Goal: Information Seeking & Learning: Learn about a topic

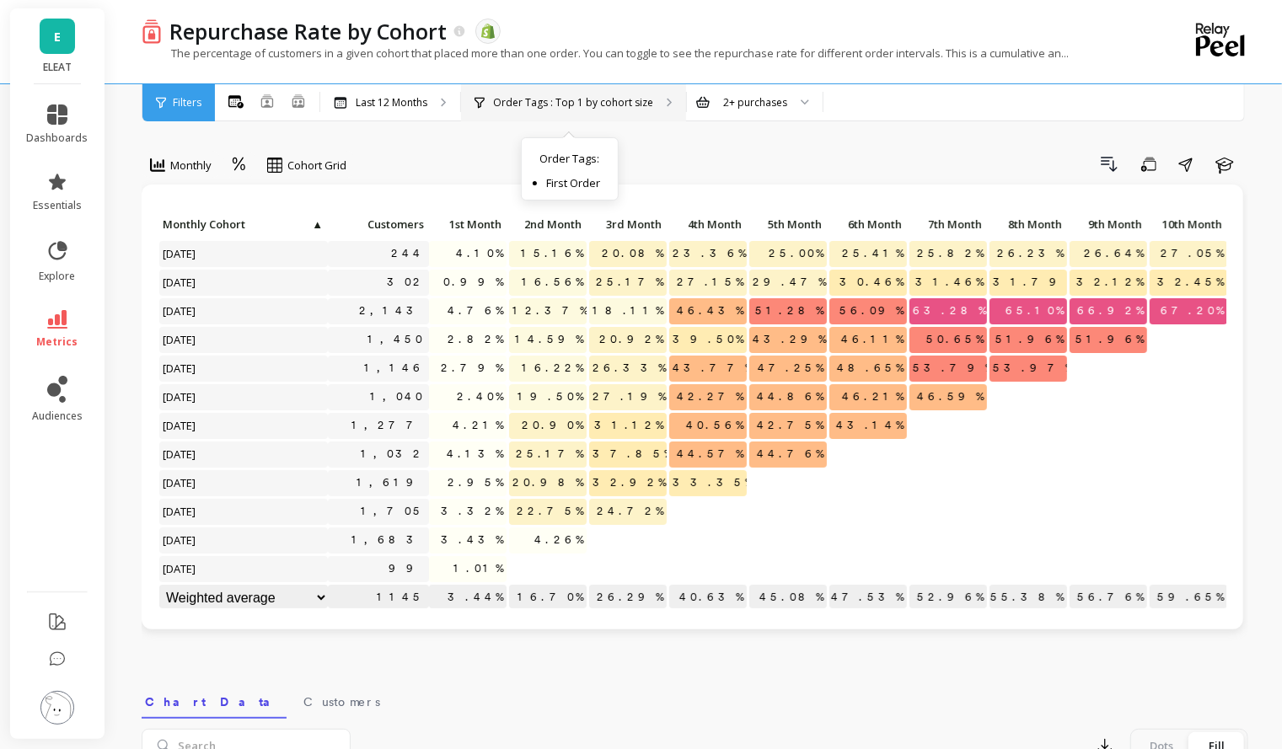
click at [528, 103] on p "Order Tags : Top 1 by cohort size" at bounding box center [573, 102] width 160 height 13
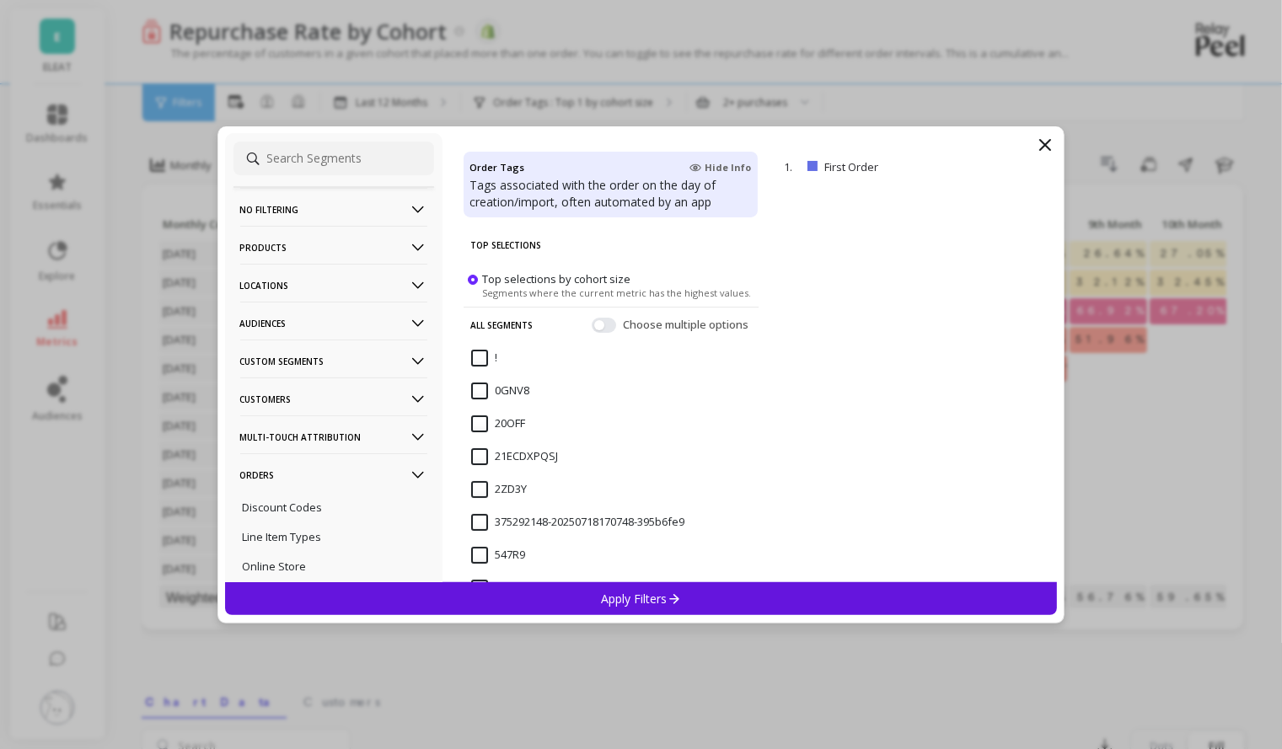
click at [356, 327] on p "Audiences" at bounding box center [333, 323] width 187 height 43
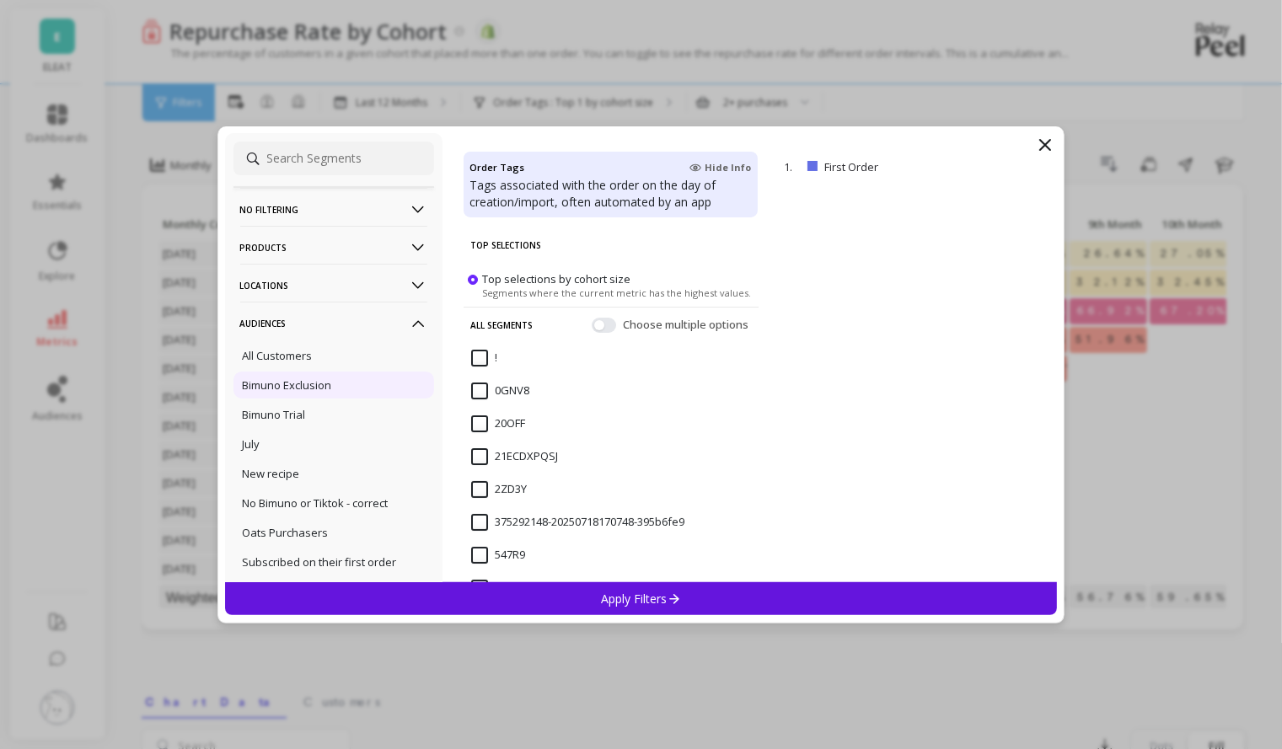
click at [344, 384] on div "Bimuno Exclusion" at bounding box center [333, 385] width 201 height 27
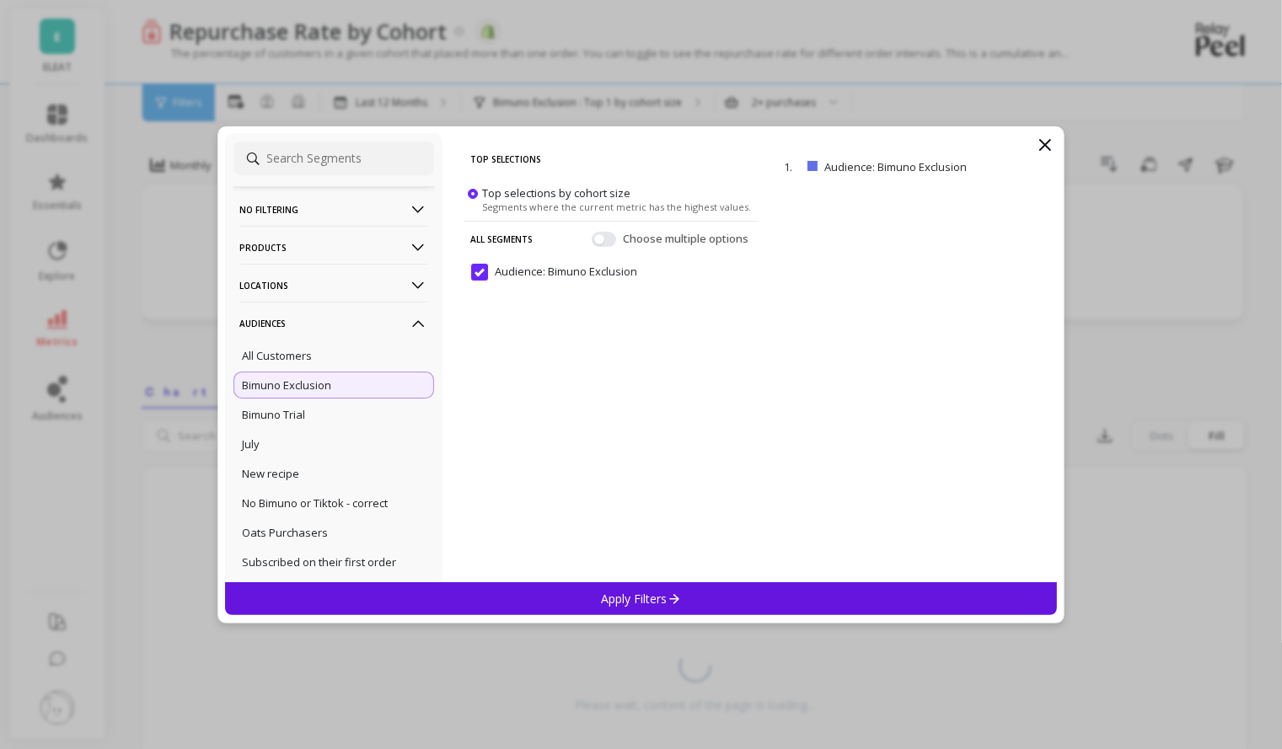
click at [748, 597] on div "Apply Filters" at bounding box center [641, 598] width 833 height 33
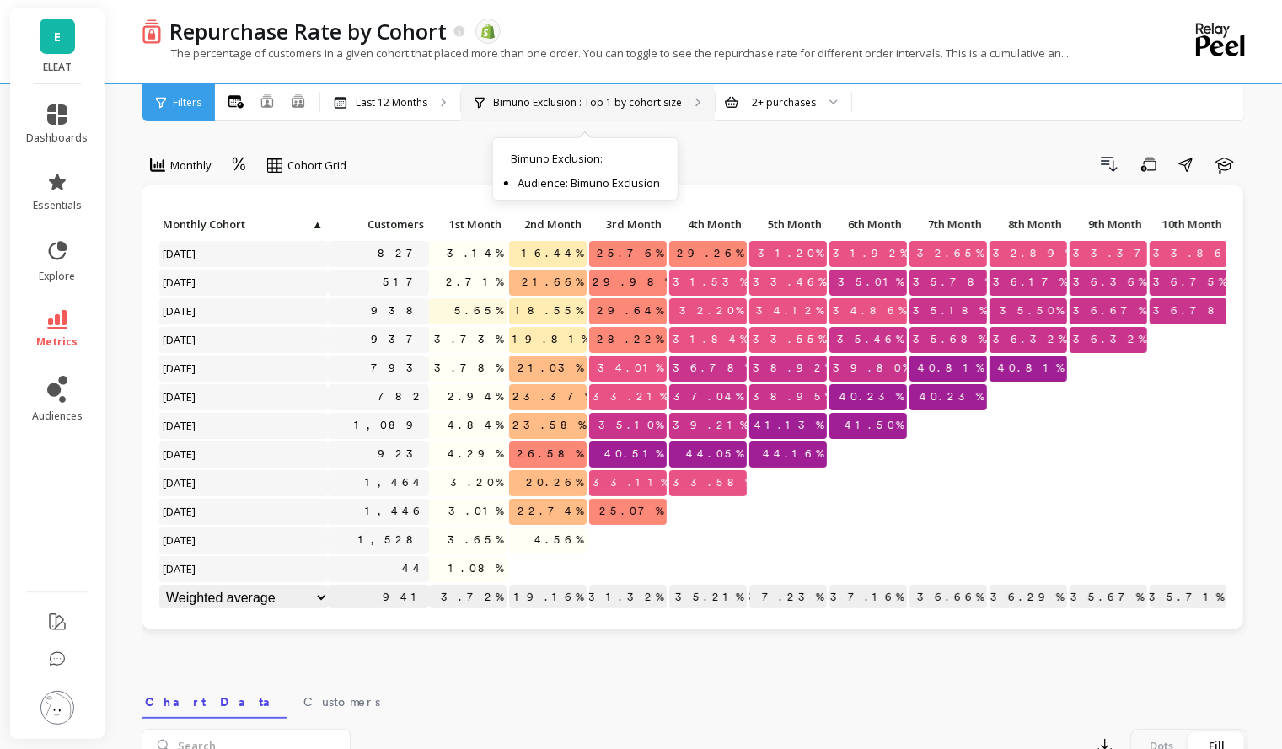
click at [616, 99] on p "Bimuno Exclusion : Top 1 by cohort size" at bounding box center [587, 102] width 189 height 13
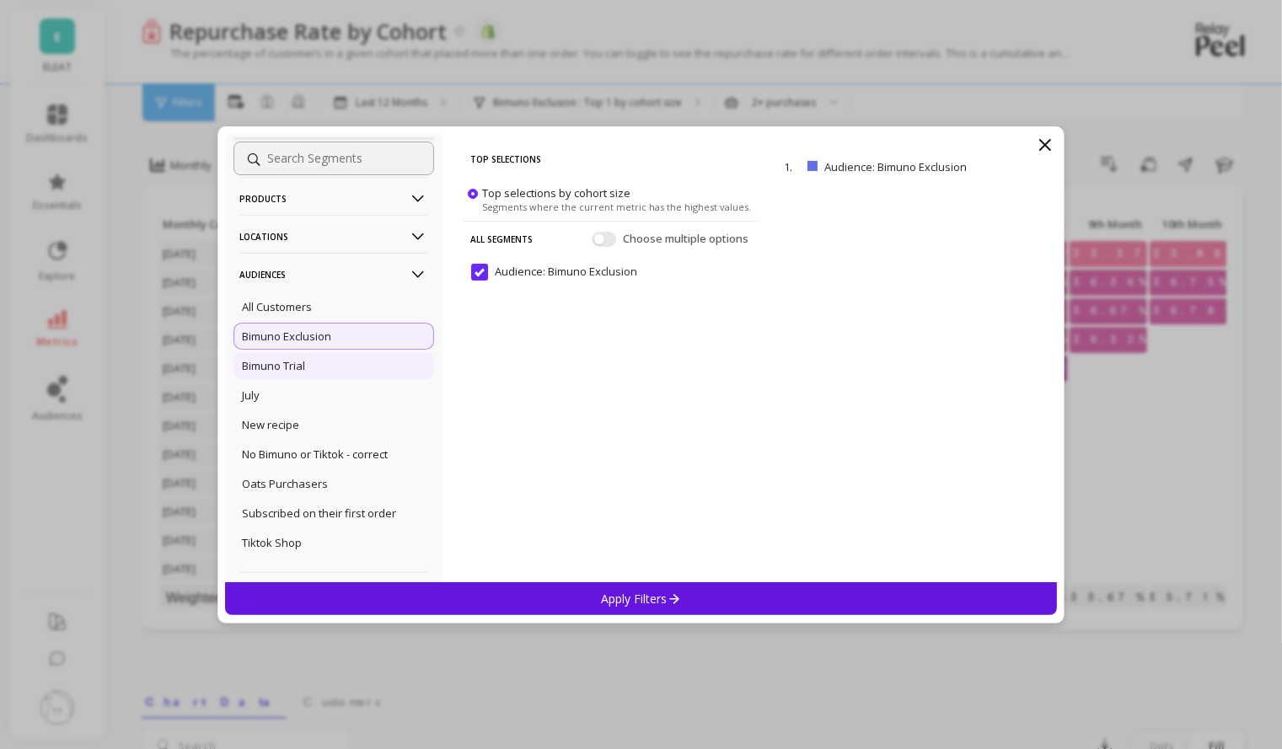
scroll to position [61, 0]
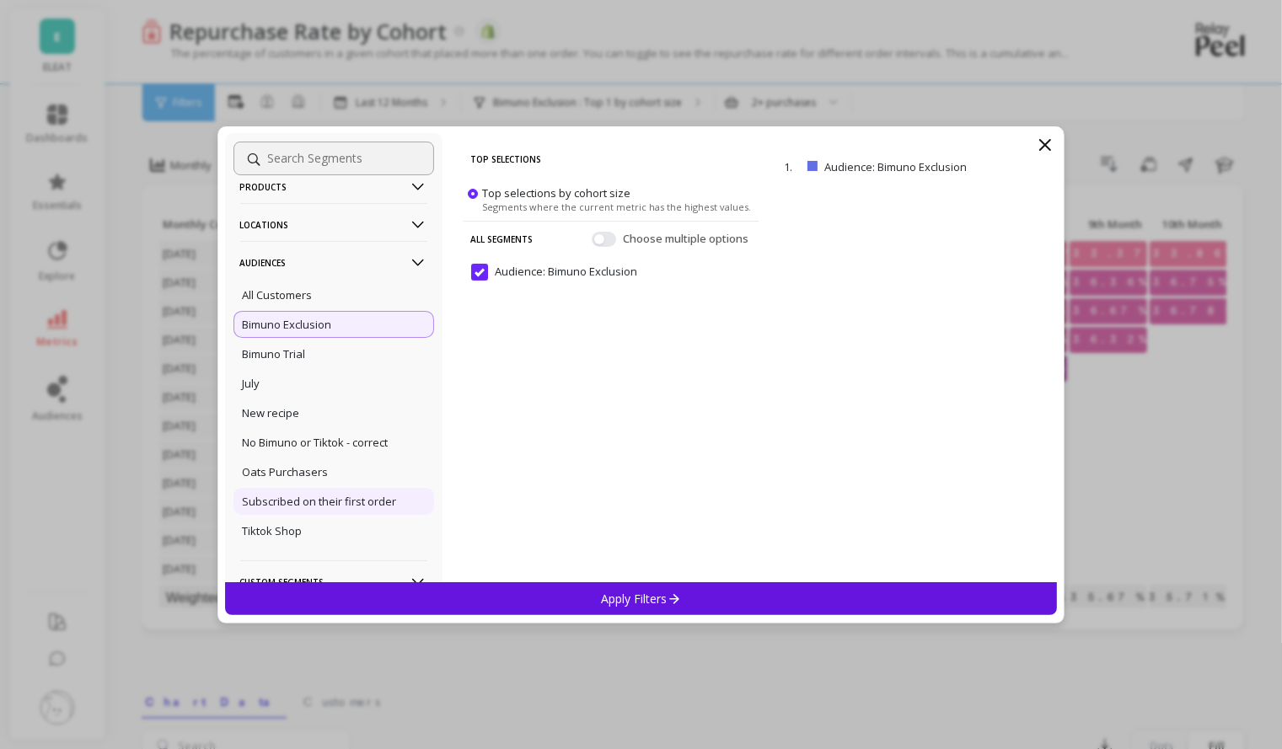
click at [392, 503] on p "Subscribed on their first order" at bounding box center [320, 501] width 154 height 15
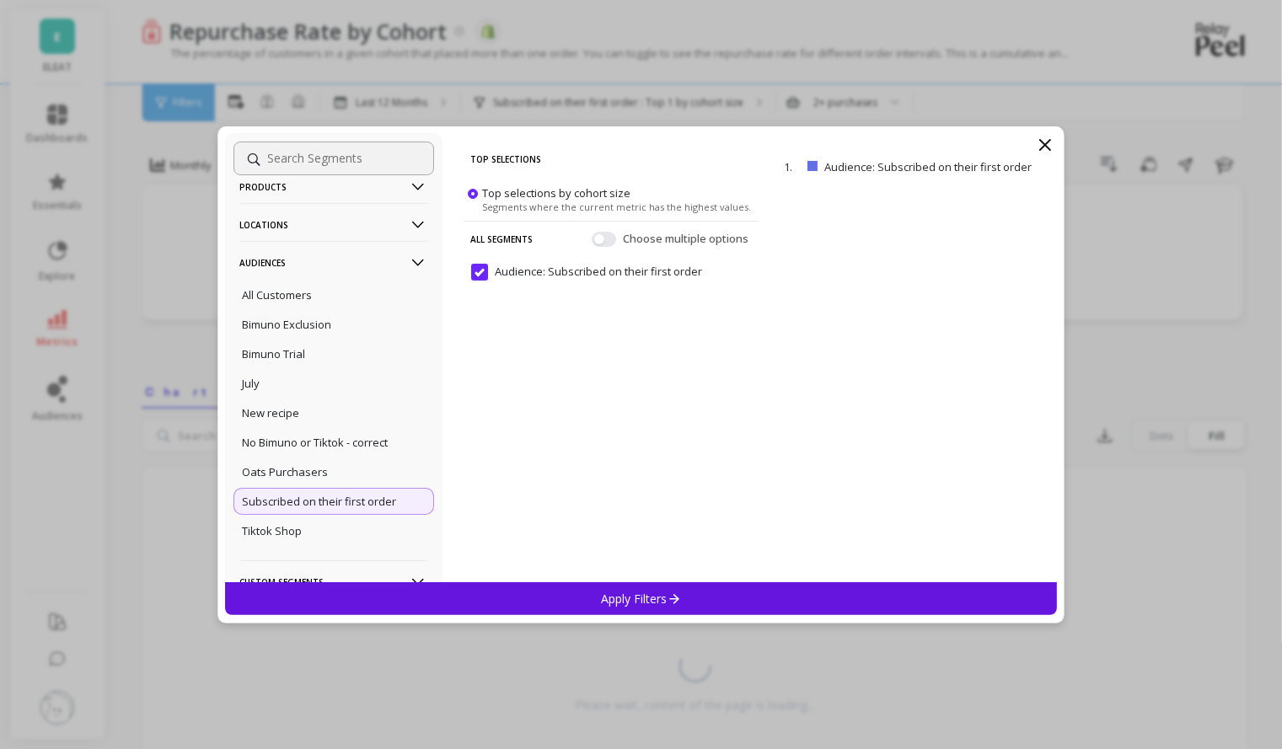
click at [705, 592] on div "Apply Filters" at bounding box center [641, 598] width 833 height 33
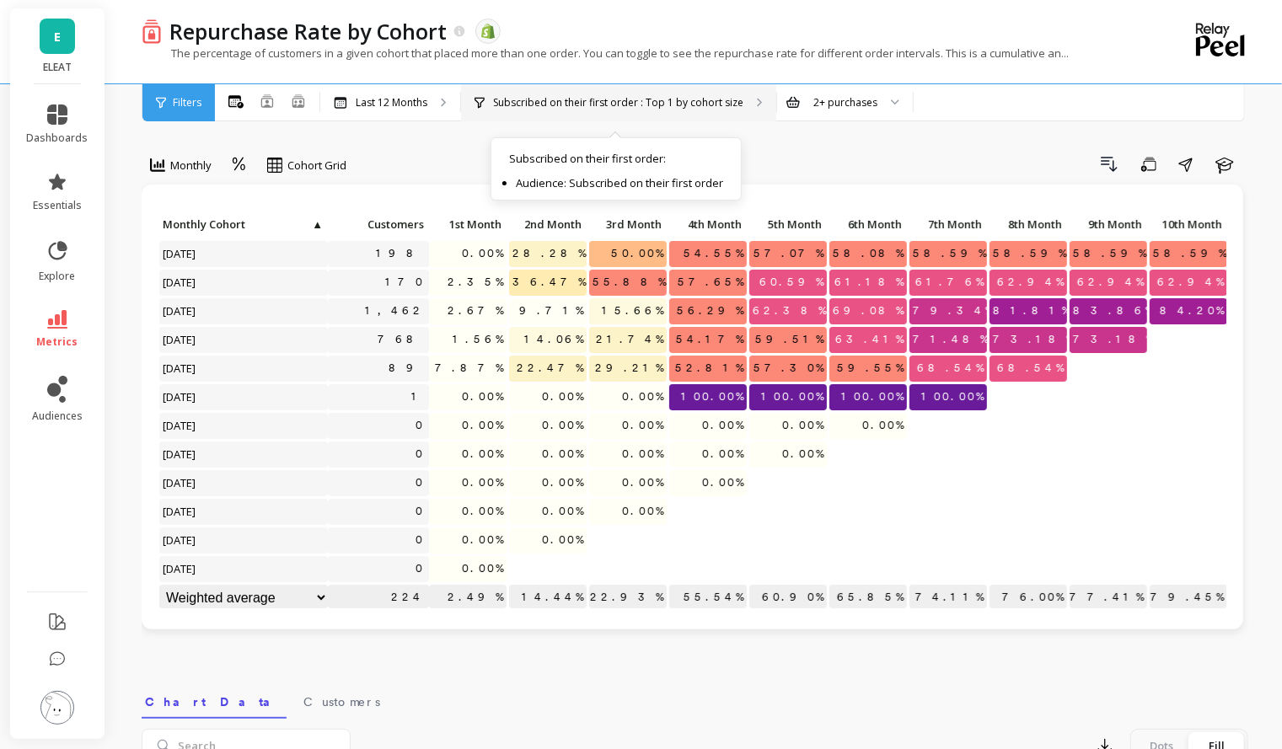
click at [519, 105] on p "Subscribed on their first order : Top 1 by cohort size" at bounding box center [618, 102] width 250 height 13
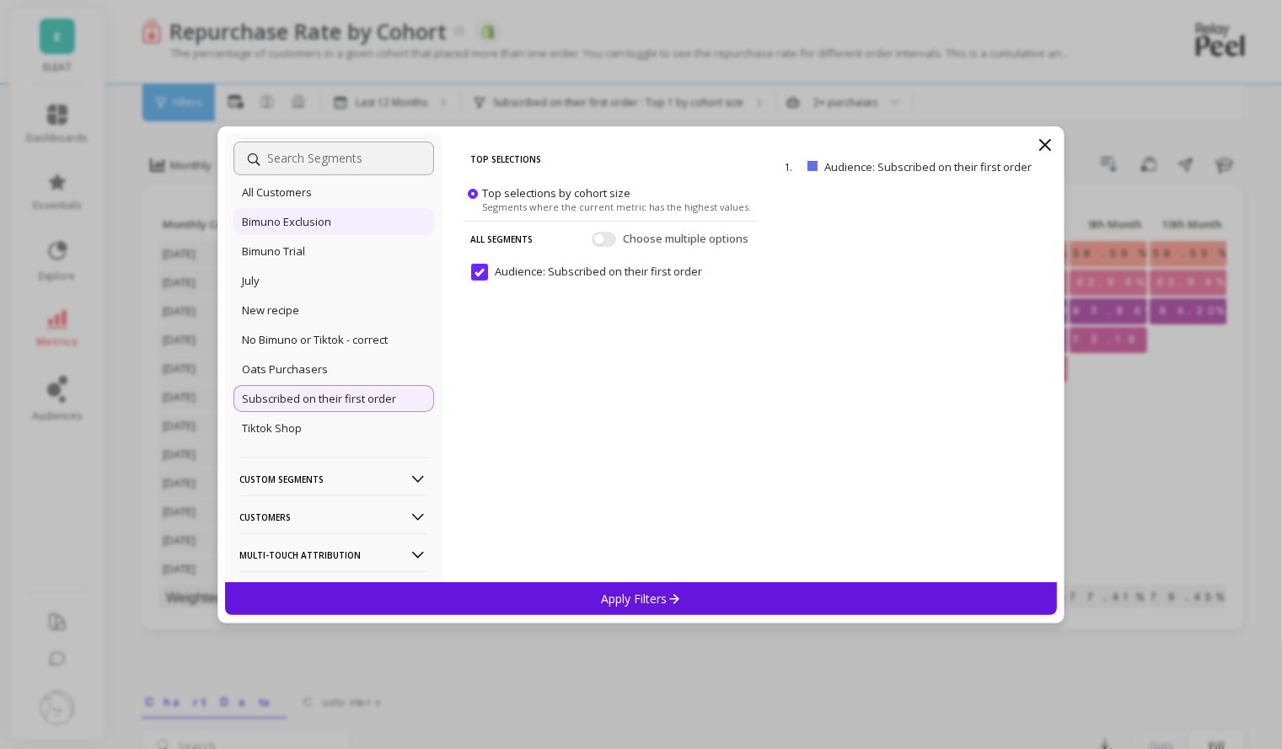
scroll to position [162, 0]
click at [343, 226] on div "Bimuno Exclusion" at bounding box center [333, 223] width 201 height 27
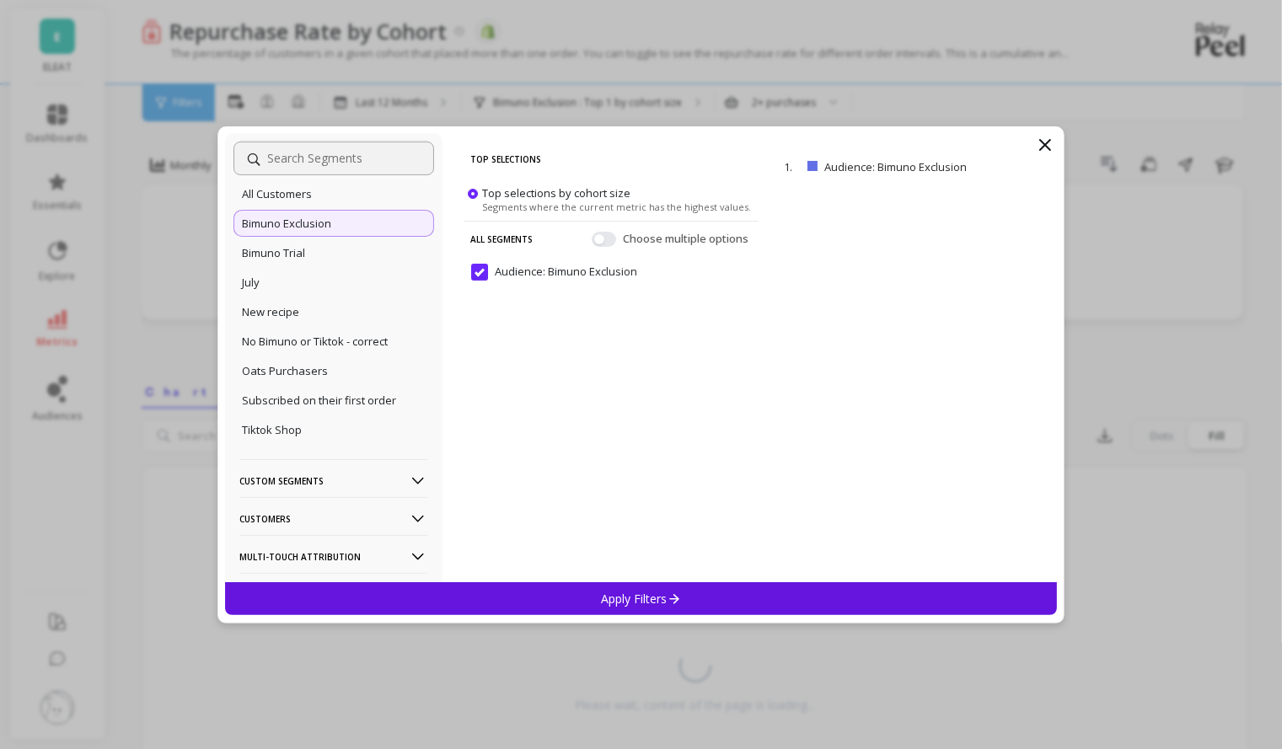
click at [683, 597] on div "Apply Filters" at bounding box center [641, 598] width 833 height 33
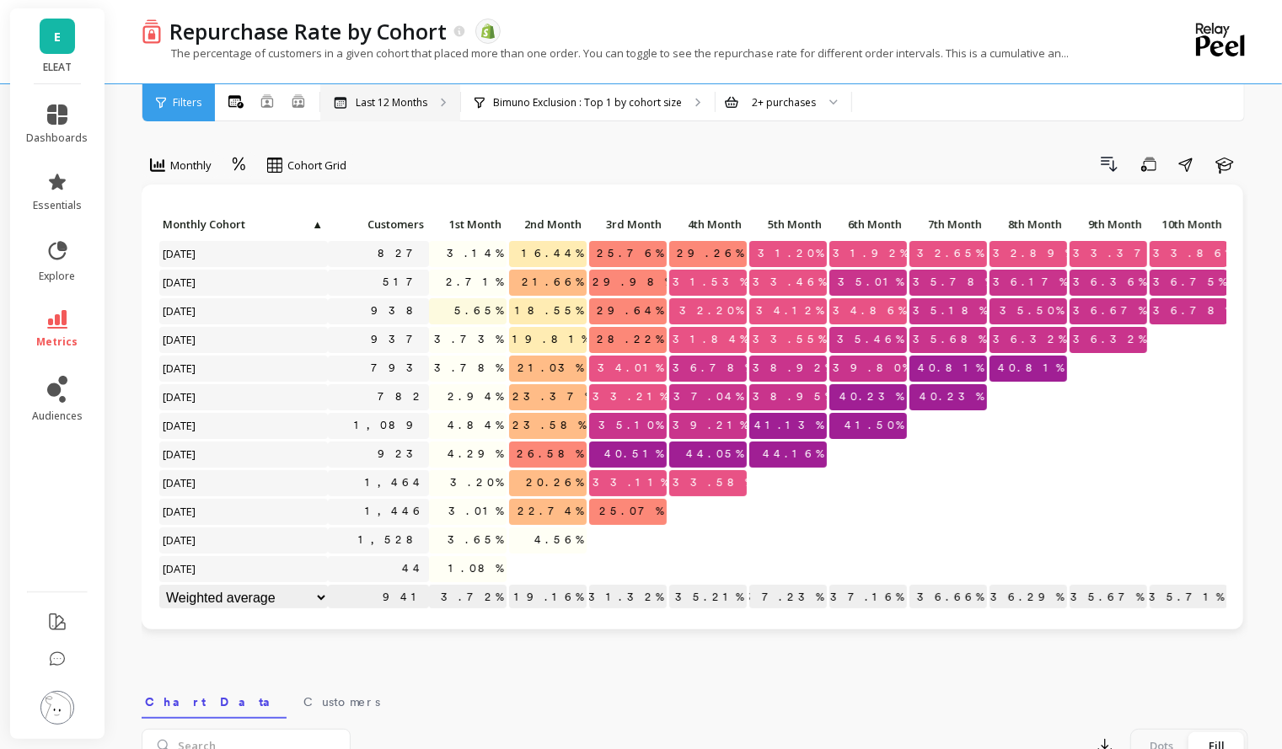
click at [422, 104] on p "Last 12 Months" at bounding box center [392, 102] width 72 height 13
click at [573, 102] on p "Bimuno Exclusion : Top 1 by cohort size" at bounding box center [587, 102] width 189 height 13
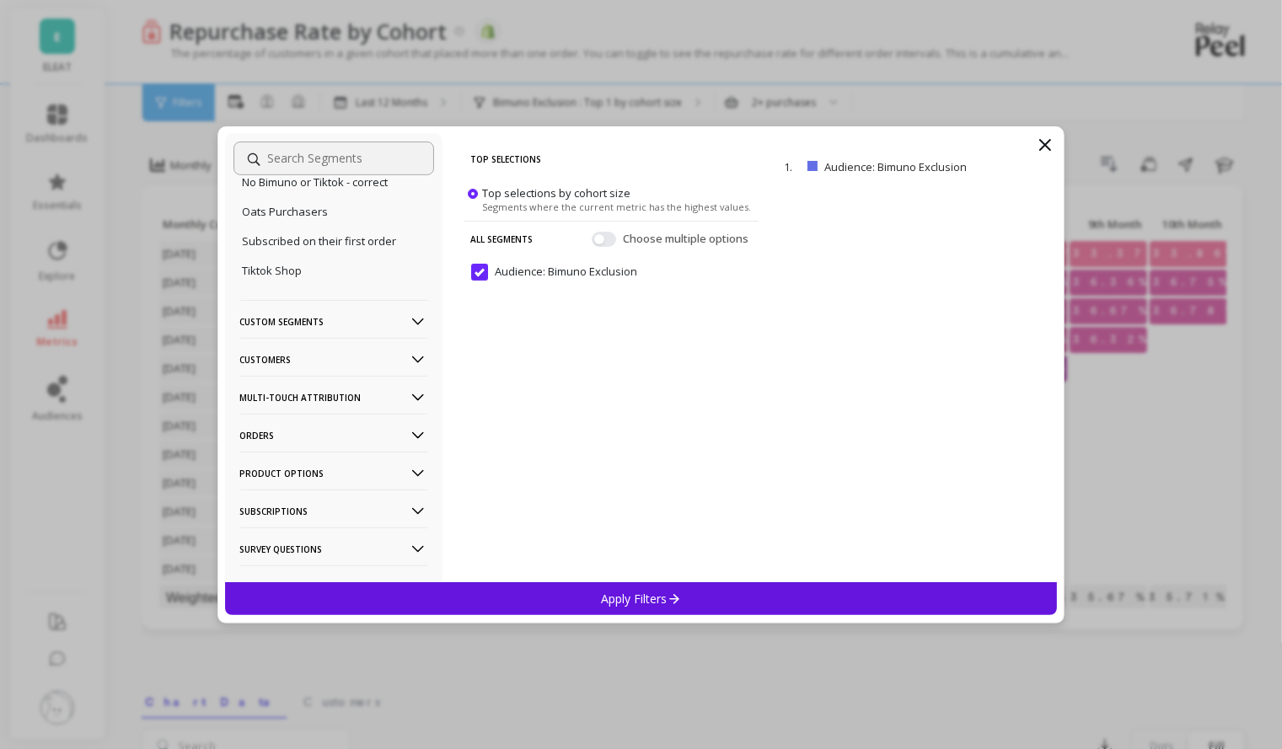
scroll to position [328, 0]
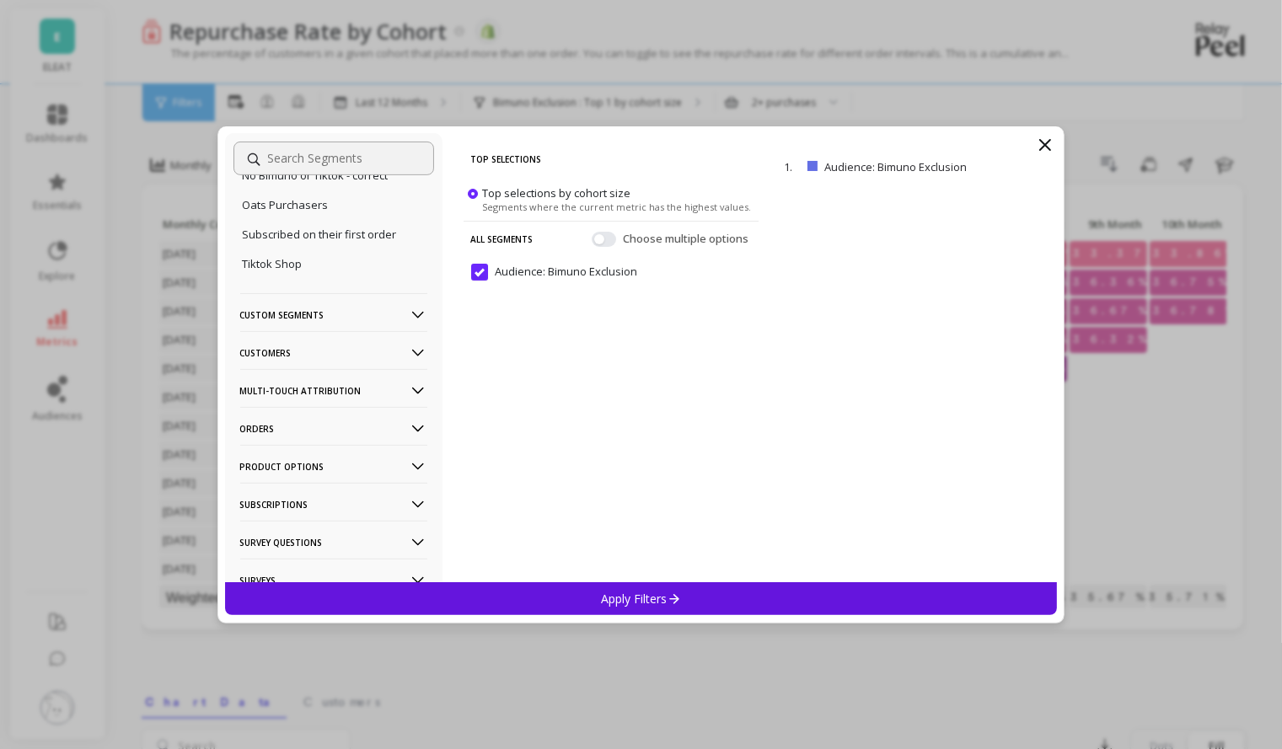
click at [406, 318] on p "Custom Segments" at bounding box center [333, 314] width 187 height 43
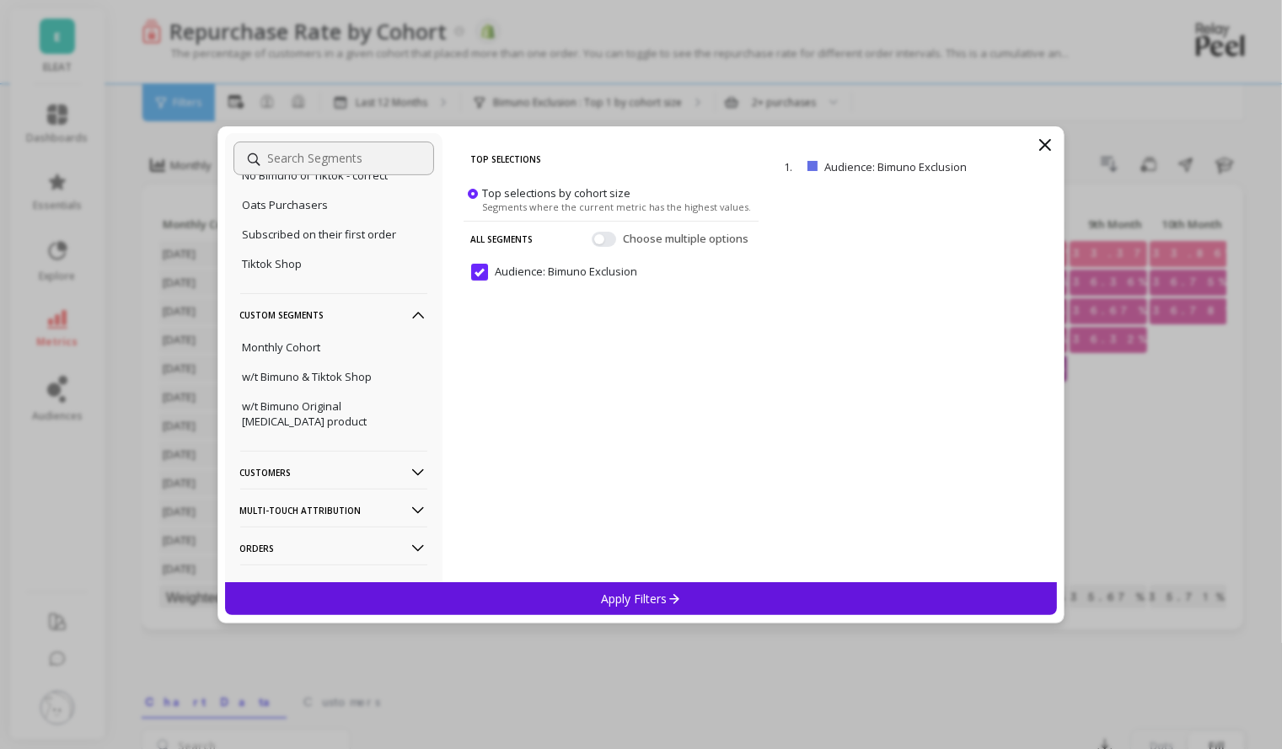
click at [406, 317] on p "Custom Segments" at bounding box center [333, 314] width 187 height 43
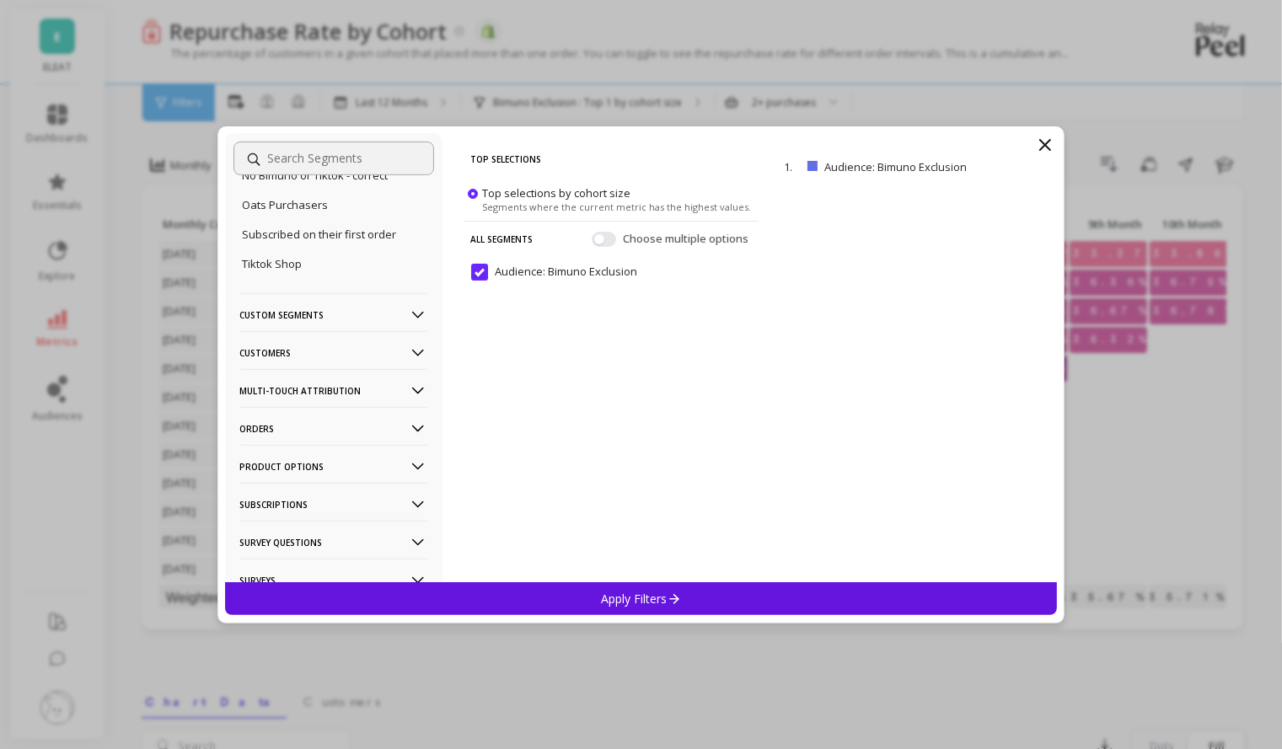
click at [409, 351] on icon at bounding box center [418, 353] width 19 height 19
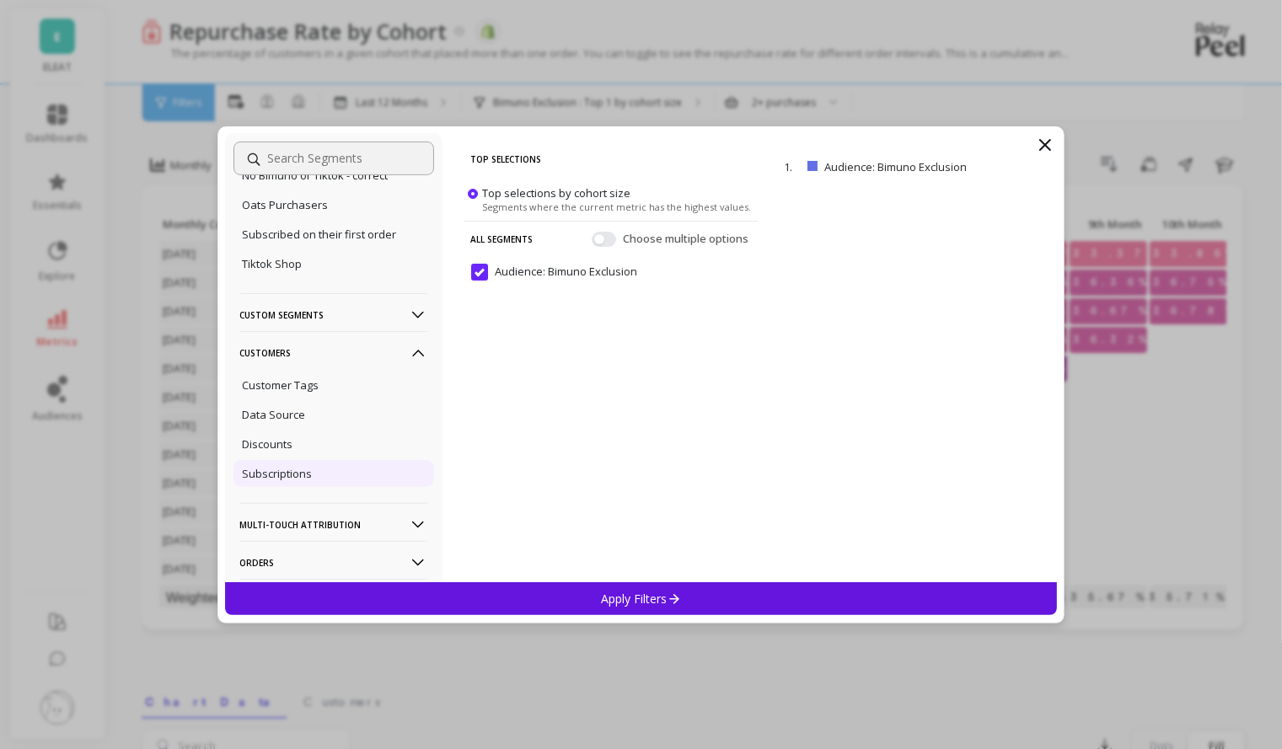
click at [319, 486] on div "Subscriptions" at bounding box center [333, 473] width 201 height 27
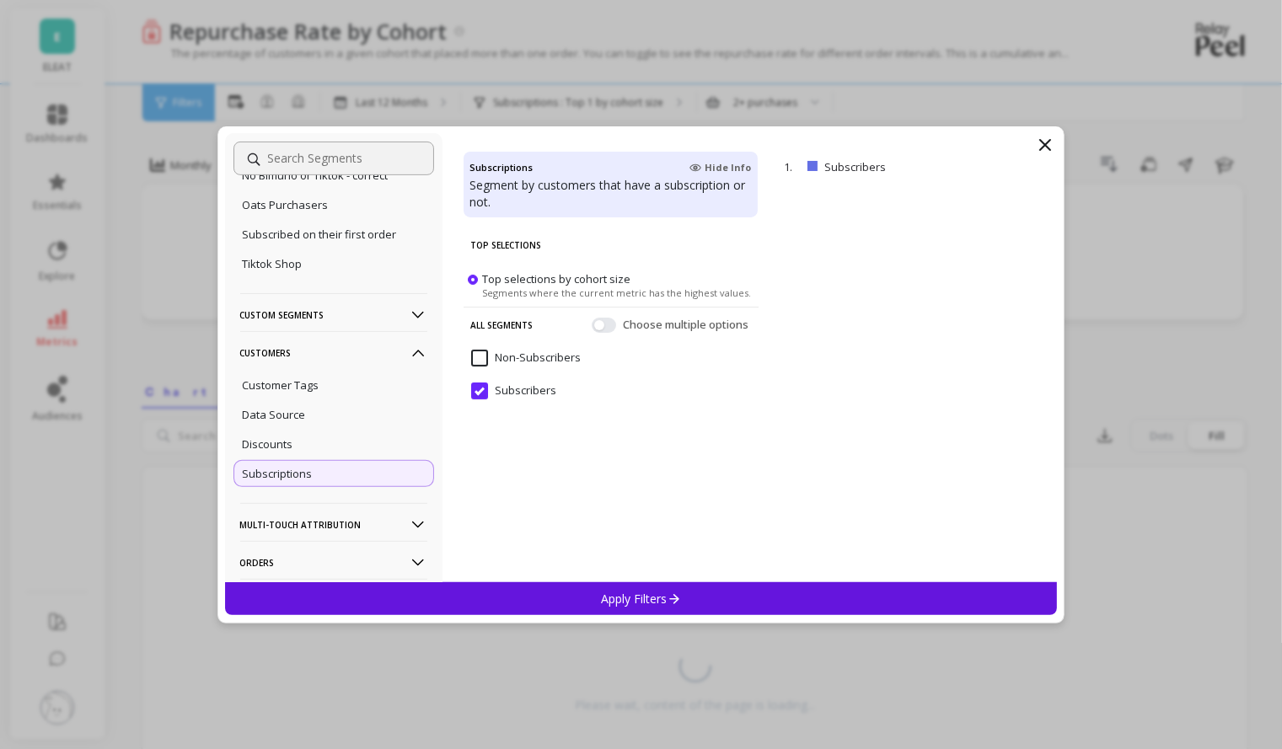
click at [691, 592] on div "Apply Filters" at bounding box center [641, 598] width 833 height 33
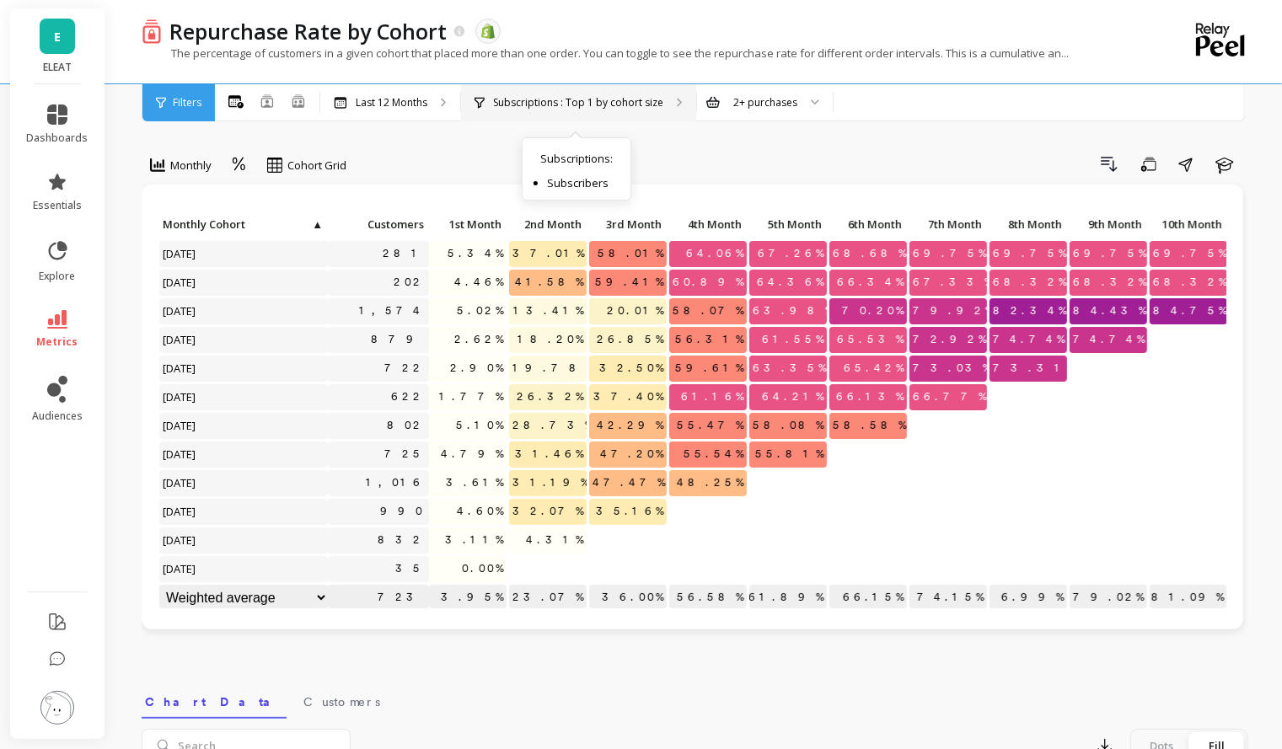
click at [598, 110] on div "Subscriptions : Top 1 by cohort size Subscriptions : Subscribers" at bounding box center [578, 102] width 235 height 37
click at [191, 106] on span "Filters" at bounding box center [187, 102] width 29 height 13
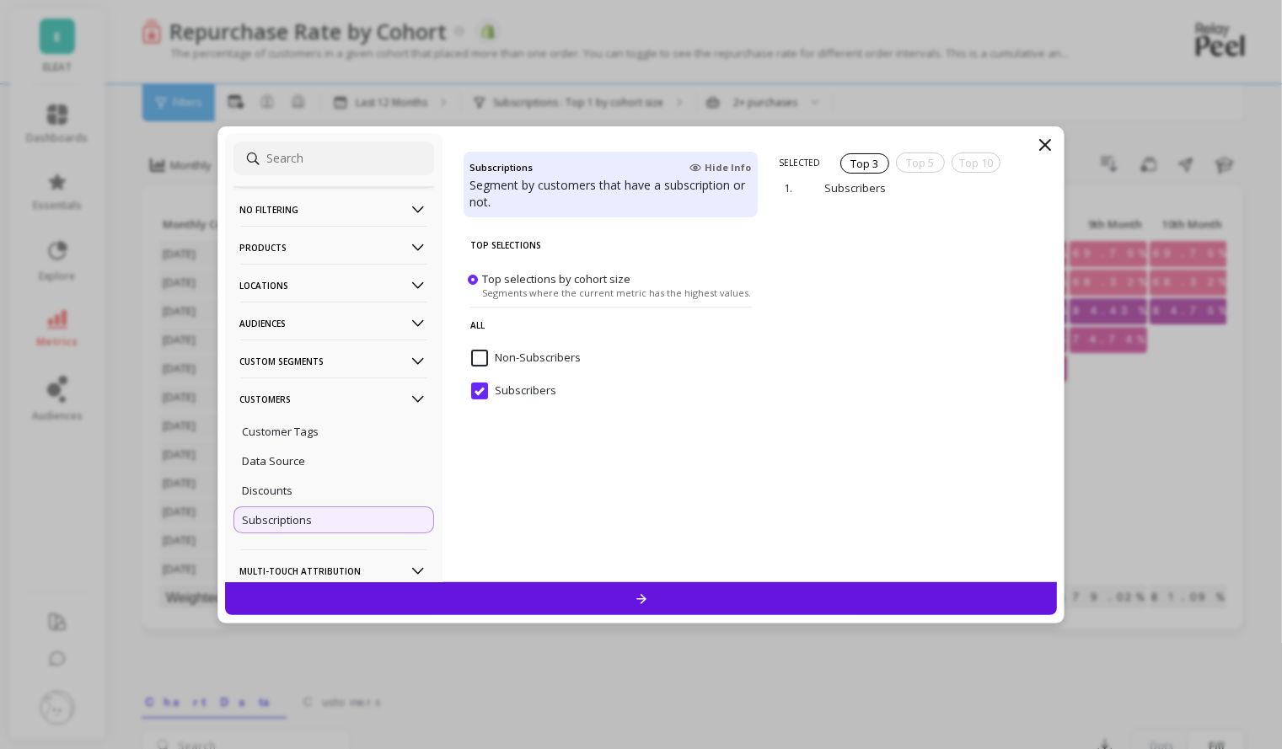
click at [320, 319] on p "Audiences" at bounding box center [333, 323] width 187 height 43
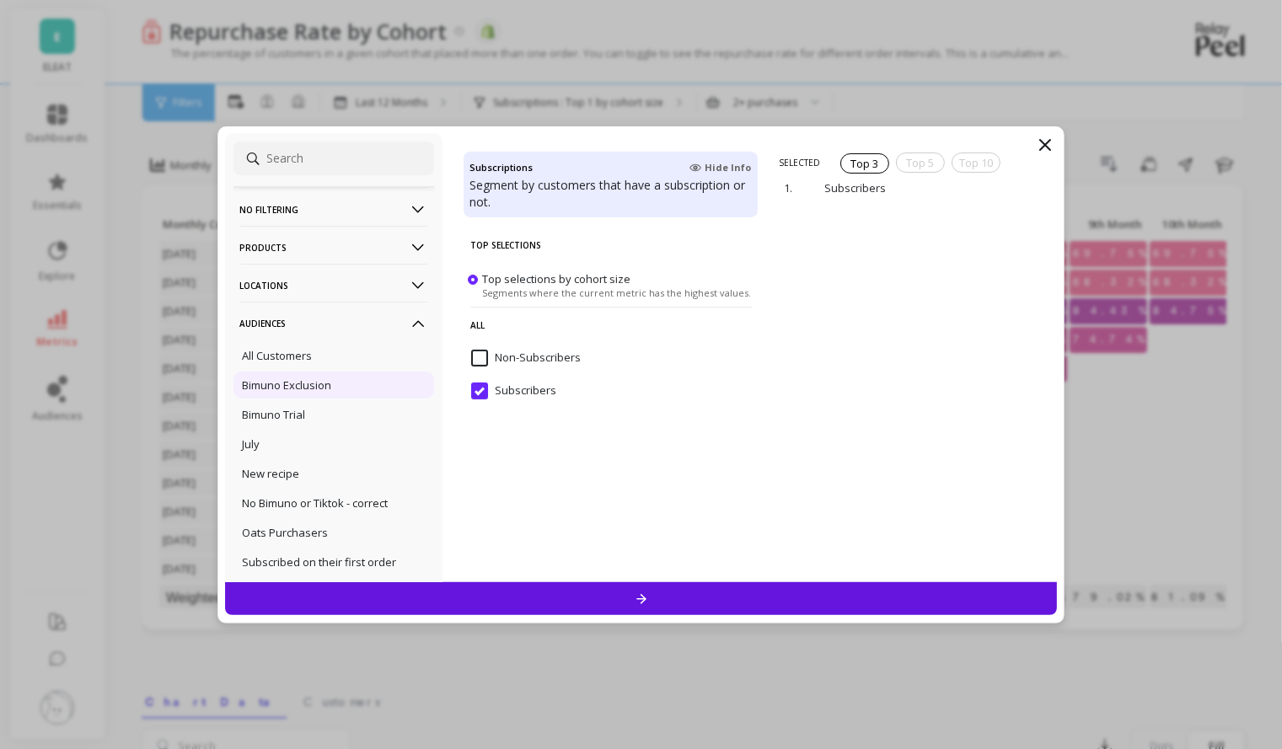
click at [307, 374] on div "Bimuno Exclusion" at bounding box center [333, 385] width 201 height 27
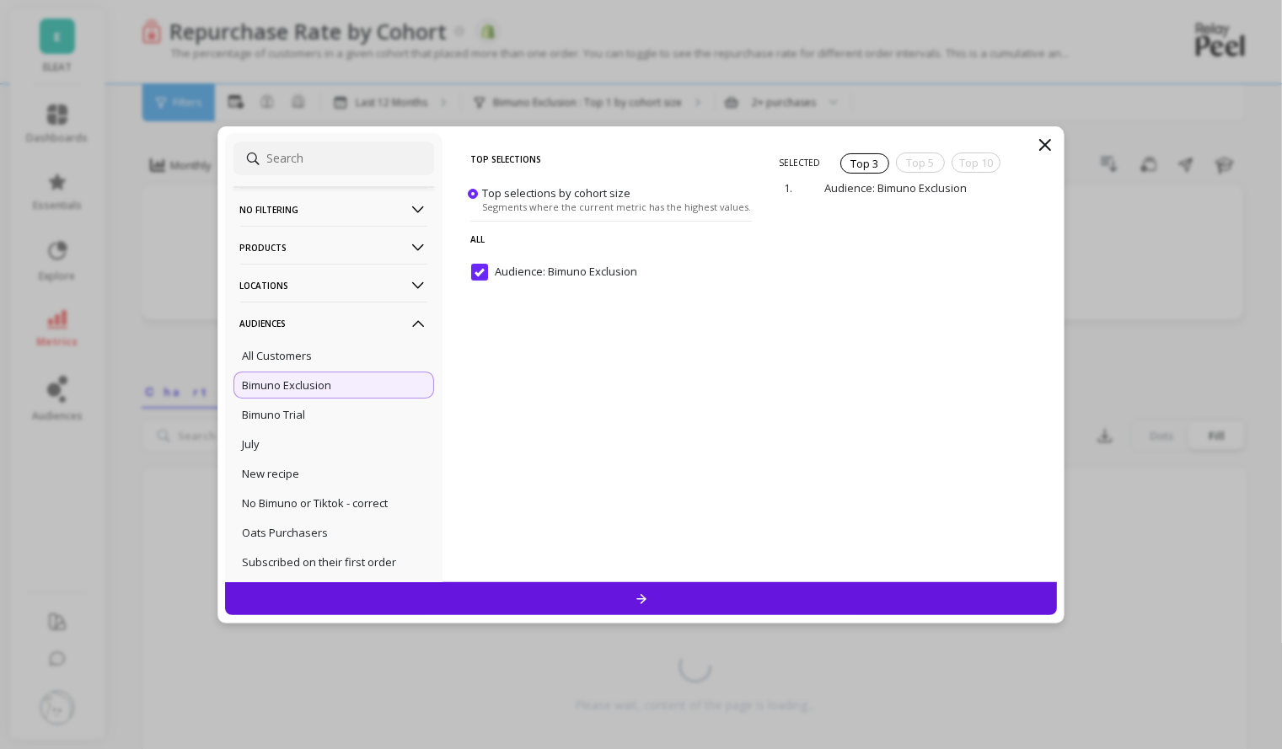
click at [595, 588] on div at bounding box center [641, 598] width 833 height 33
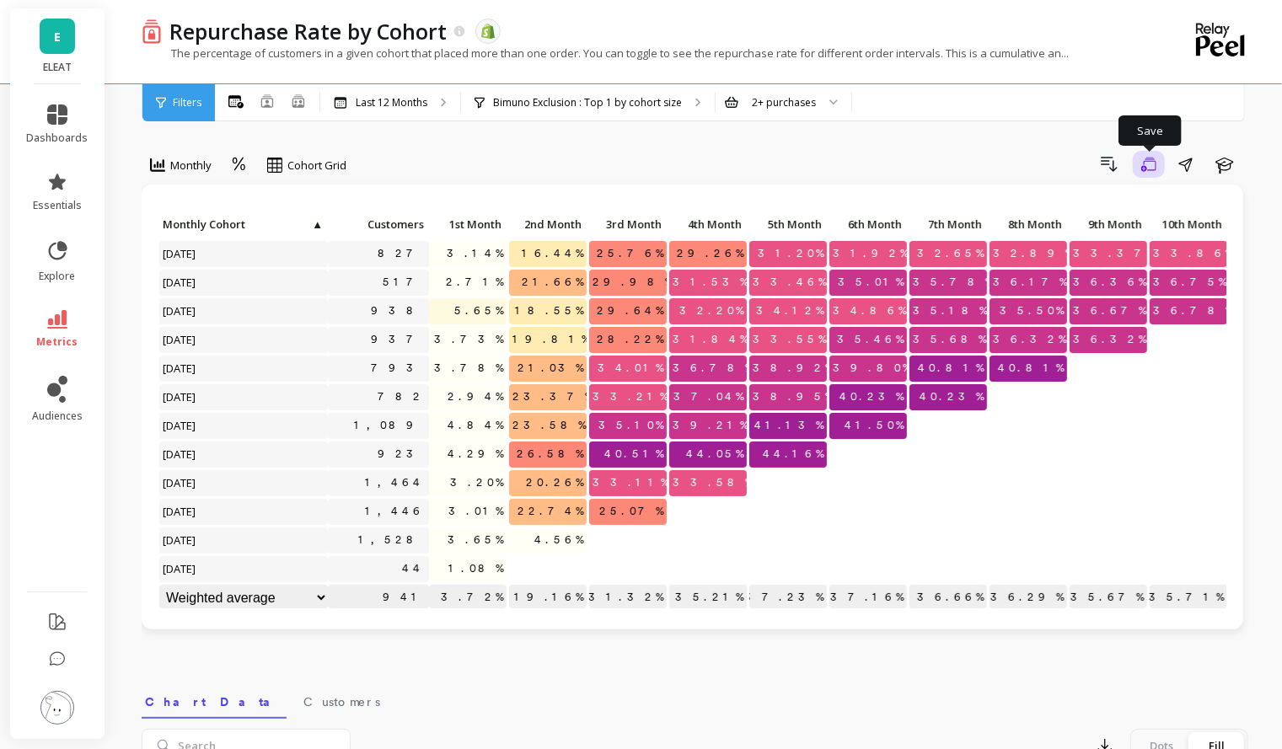
click at [1150, 167] on icon "button" at bounding box center [1148, 165] width 15 height 16
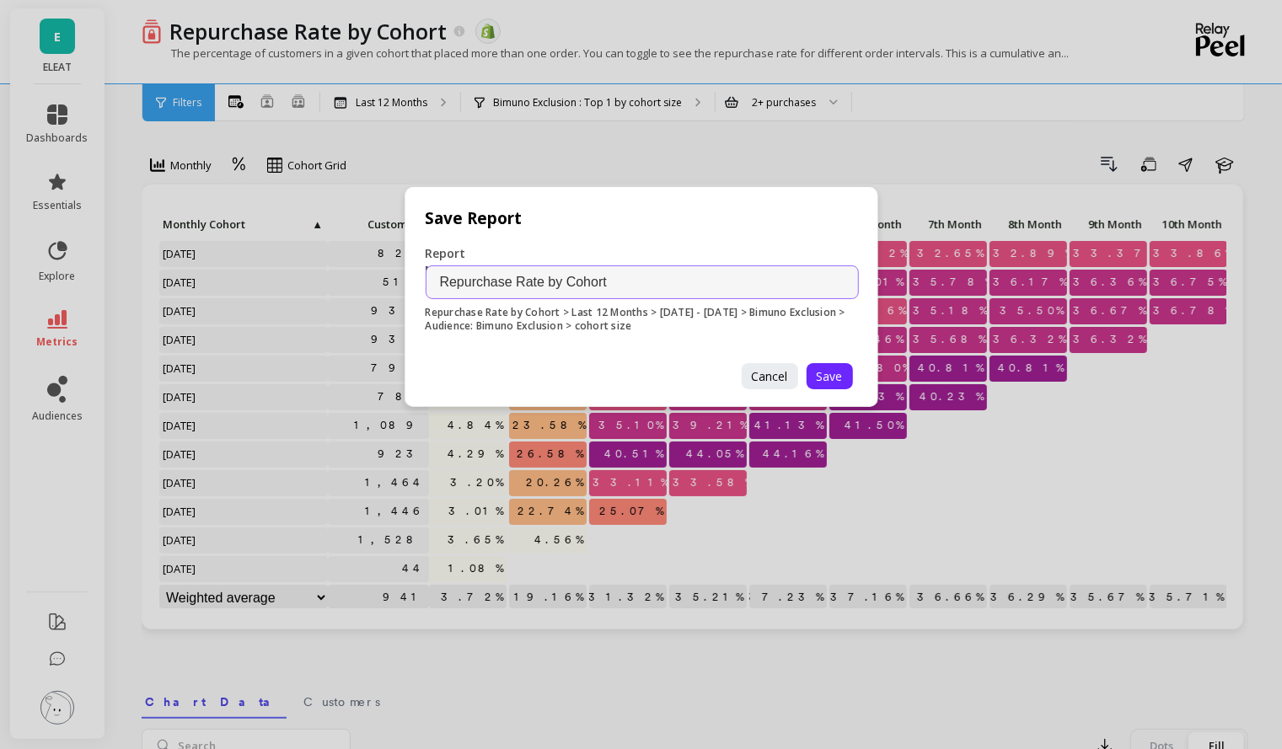
click at [697, 292] on input "Repurchase Rate by Cohort" at bounding box center [642, 282] width 433 height 34
type input "Repurchase Rate by Cohort - ELEAT"
click at [847, 382] on button "Save" at bounding box center [829, 376] width 46 height 26
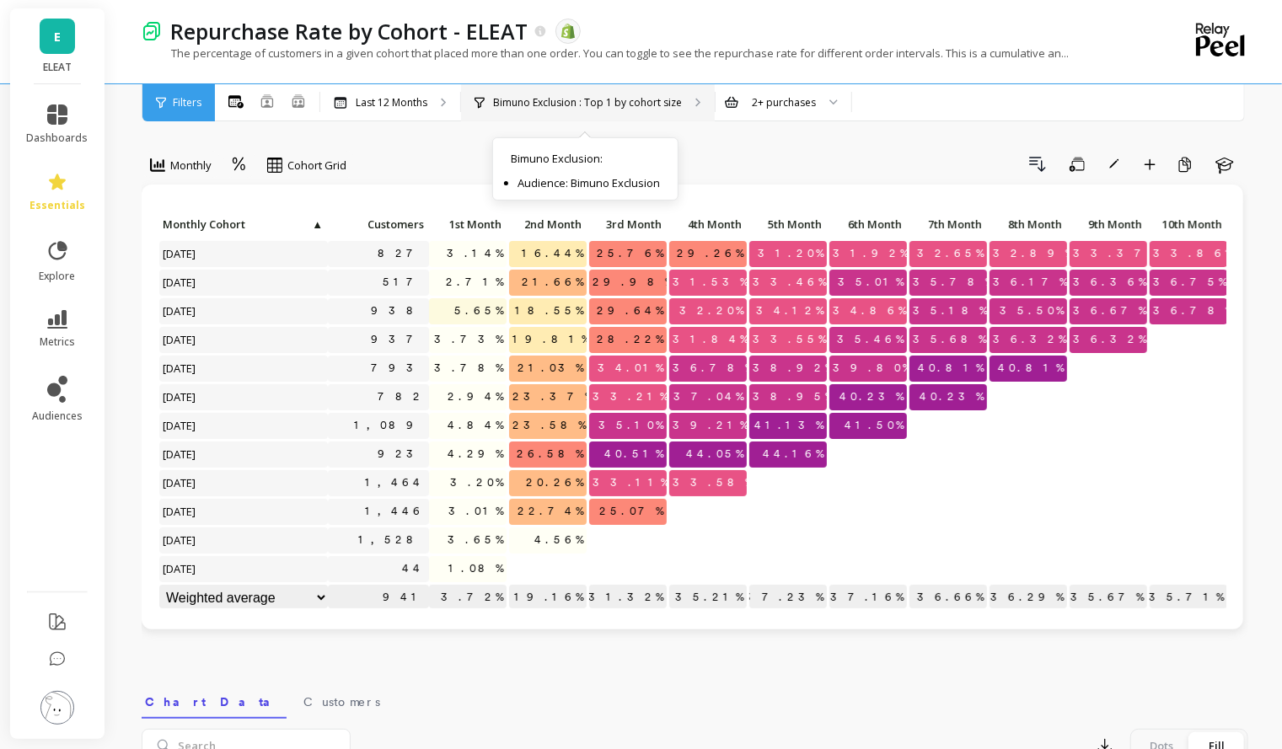
click at [603, 104] on p "Bimuno Exclusion : Top 1 by cohort size" at bounding box center [587, 102] width 189 height 13
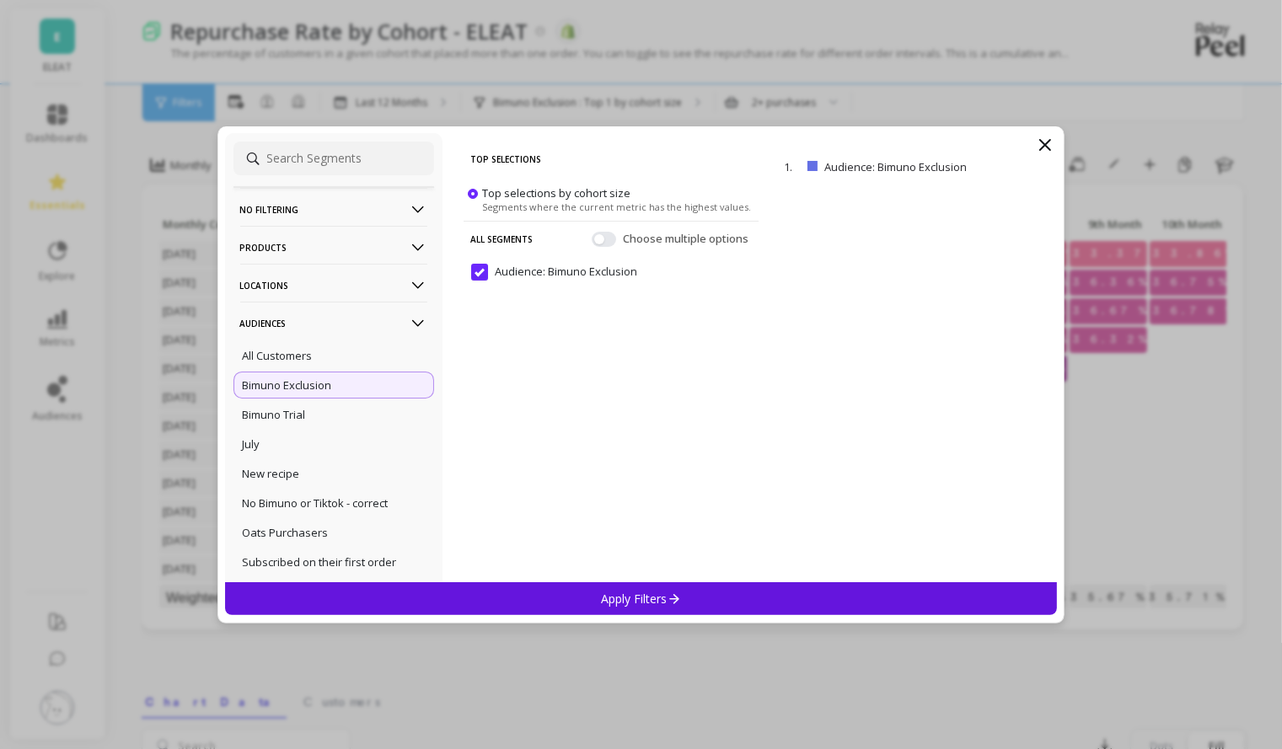
click at [417, 208] on filtering-icon at bounding box center [418, 210] width 19 height 19
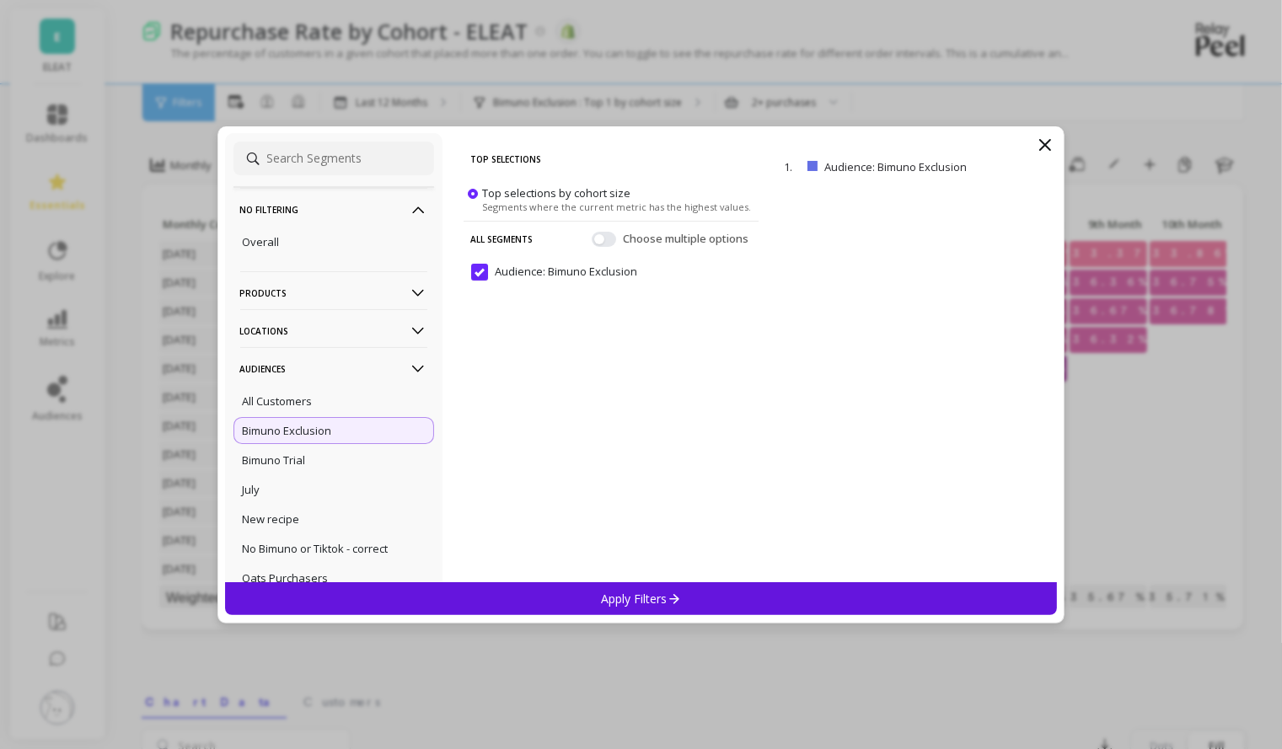
click at [417, 206] on icon at bounding box center [418, 209] width 12 height 7
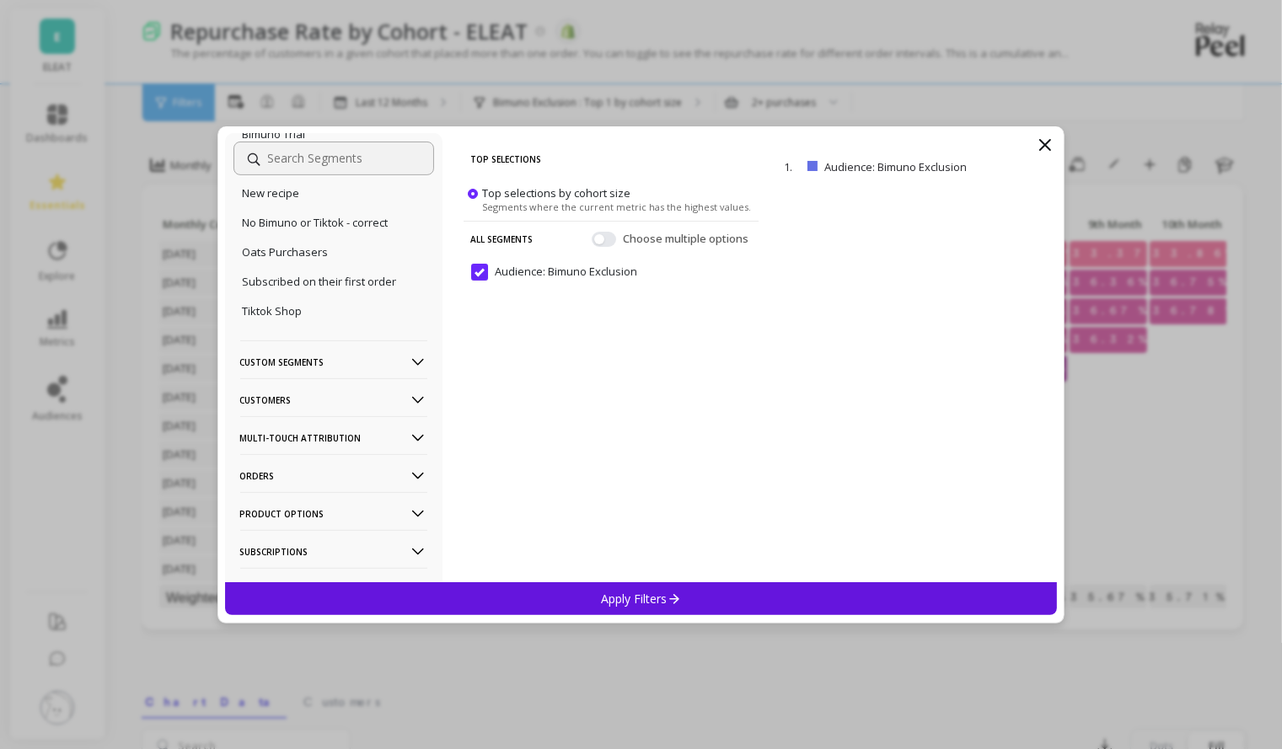
scroll to position [352, 0]
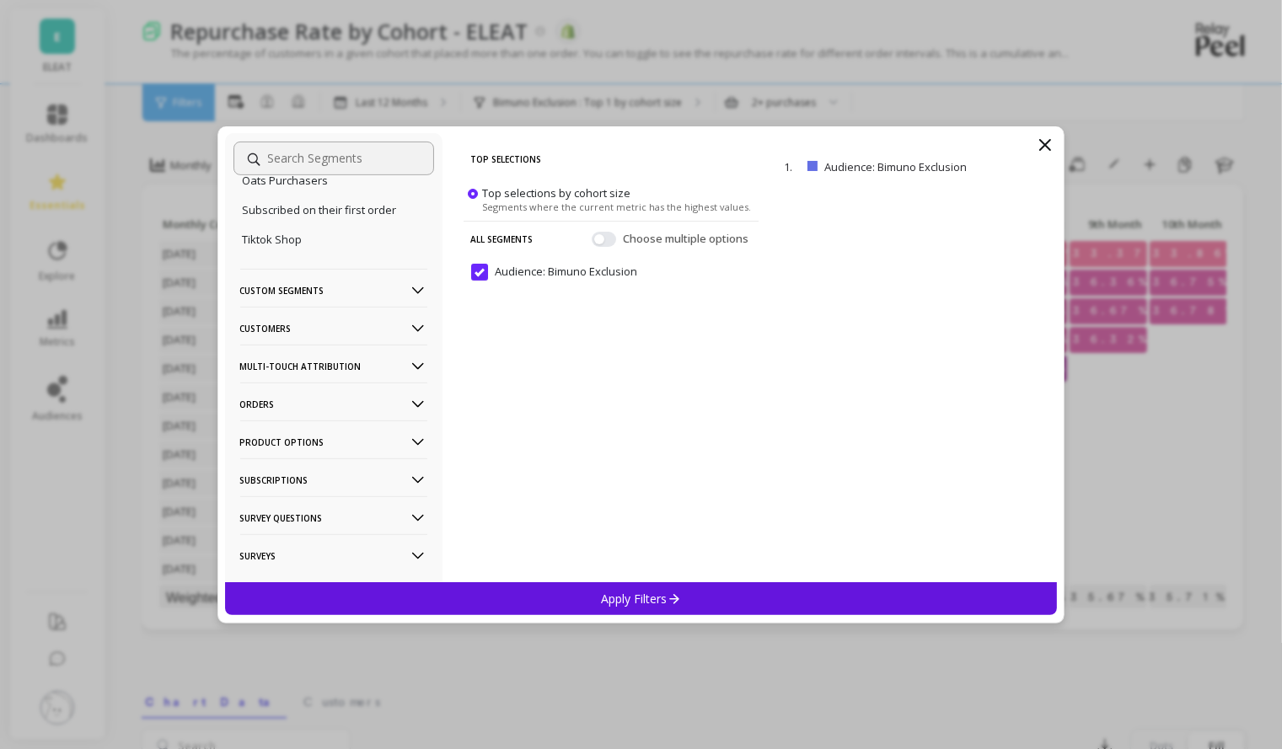
click at [376, 483] on p "Subscriptions" at bounding box center [333, 479] width 187 height 43
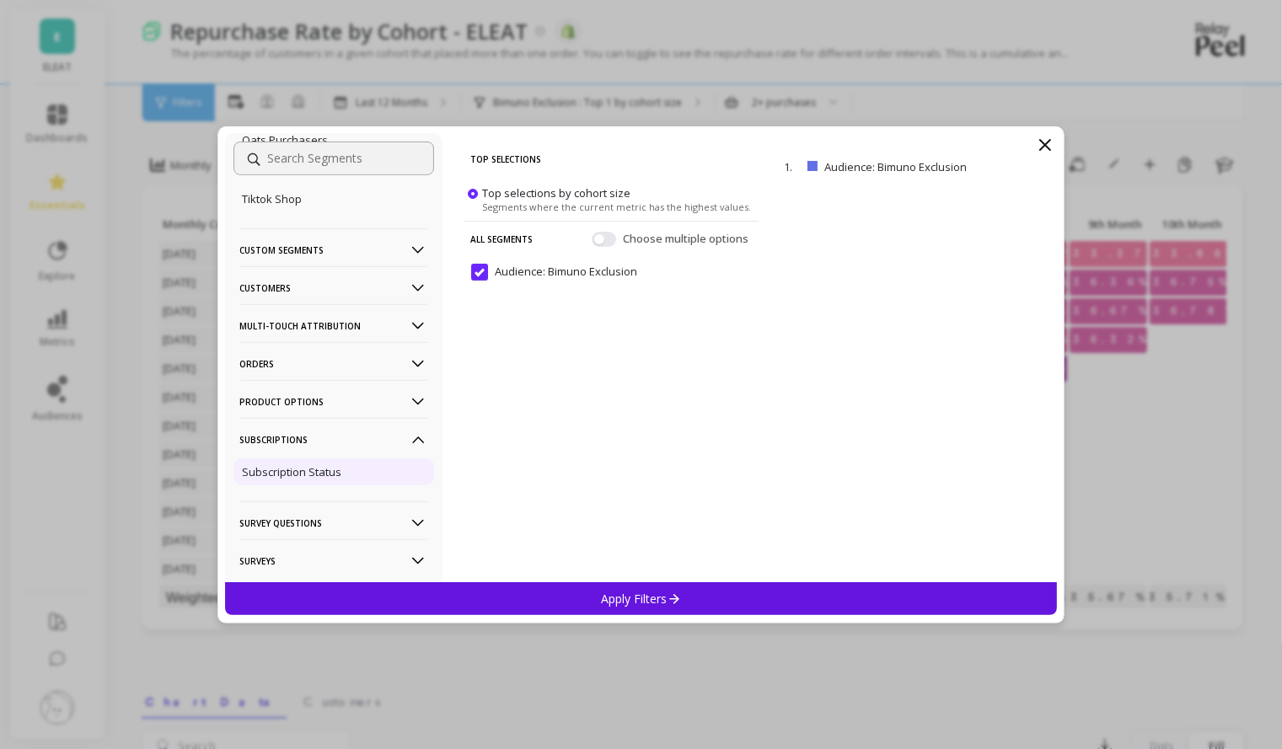
scroll to position [435, 0]
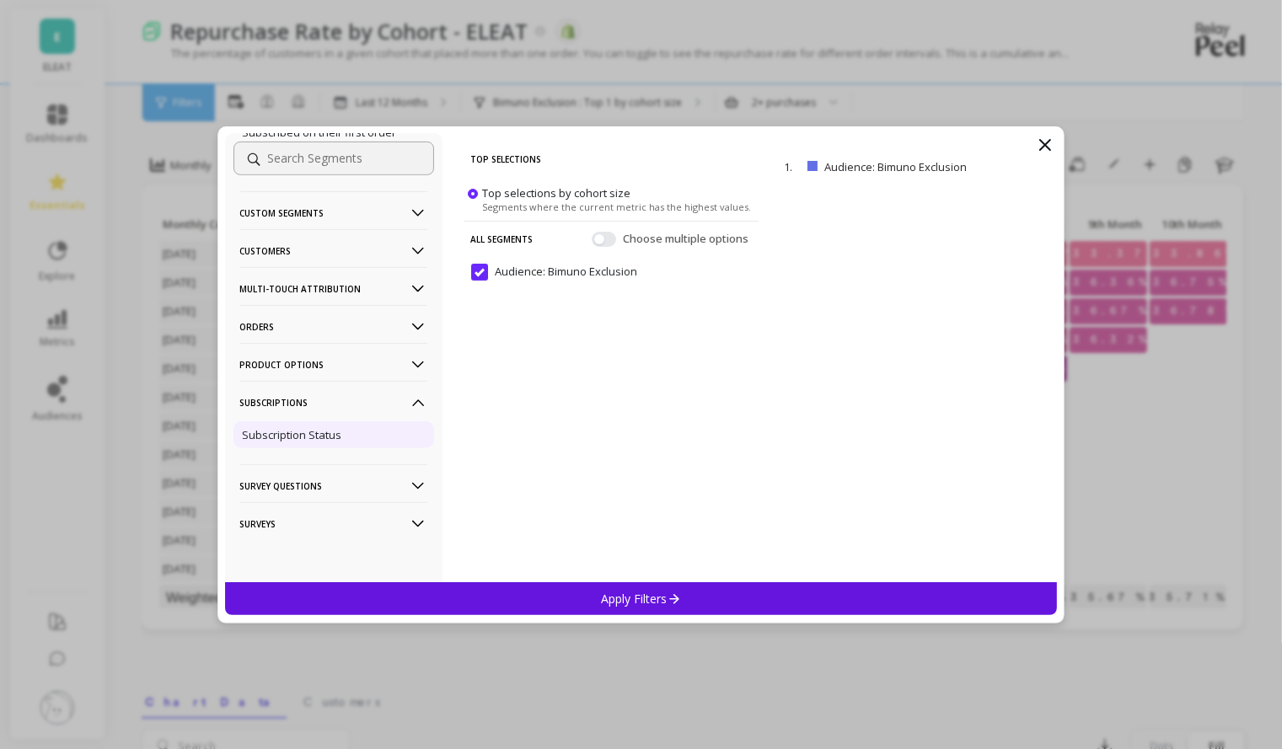
click at [326, 433] on p "Subscription Status" at bounding box center [292, 434] width 99 height 15
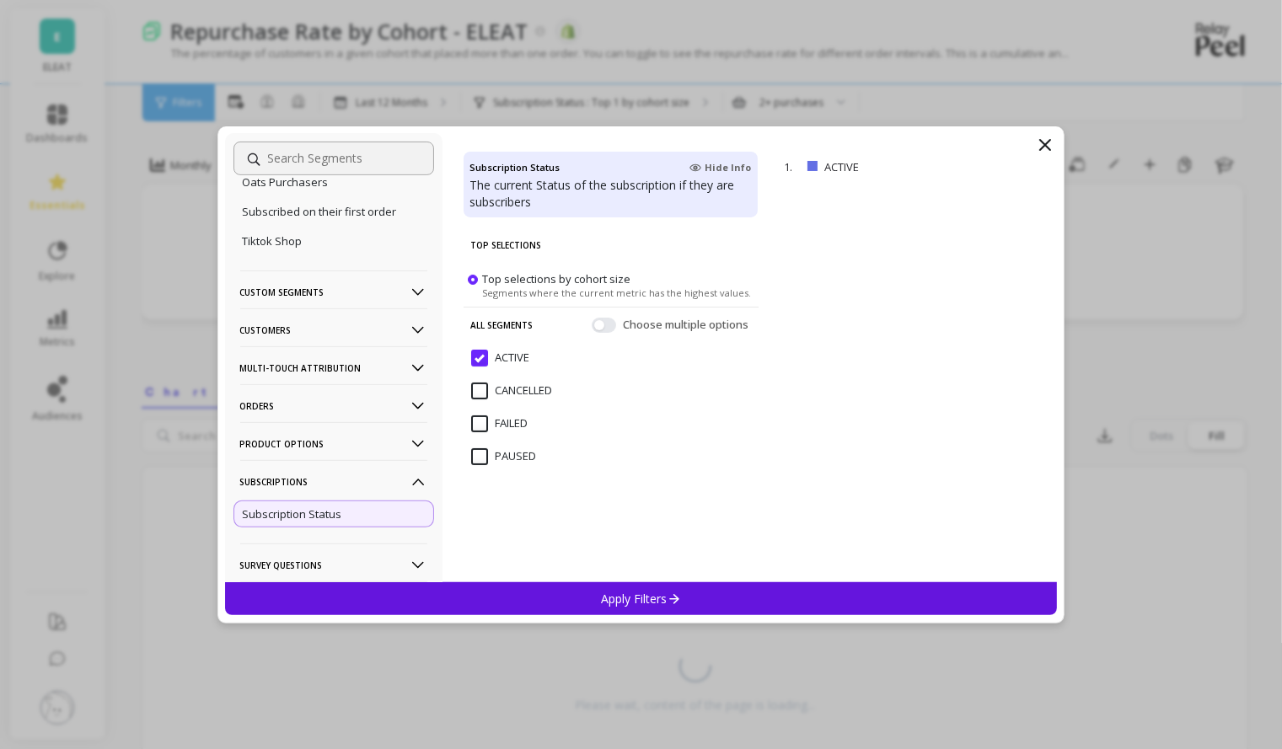
scroll to position [348, 0]
click at [362, 342] on p "Customers" at bounding box center [333, 332] width 187 height 43
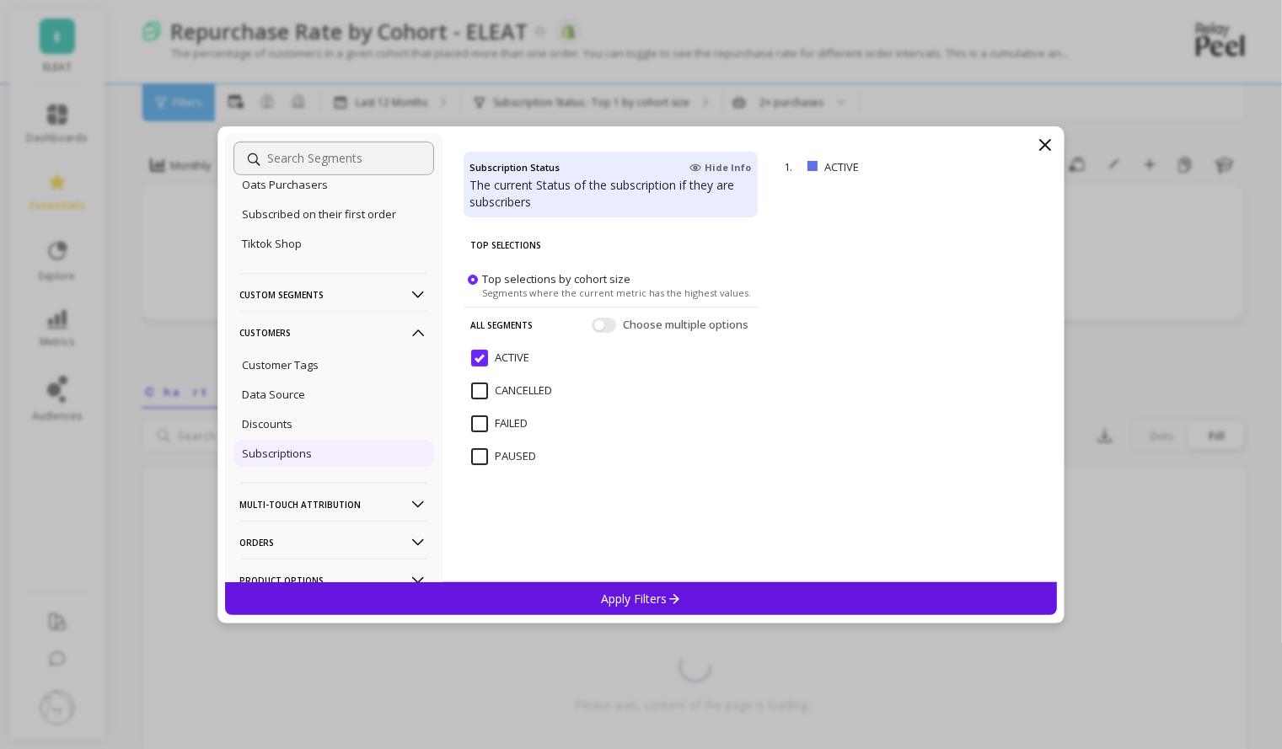
click at [319, 447] on div "Subscriptions" at bounding box center [333, 453] width 201 height 27
click at [646, 600] on p "Apply Filters" at bounding box center [641, 599] width 80 height 16
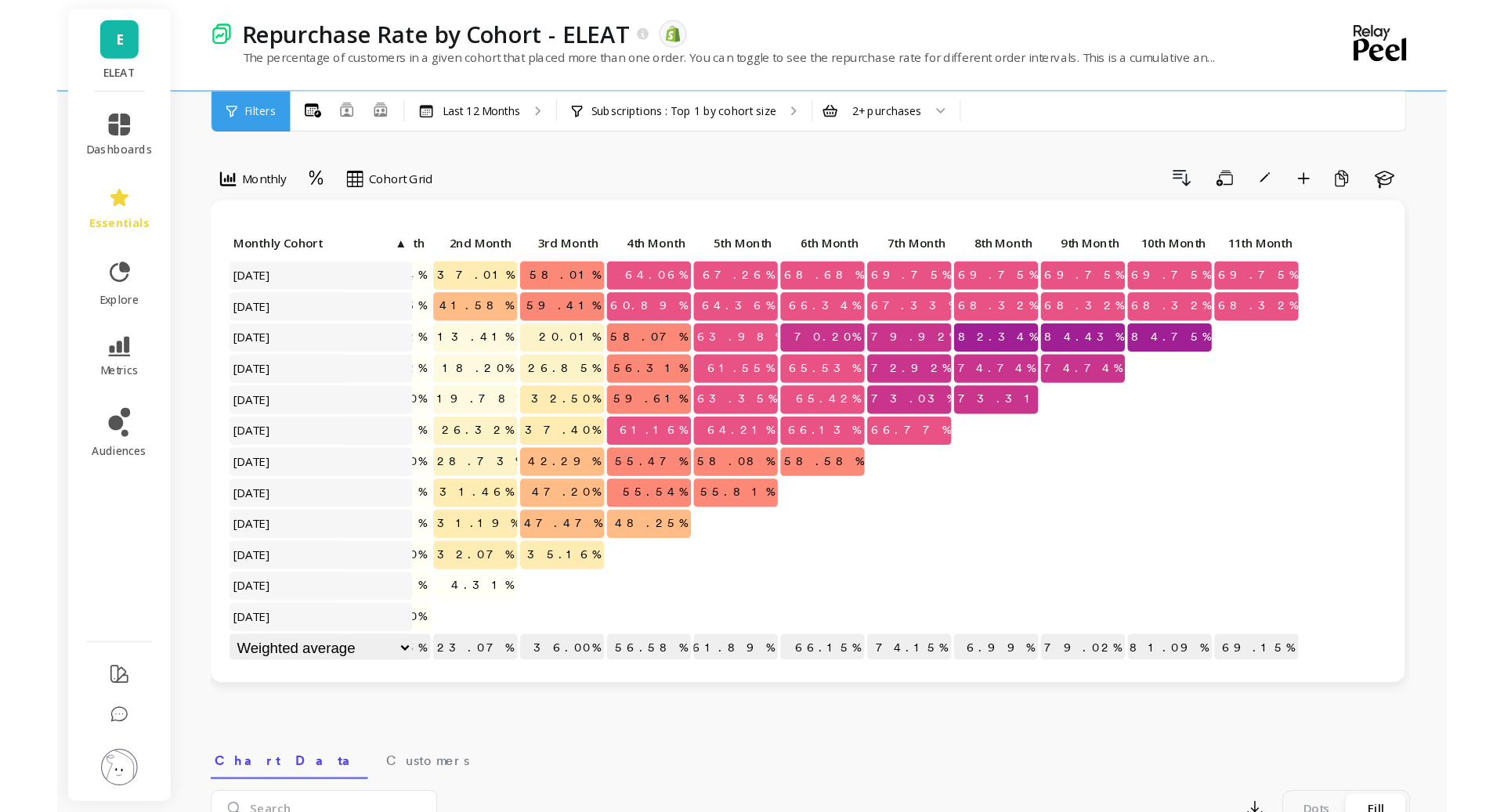
scroll to position [0, 0]
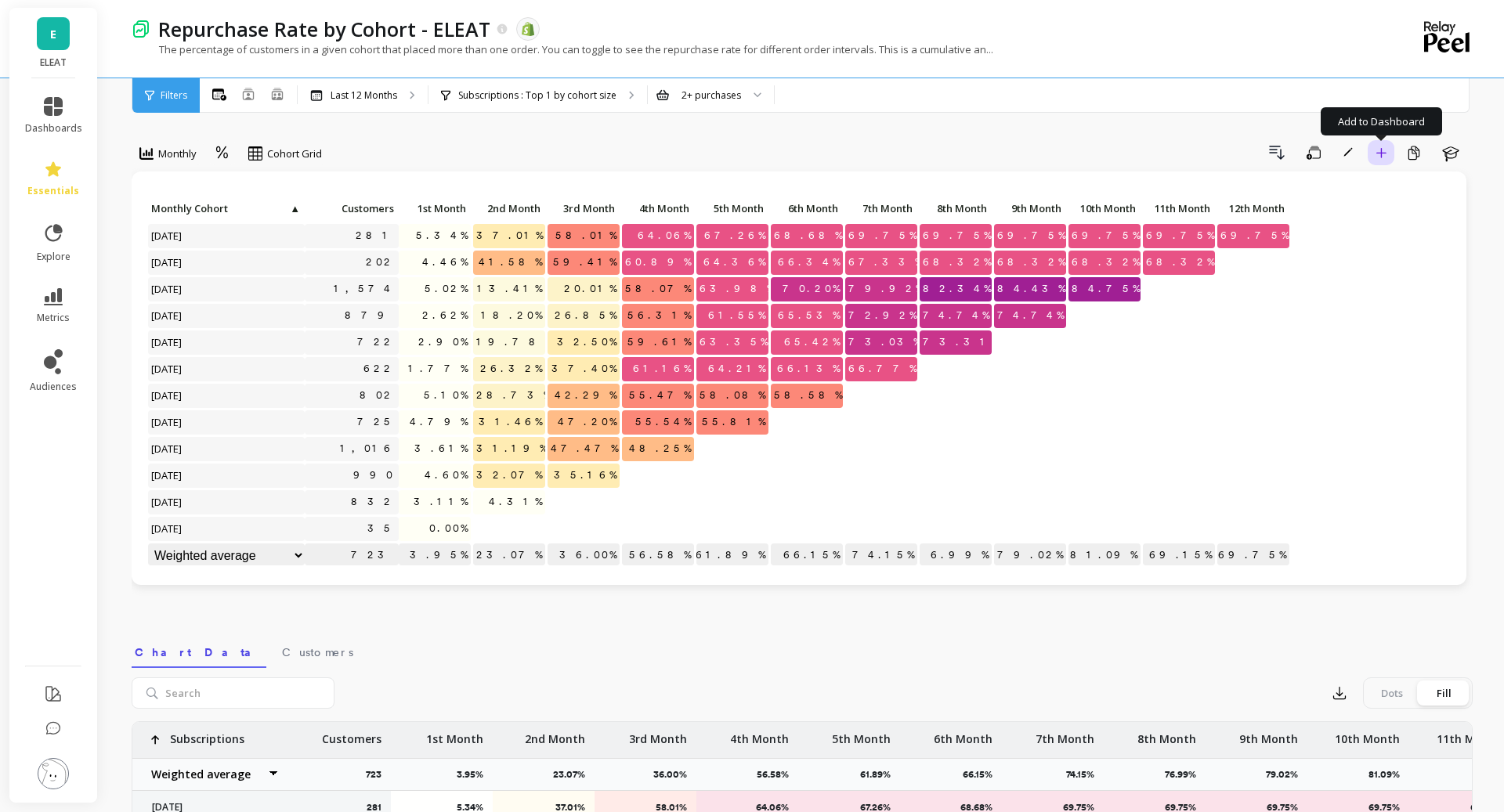
click at [1191, 157] on icon "button" at bounding box center [1381, 152] width 11 height 11
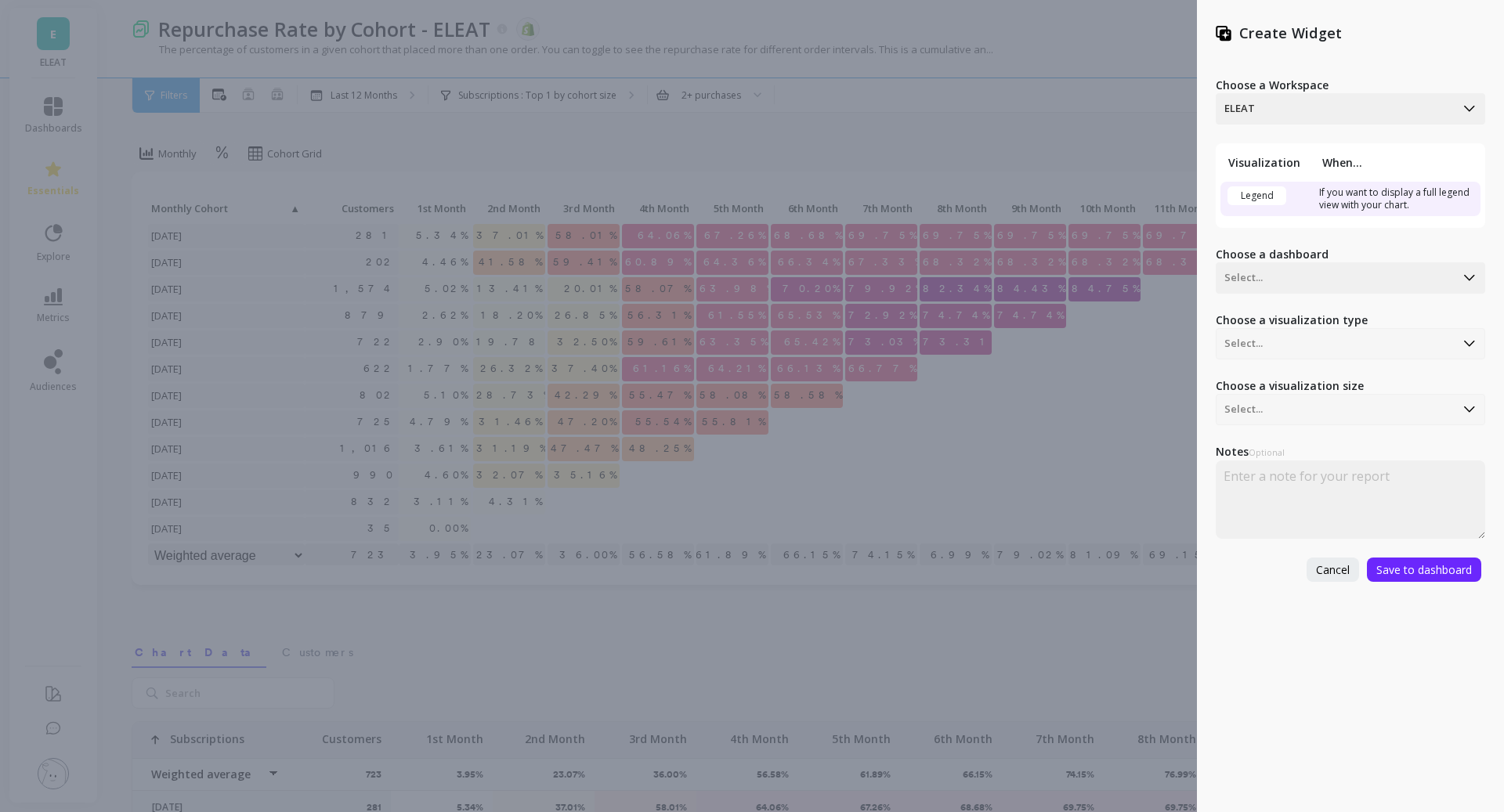
click at [1031, 287] on div "Create Widget Choose a Workspace option ELEAT, selected. Select is focused ,typ…" at bounding box center [752, 406] width 1504 height 812
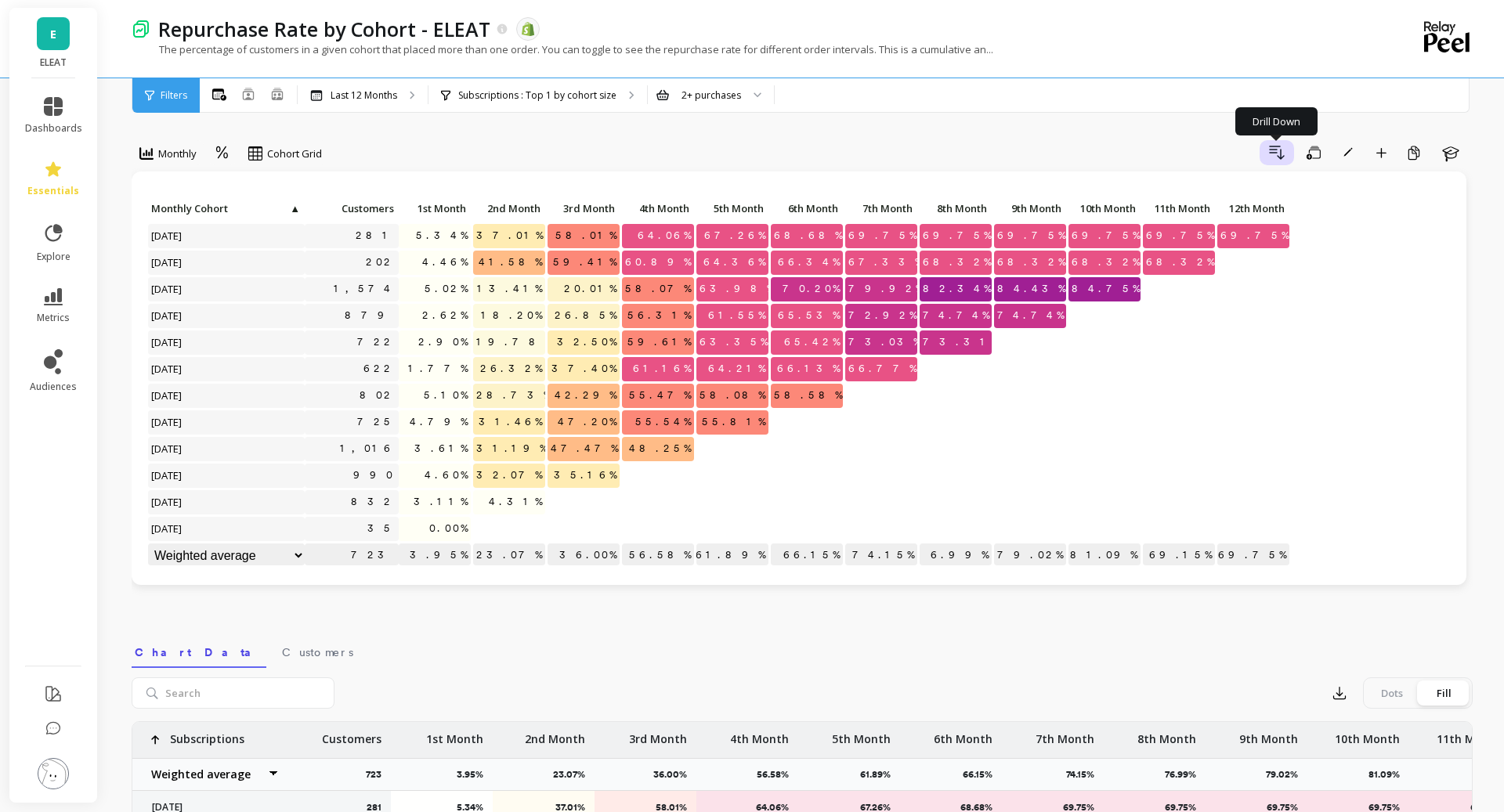
click at [1191, 157] on icon "button" at bounding box center [1277, 152] width 19 height 19
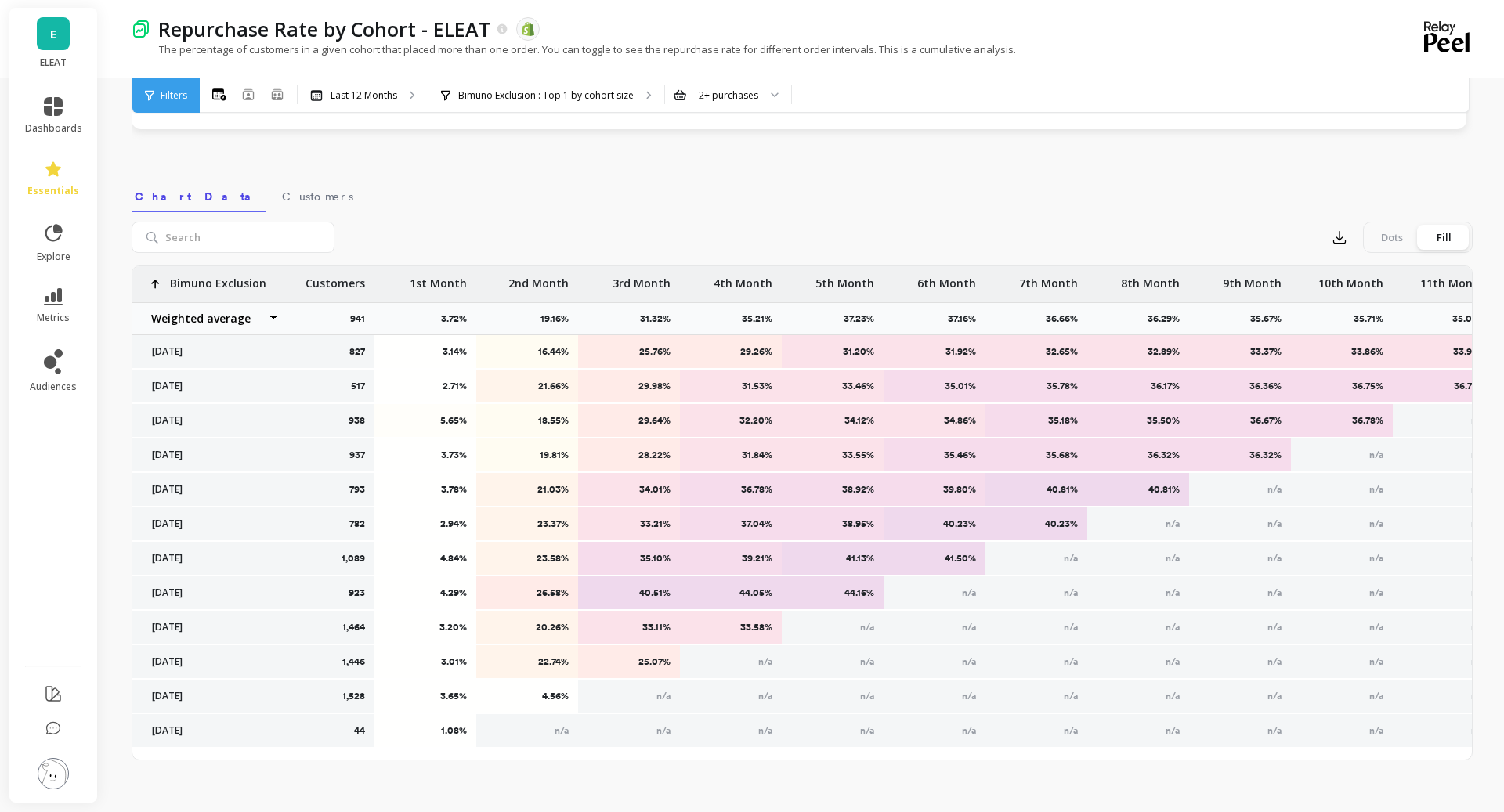
scroll to position [0, 20]
click at [1191, 236] on div "Dots" at bounding box center [1392, 237] width 52 height 25
click at [0, 0] on input "Dots Fill" at bounding box center [0, 0] width 0 height 0
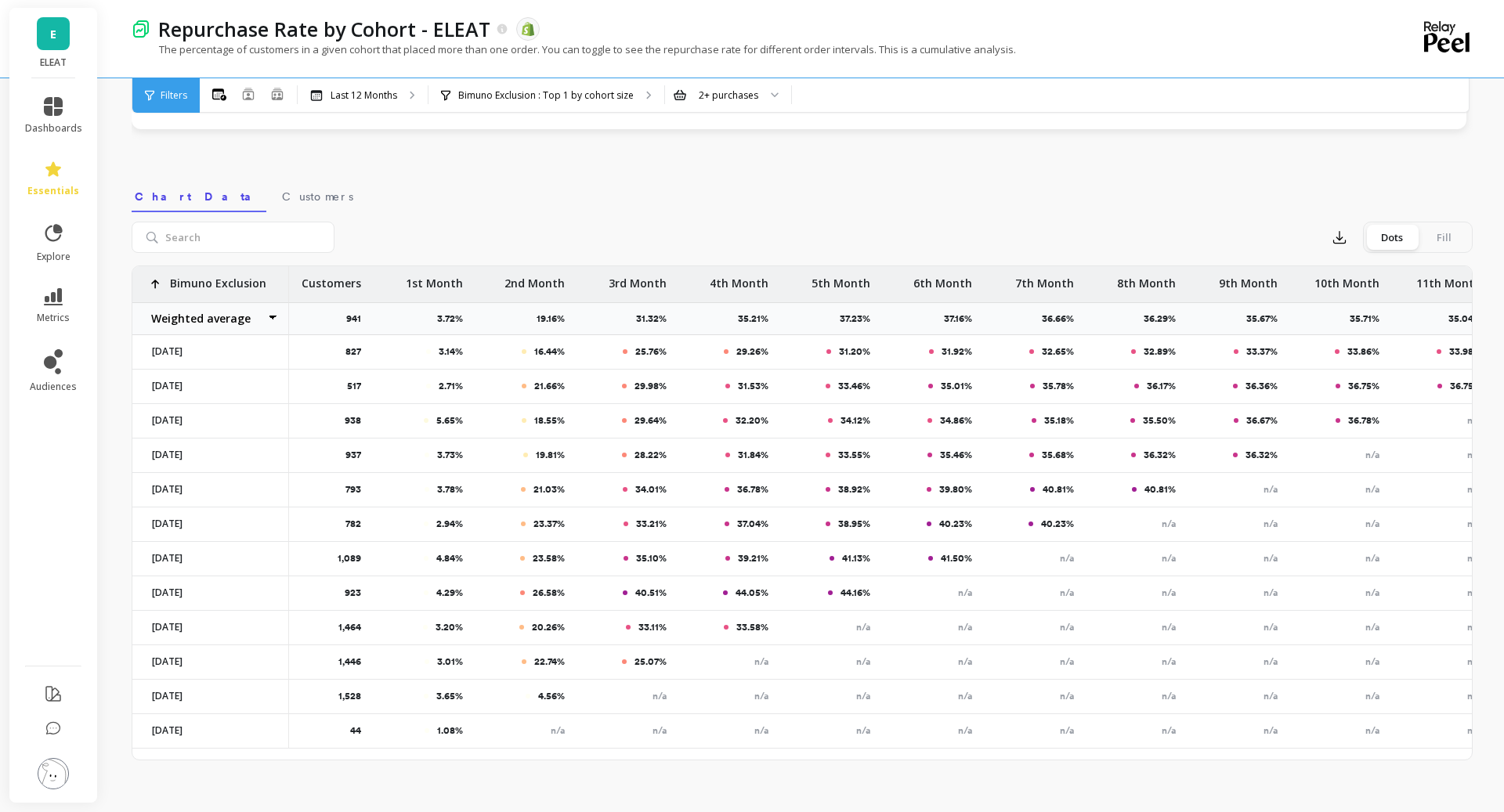
click at [1191, 236] on div "Fill" at bounding box center [1444, 237] width 52 height 25
click at [0, 0] on input "Dots Fill" at bounding box center [0, 0] width 0 height 0
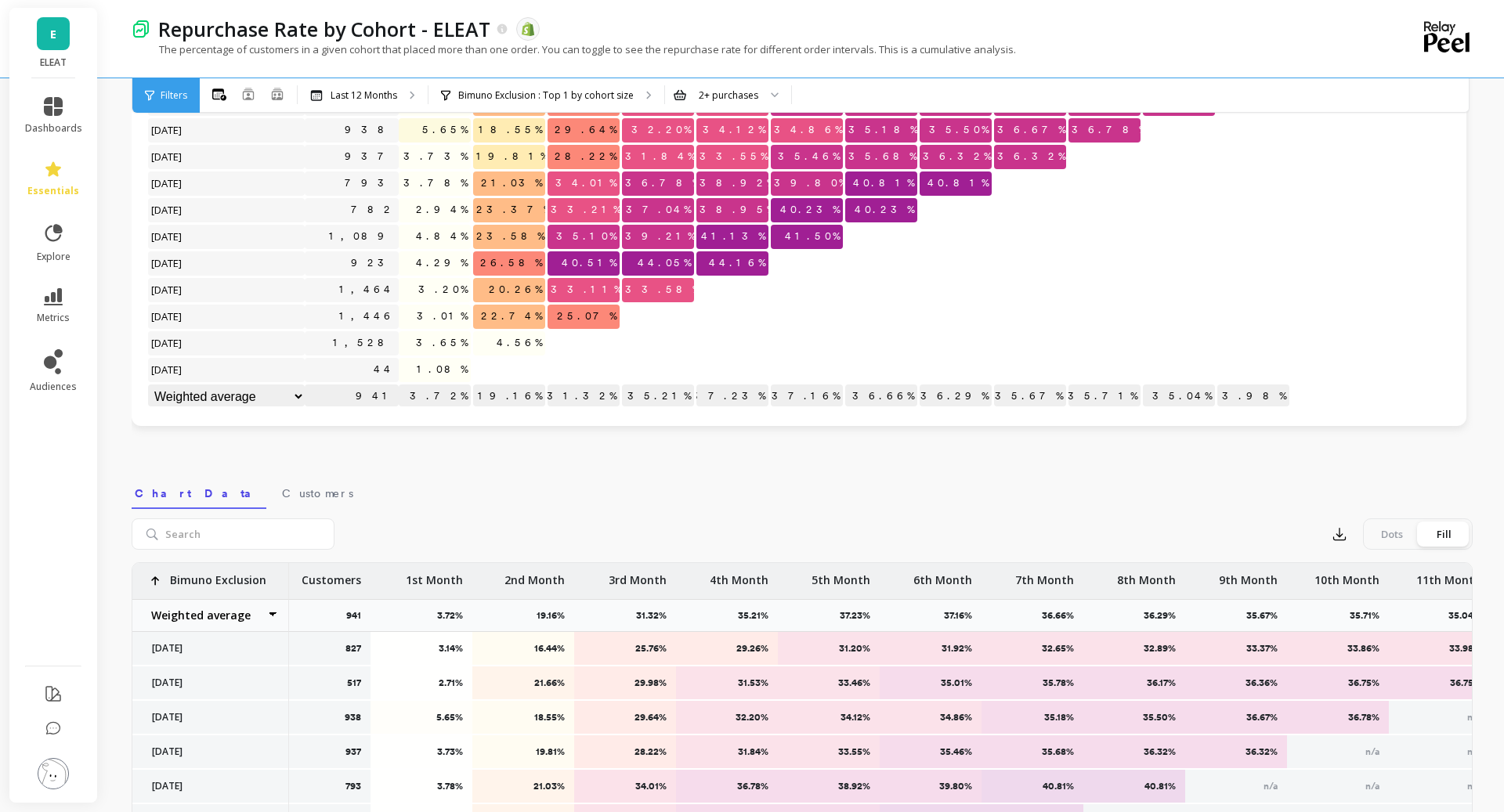
scroll to position [0, 0]
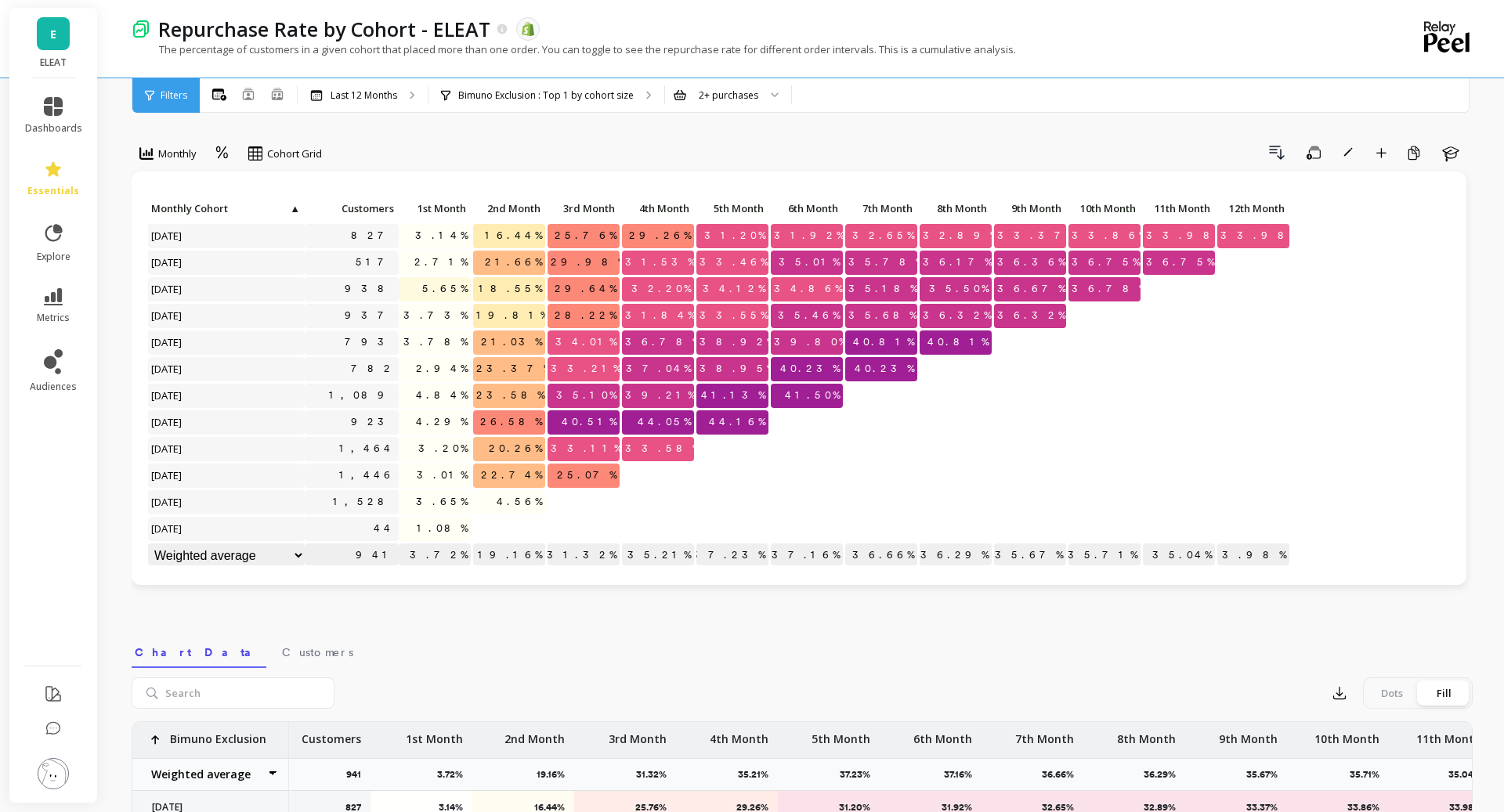
click at [172, 97] on span "Filters" at bounding box center [174, 95] width 27 height 12
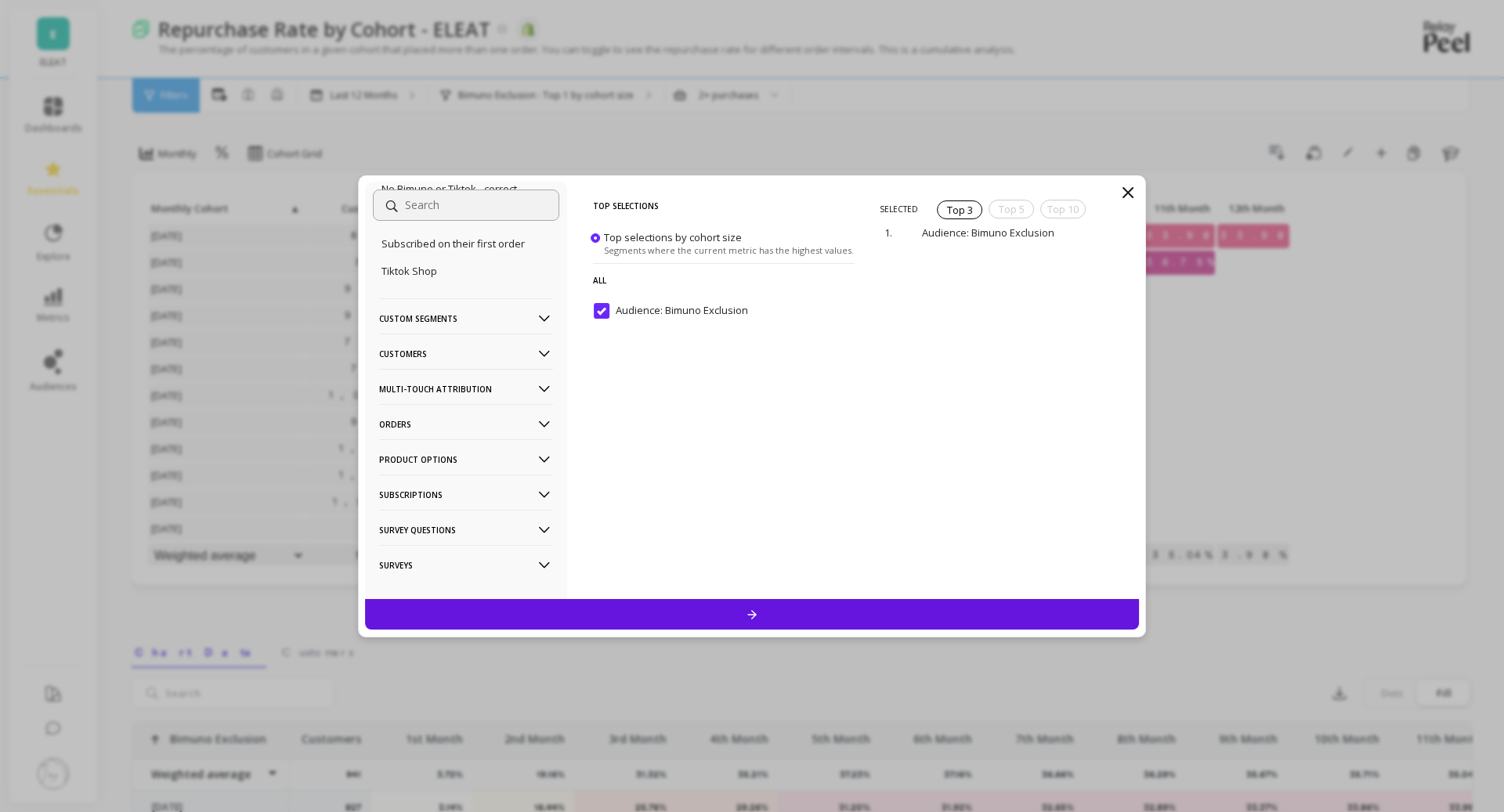
scroll to position [360, 0]
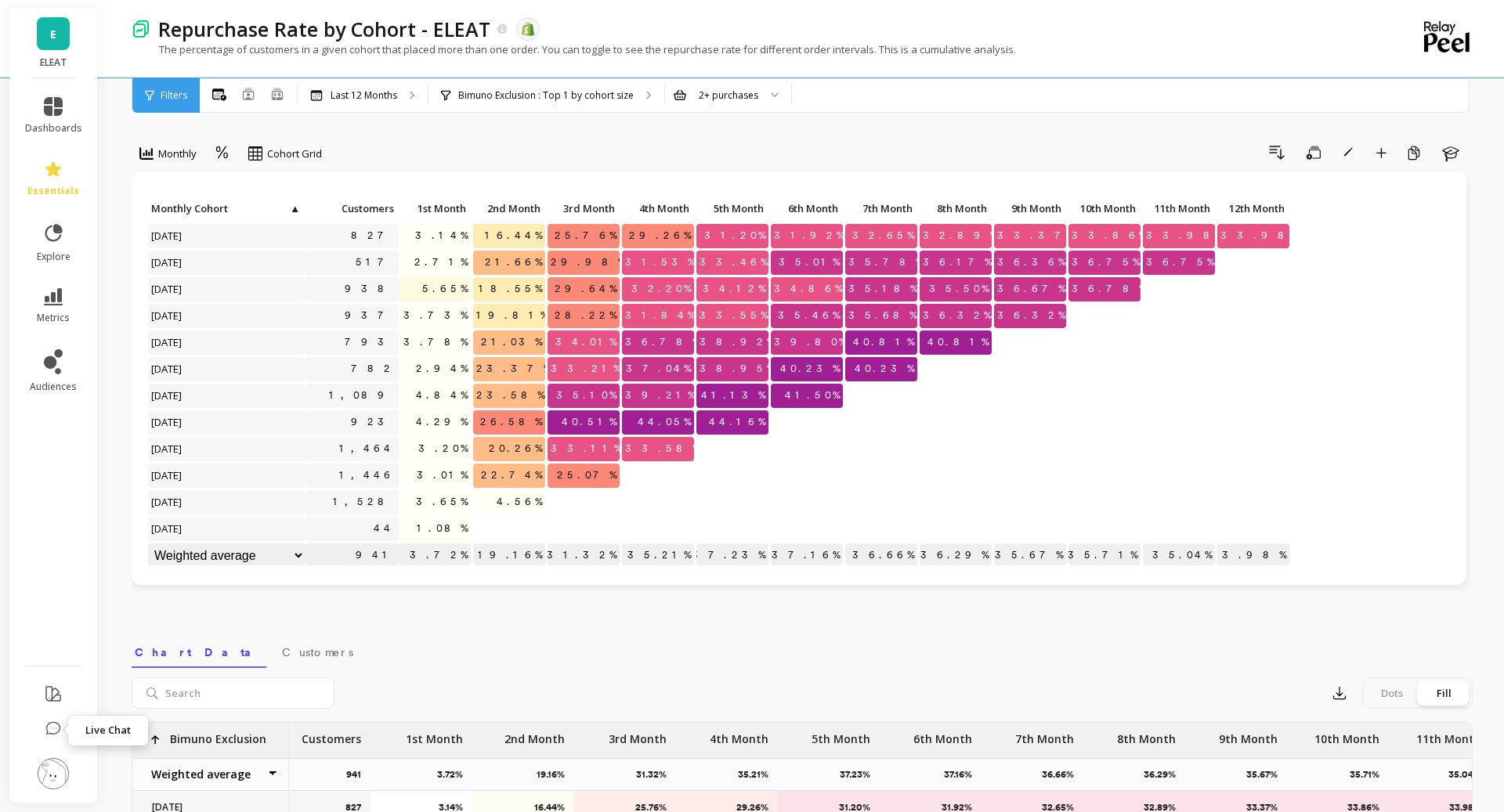
click at [58, 695] on icon at bounding box center [53, 728] width 16 height 16
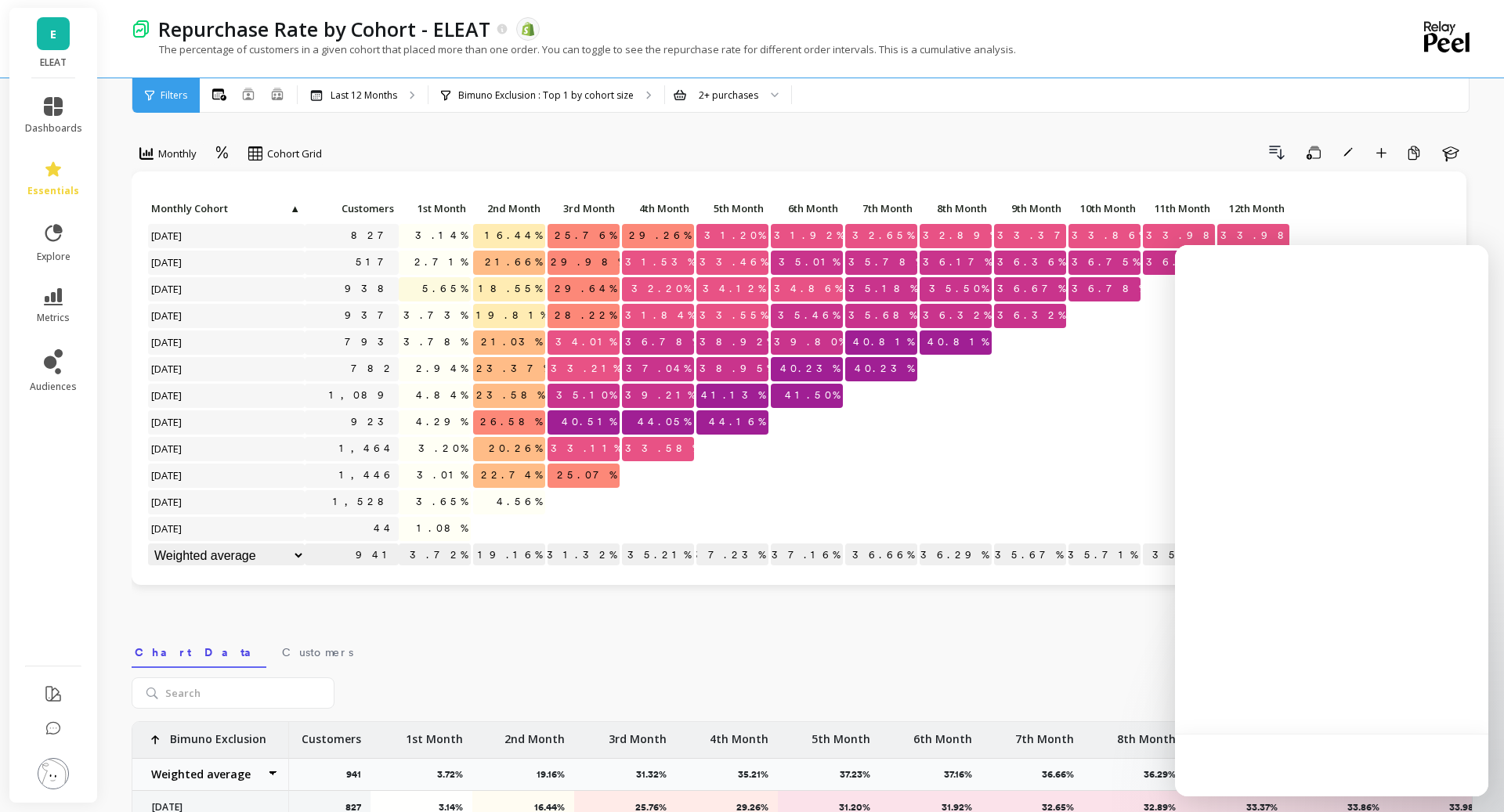
click at [858, 135] on div "Monthly Cohort Grid Drill Down Save Rename Add to Dashboard Create a Copy Learn…" at bounding box center [802, 660] width 1341 height 1196
click at [1191, 226] on div "Click to create an audience 827 3.14% 16.44% 25.76% 29.26% 31.20% 31.92% 32.65%…" at bounding box center [799, 378] width 1335 height 413
click at [646, 91] on icon at bounding box center [649, 95] width 6 height 8
click at [411, 94] on icon at bounding box center [413, 95] width 6 height 8
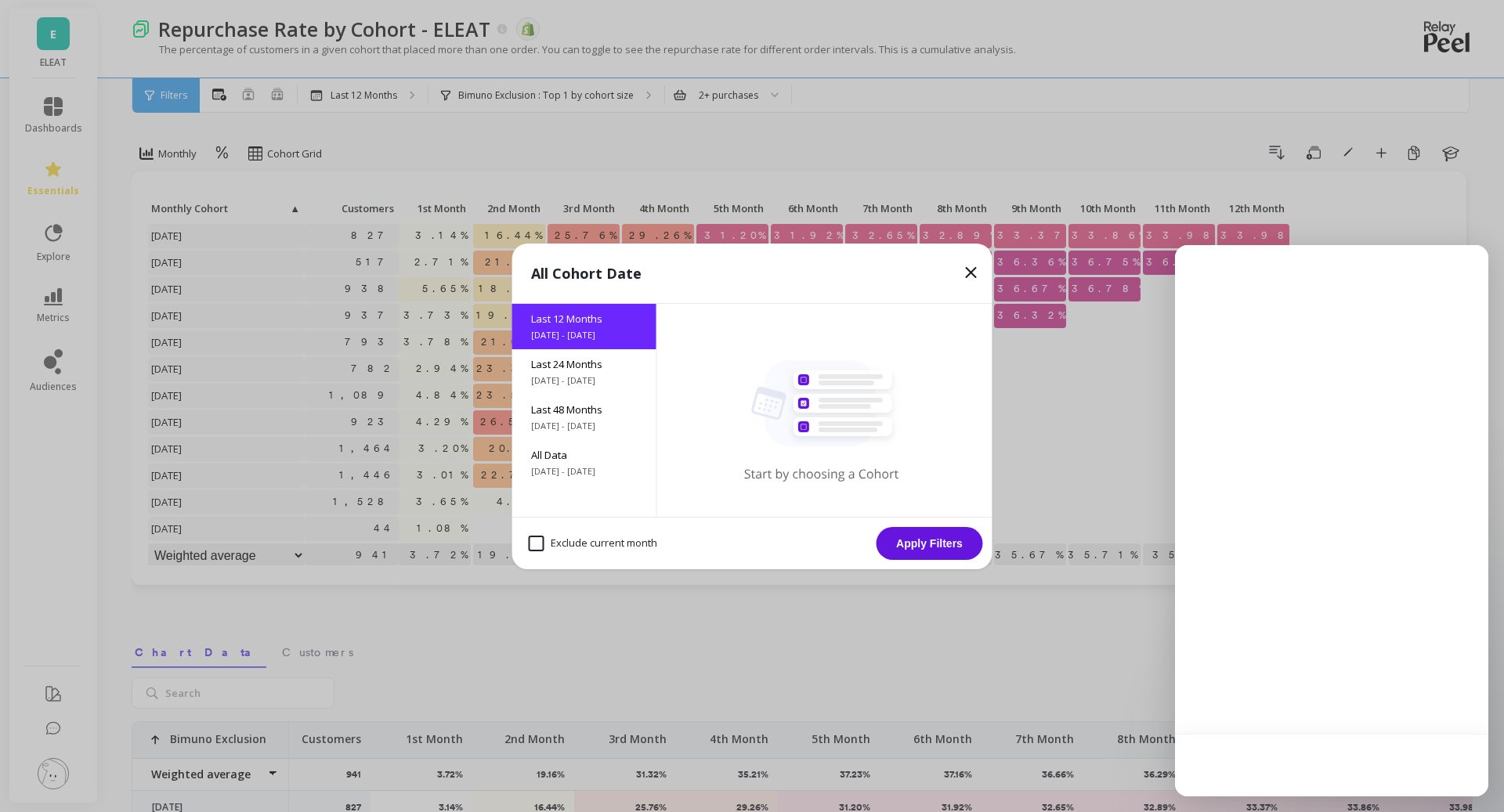
click at [444, 144] on div "All Cohort Date Last 12 Months [DATE] - [DATE] Last 24 Months [DATE] - [DATE] L…" at bounding box center [752, 406] width 1504 height 812
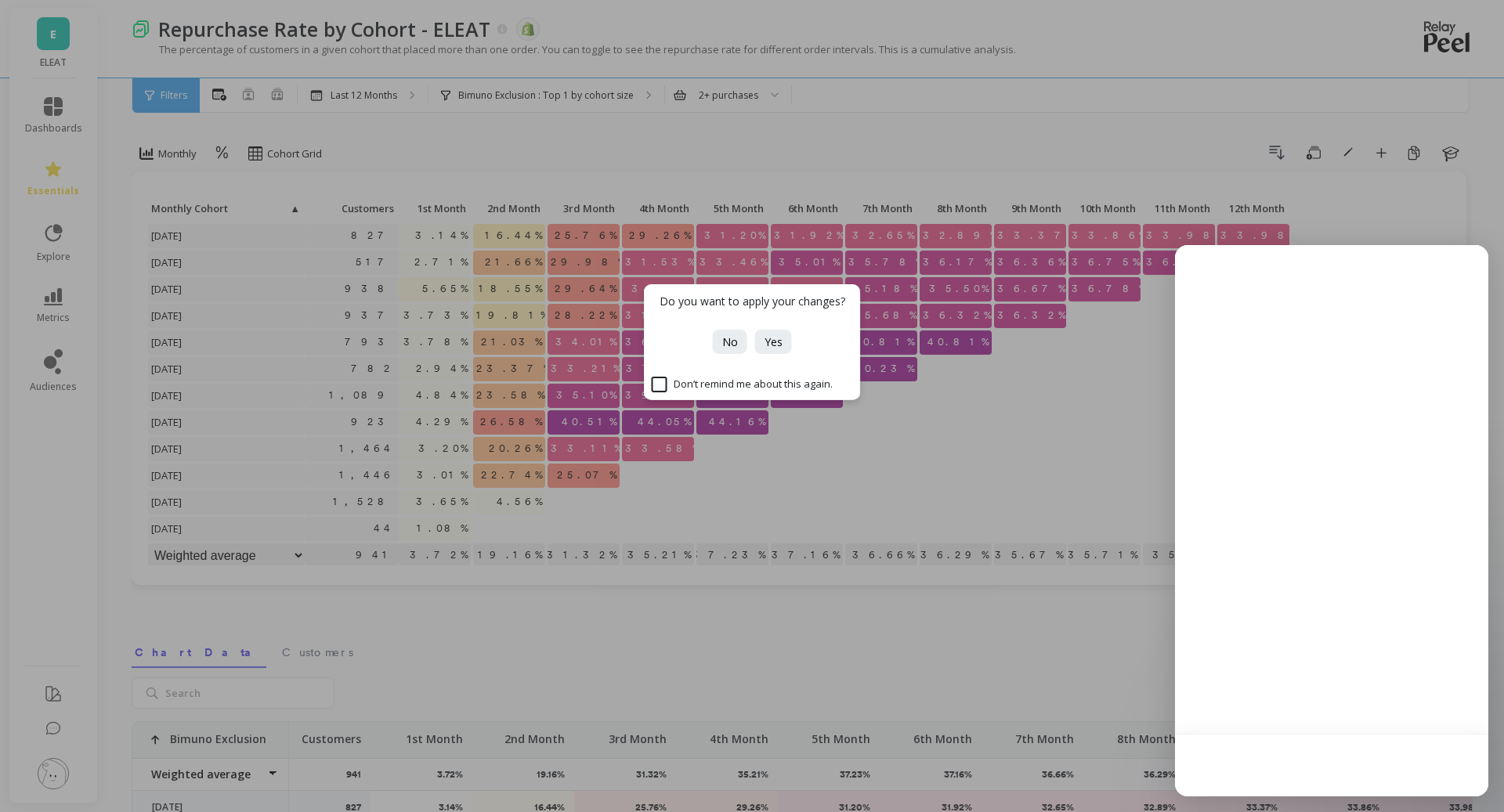
click at [734, 140] on div "Do you want to apply your changes? No Yes Don’t remind me about this again." at bounding box center [752, 406] width 1504 height 812
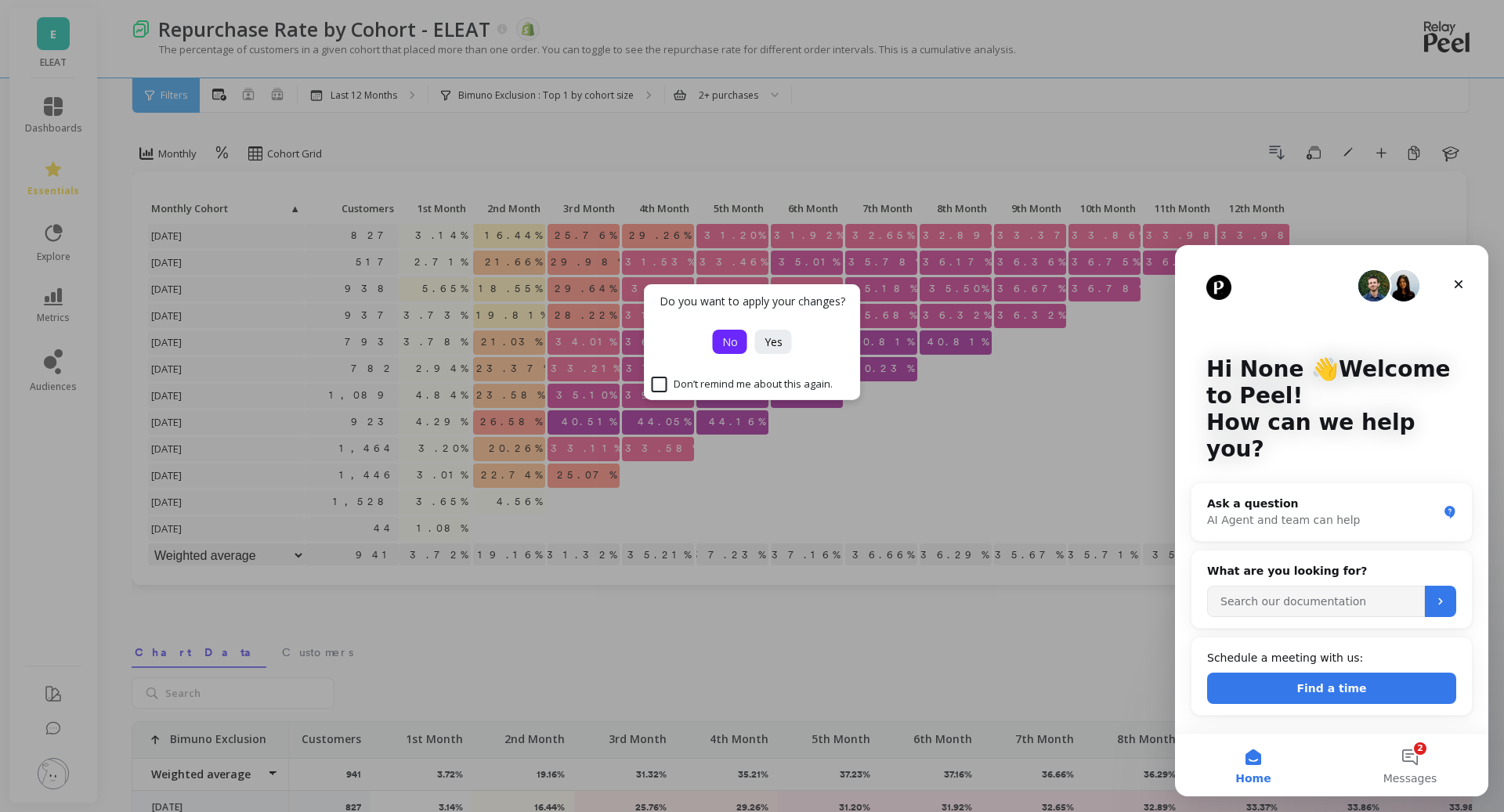
click at [727, 341] on span "No" at bounding box center [730, 342] width 16 height 15
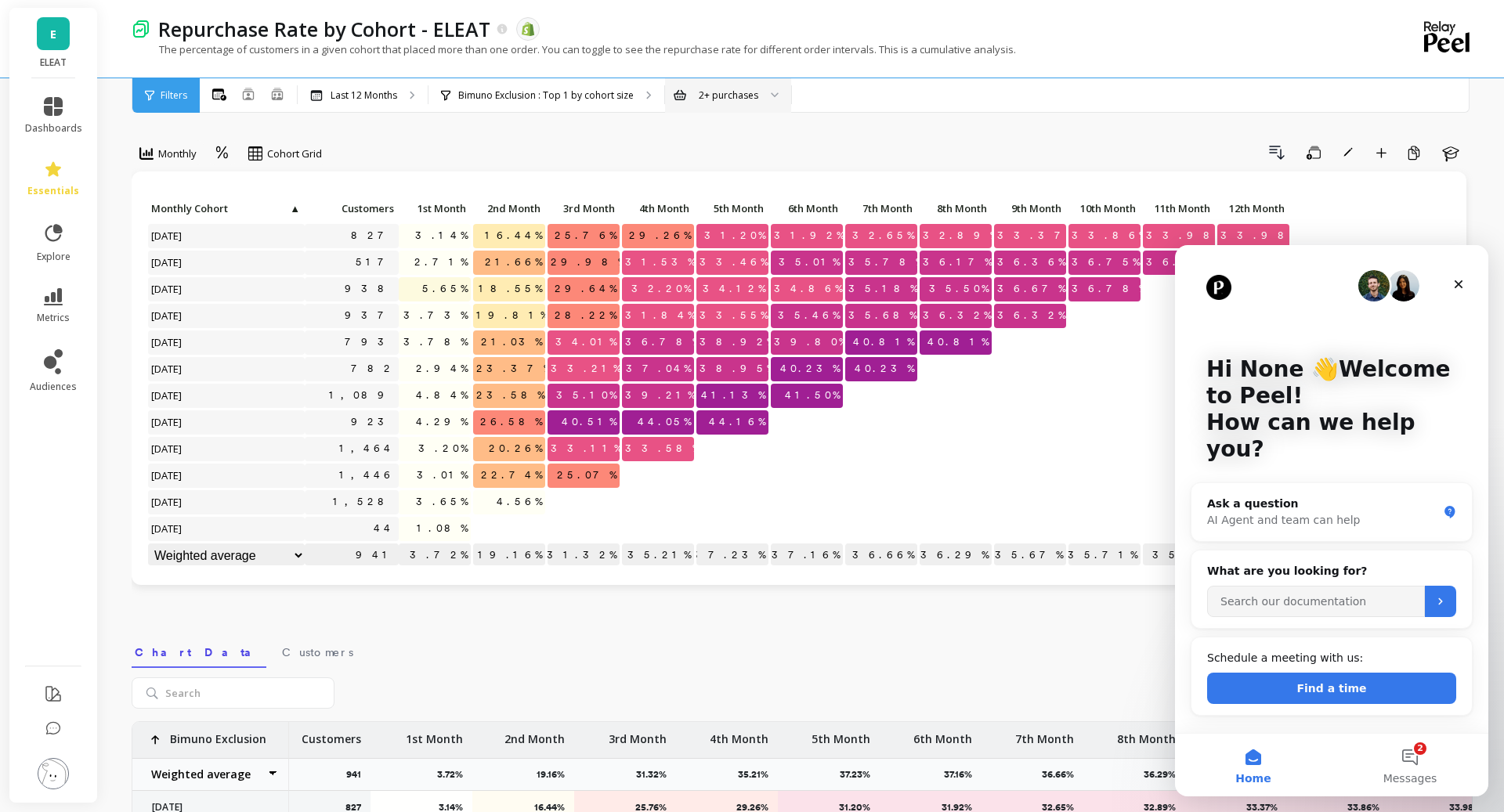
click at [775, 98] on div "2+ purchases" at bounding box center [728, 95] width 126 height 34
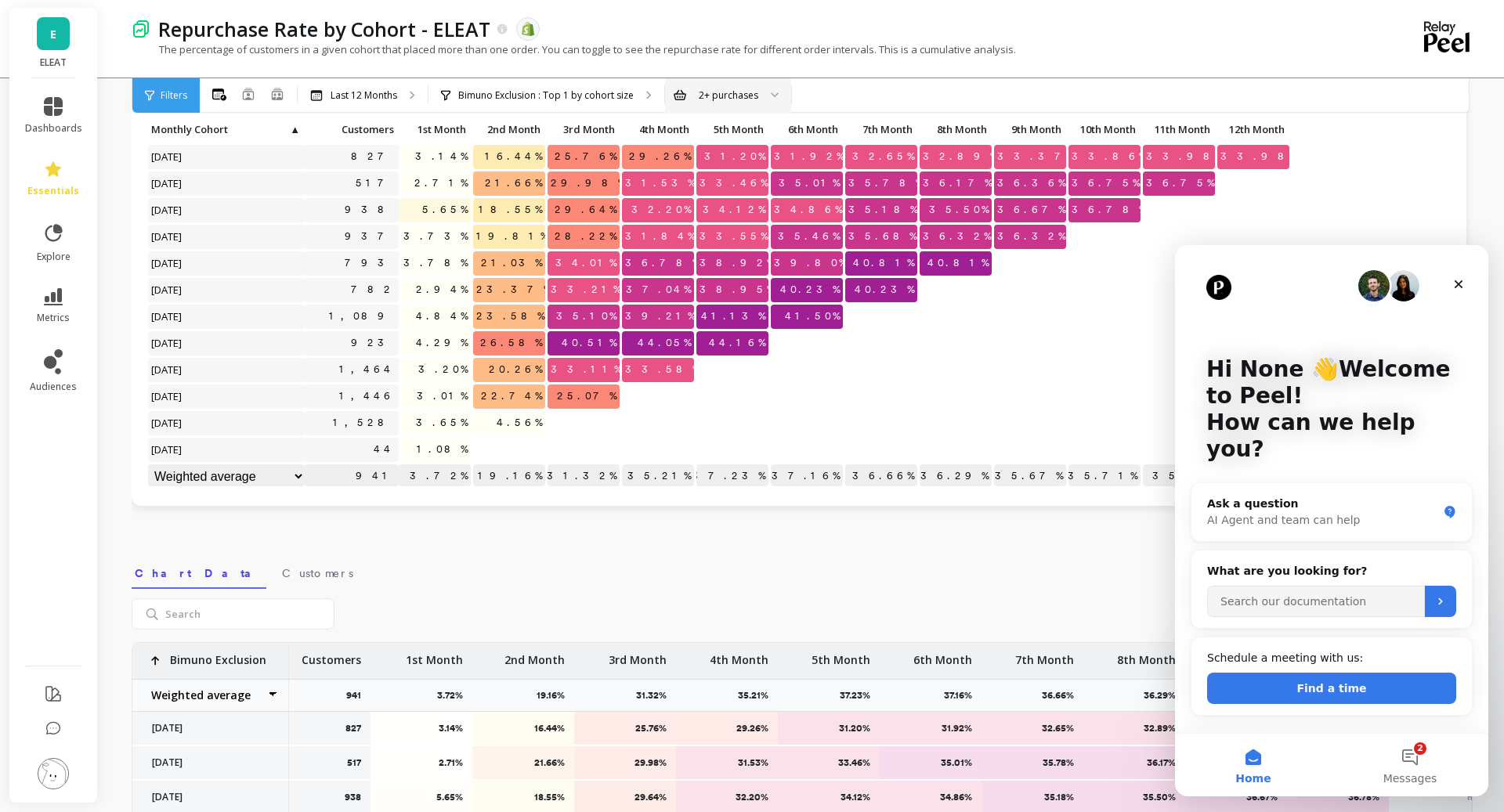
scroll to position [67, 0]
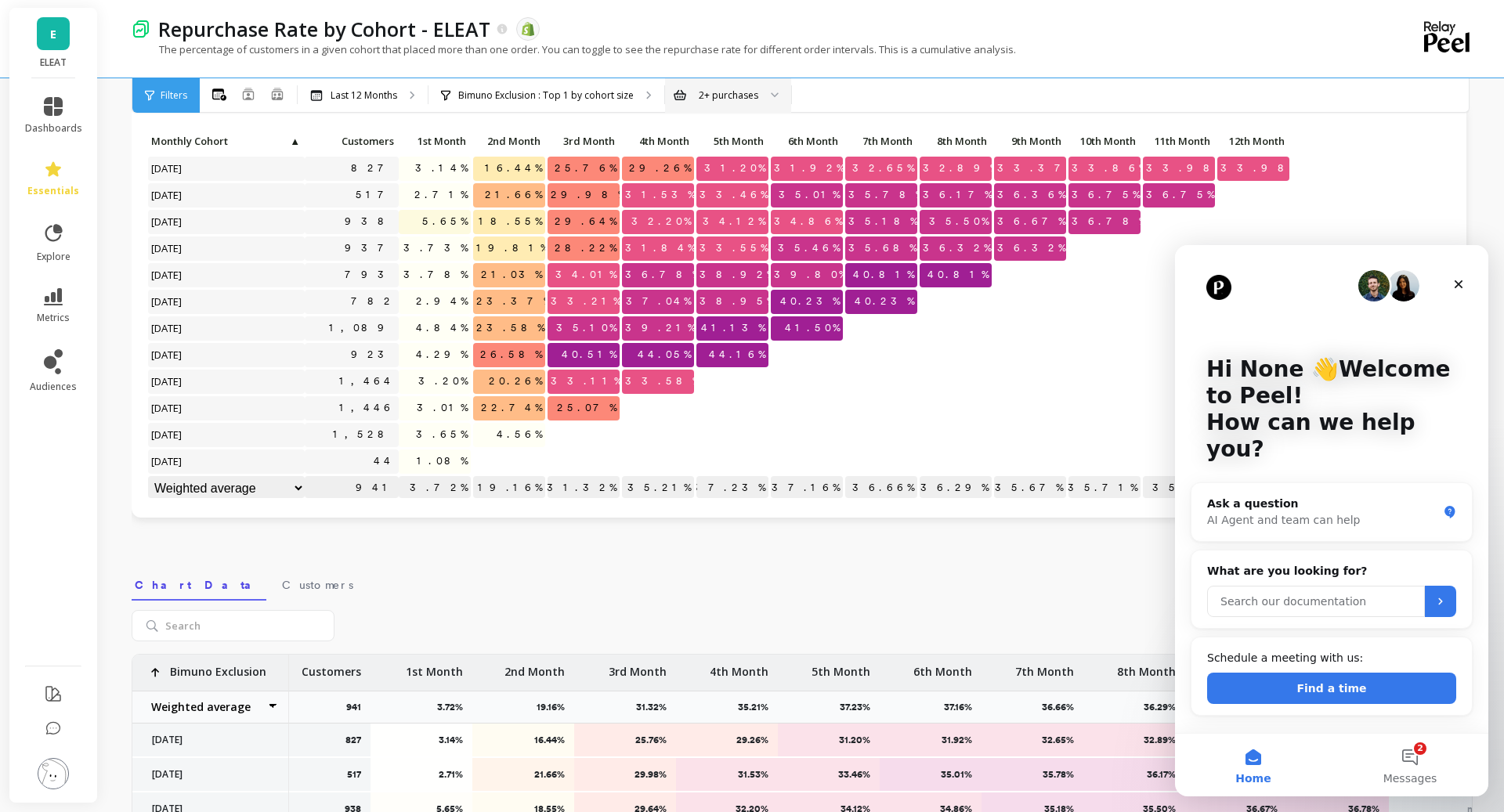
click at [1191, 585] on input "Search our documentation" at bounding box center [1316, 601] width 218 height 32
type input "can I apply two filters to the same dashboard"
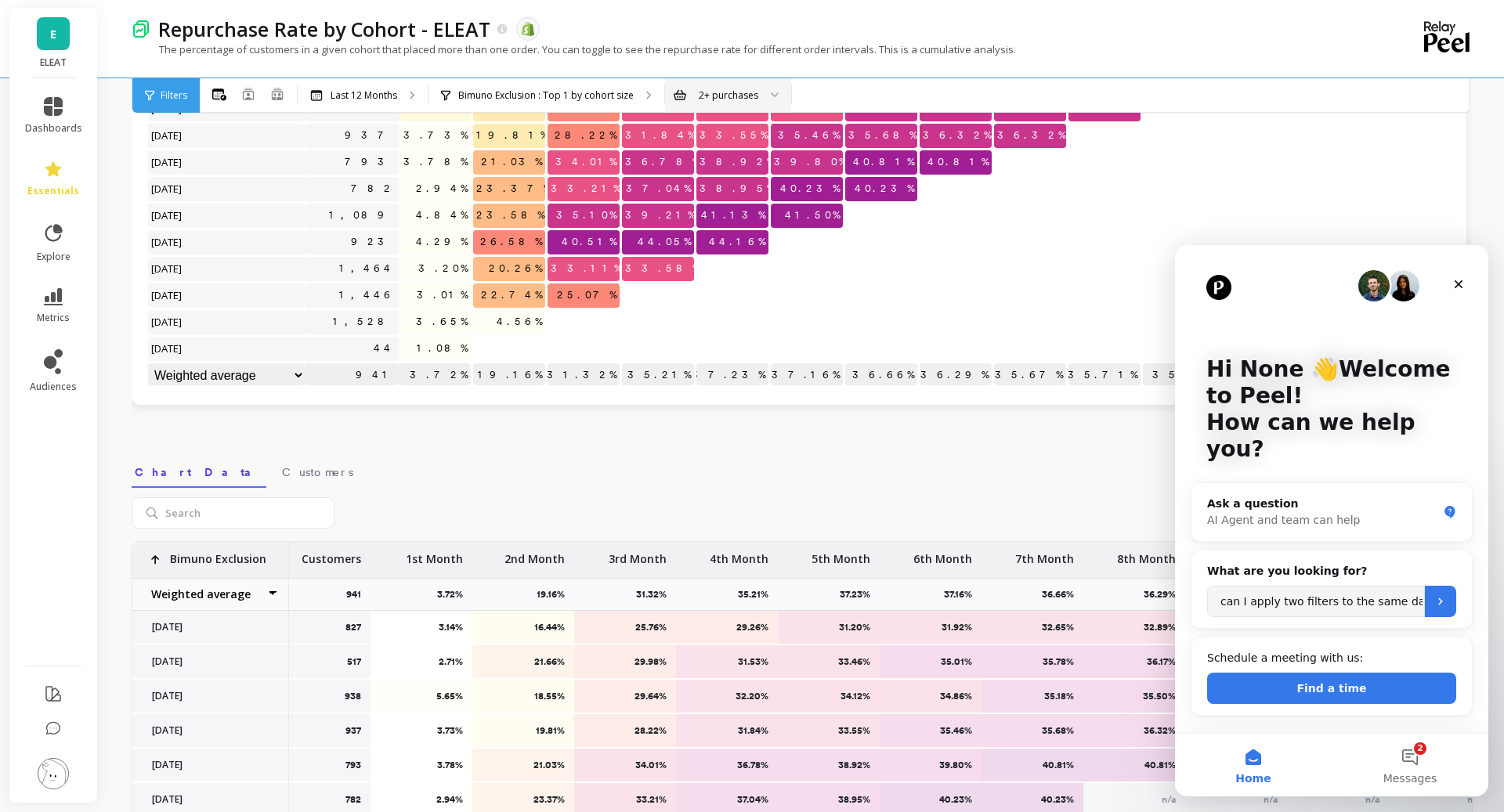
scroll to position [0, 0]
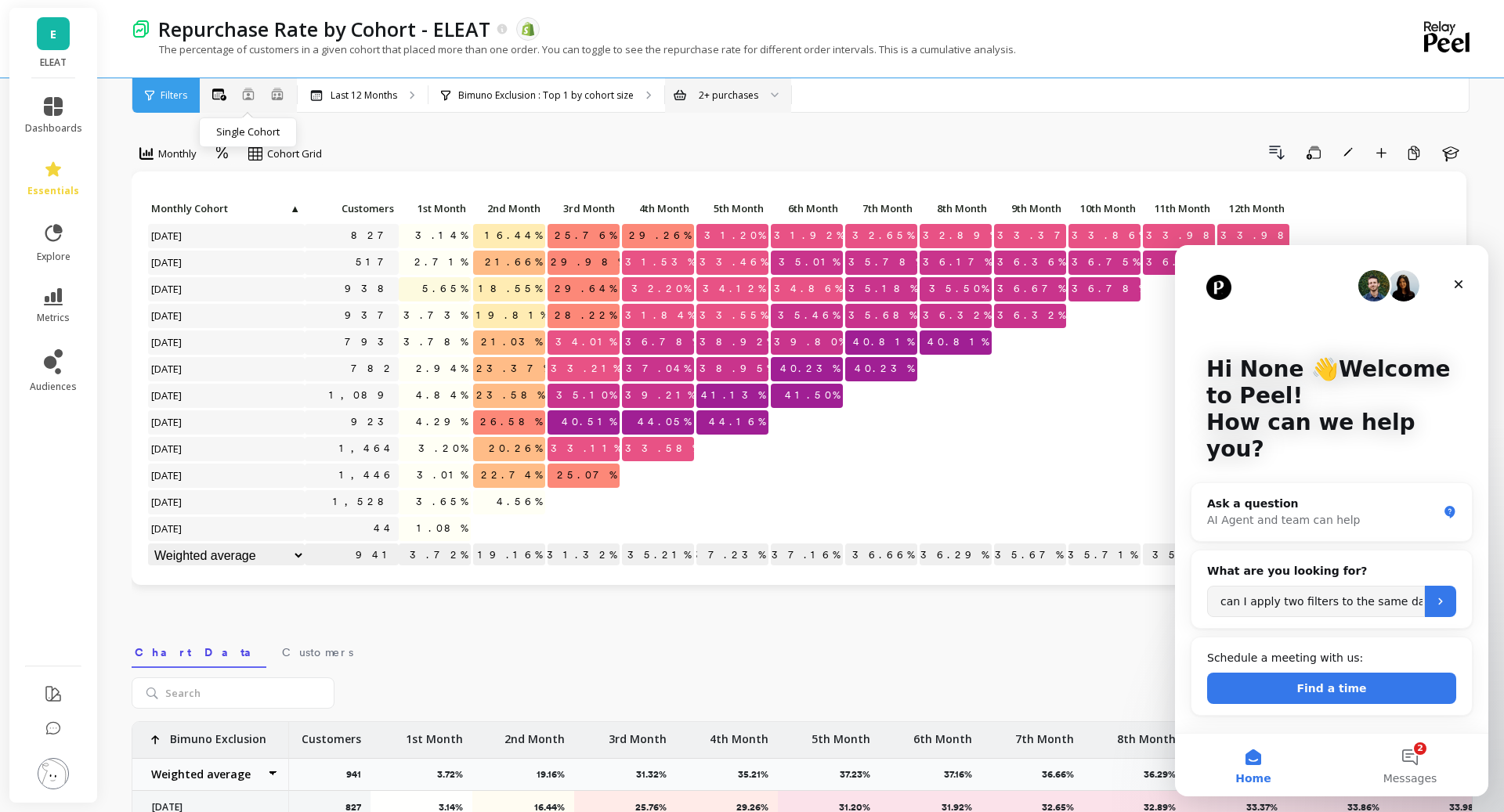
click at [244, 94] on icon at bounding box center [247, 93] width 12 height 12
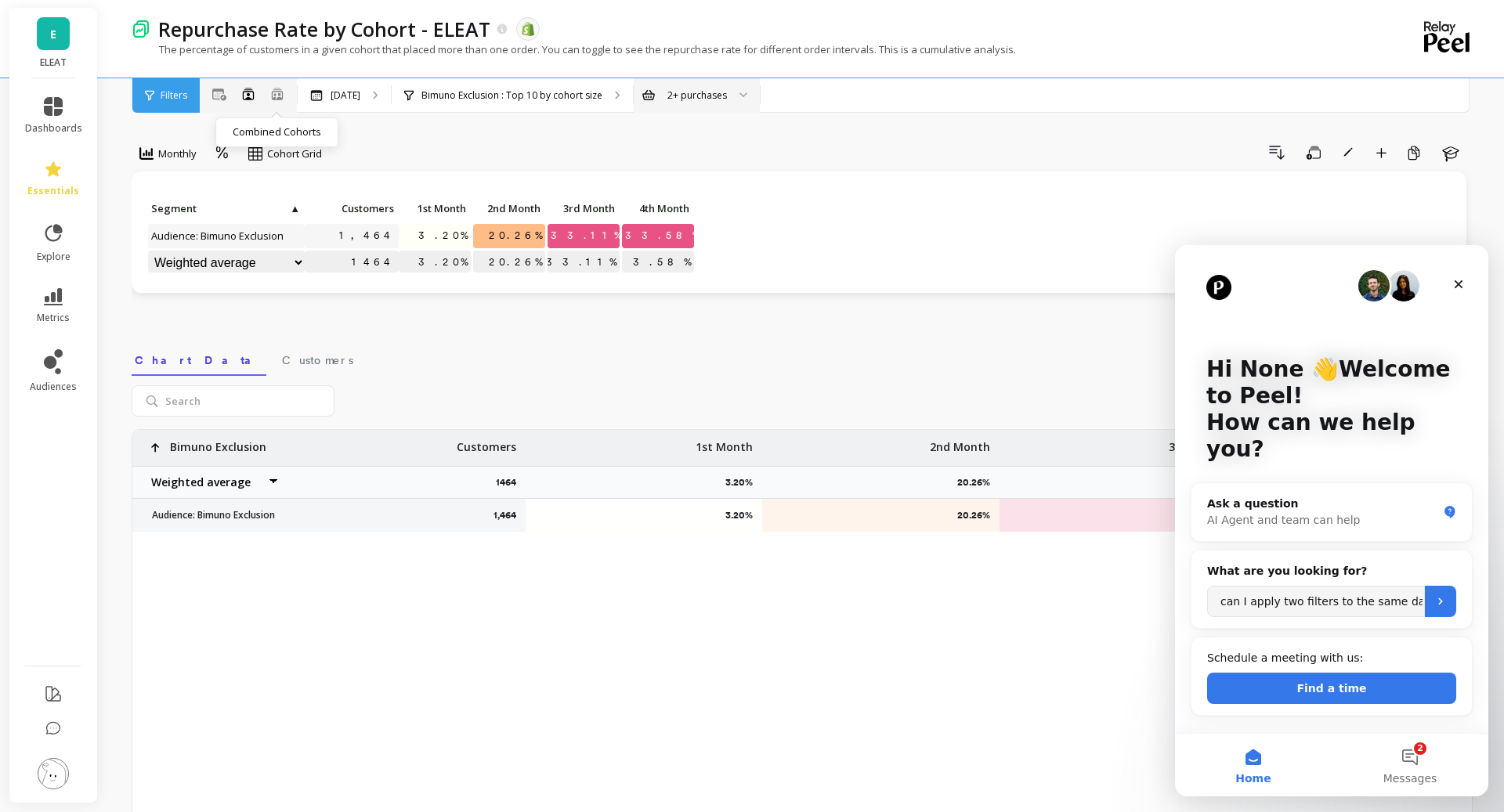
click at [280, 96] on icon at bounding box center [277, 94] width 14 height 13
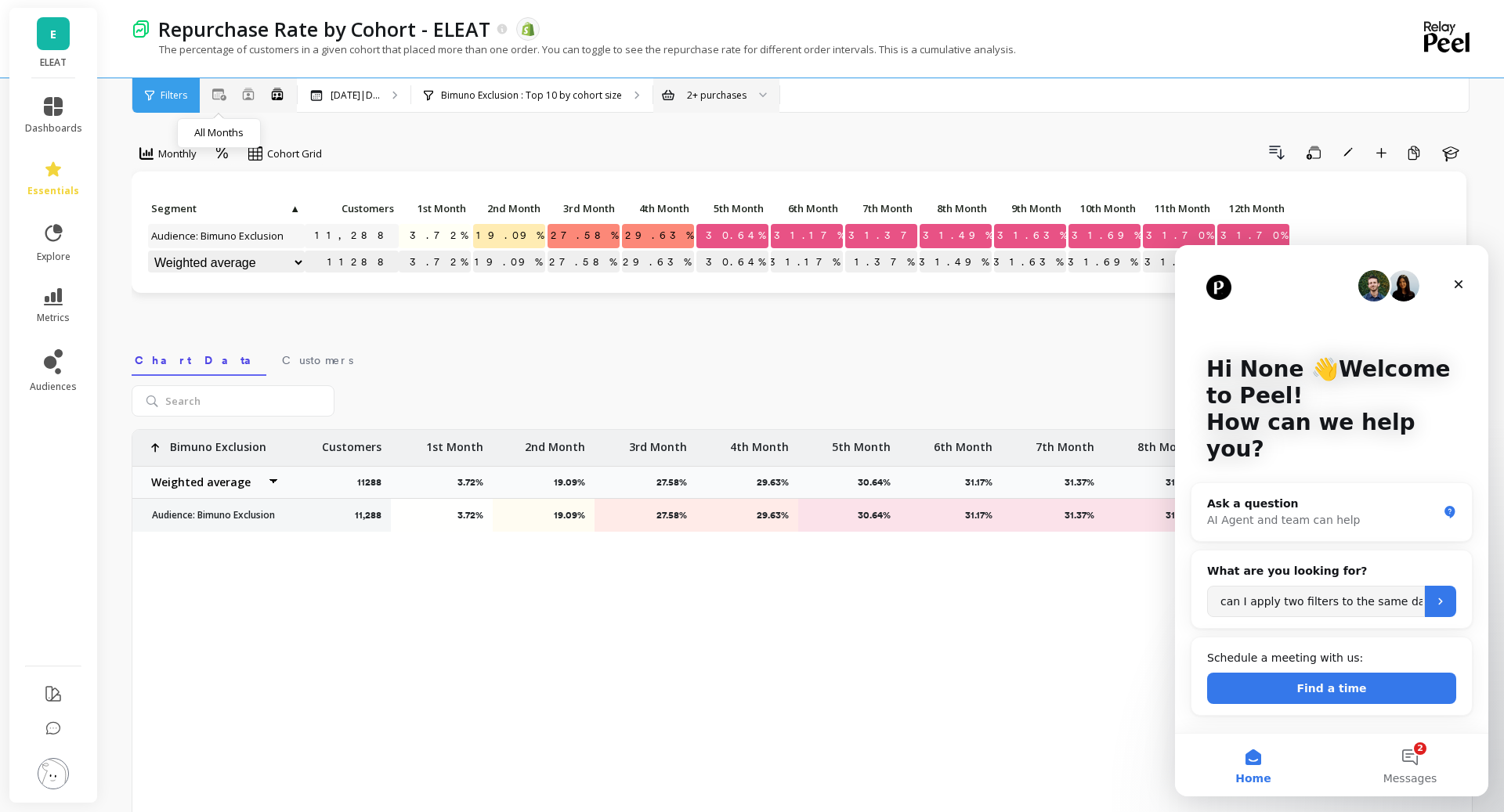
click at [220, 101] on button at bounding box center [218, 94] width 14 height 18
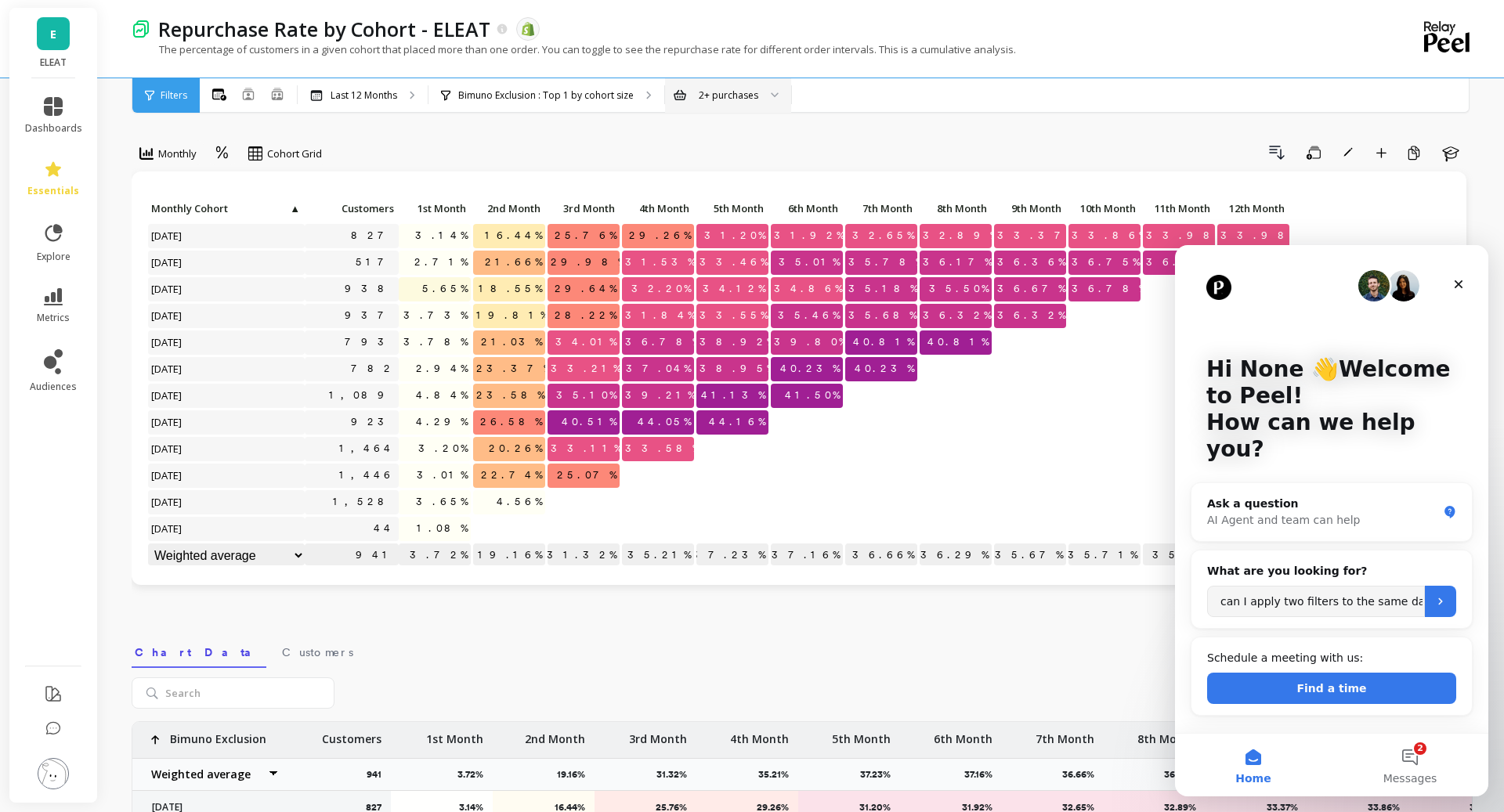
scroll to position [16, 0]
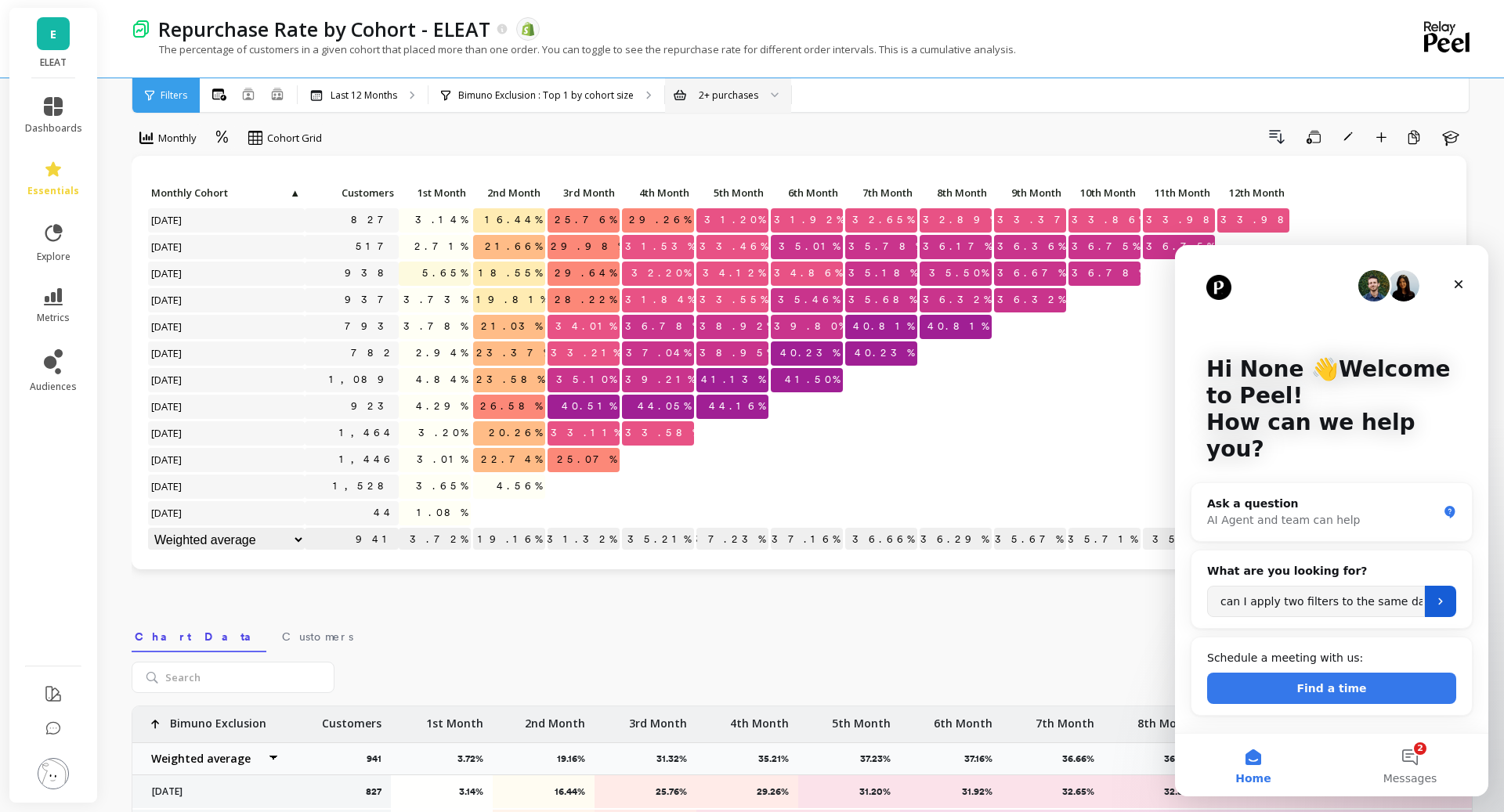
click at [1191, 595] on icon "Submit" at bounding box center [1440, 600] width 12 height 12
click at [1191, 512] on div "AI Agent and team can help" at bounding box center [1323, 520] width 231 height 17
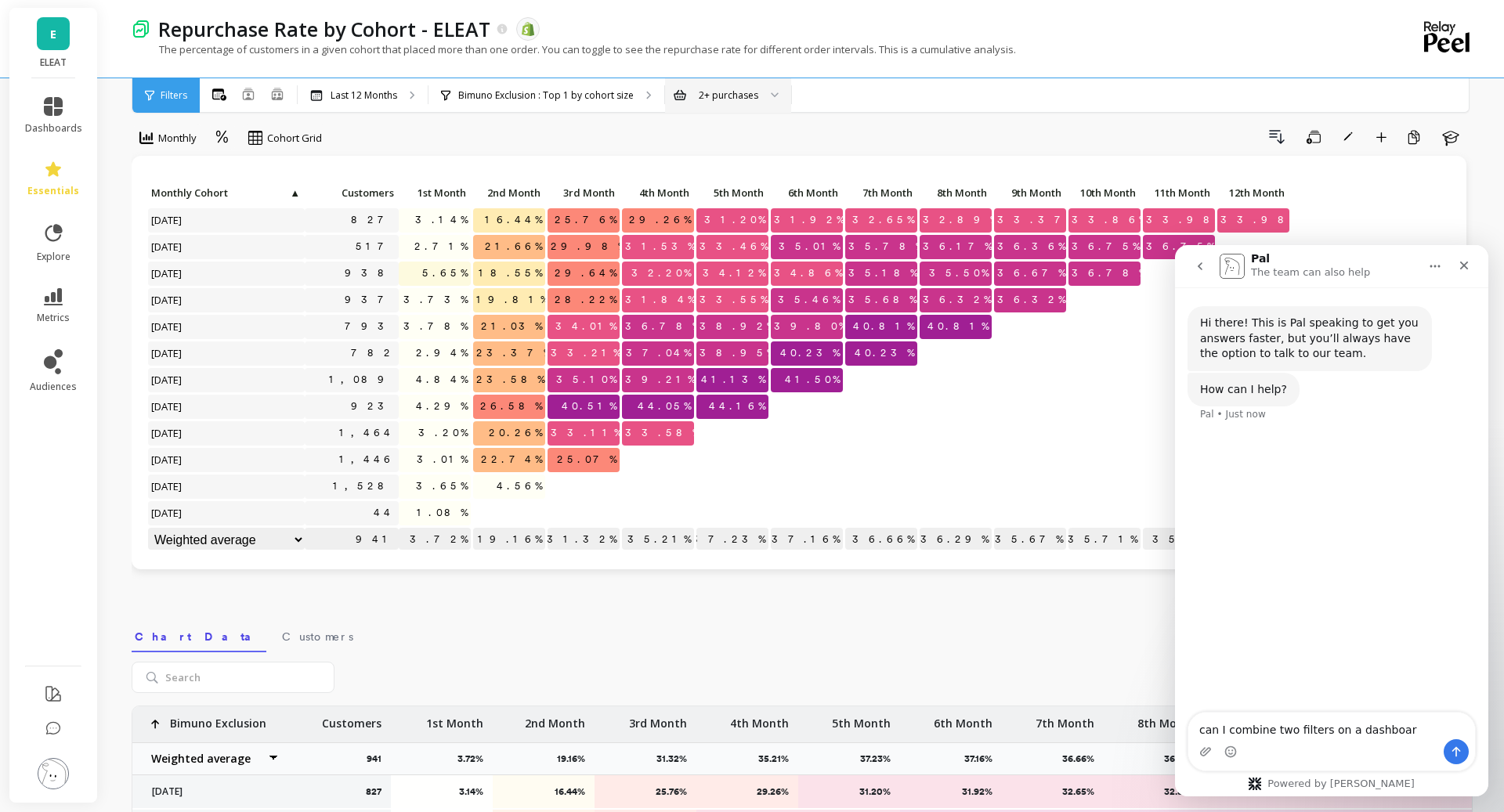
type textarea "can I combine two filters on a dashboard"
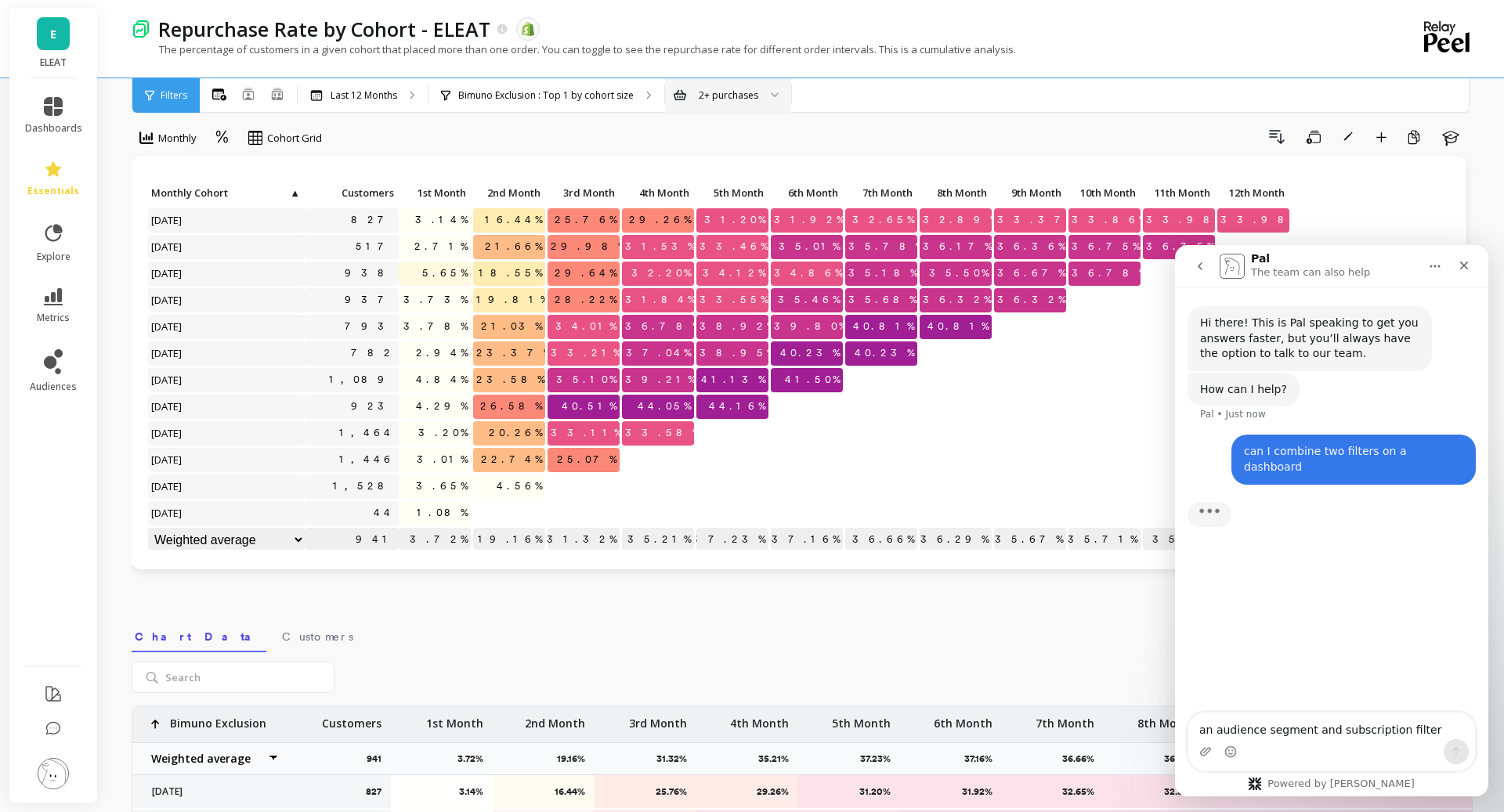
click at [1191, 695] on textarea "an audience segment and subscription filter" at bounding box center [1331, 726] width 286 height 27
type textarea "an audience segment and subscription filter"
click at [1191, 668] on div "Hi there! This is Pal speaking to get you answers faster, but you’ll always hav…" at bounding box center [1331, 500] width 313 height 426
click at [1191, 695] on div "Intercom messenger" at bounding box center [1331, 752] width 286 height 25
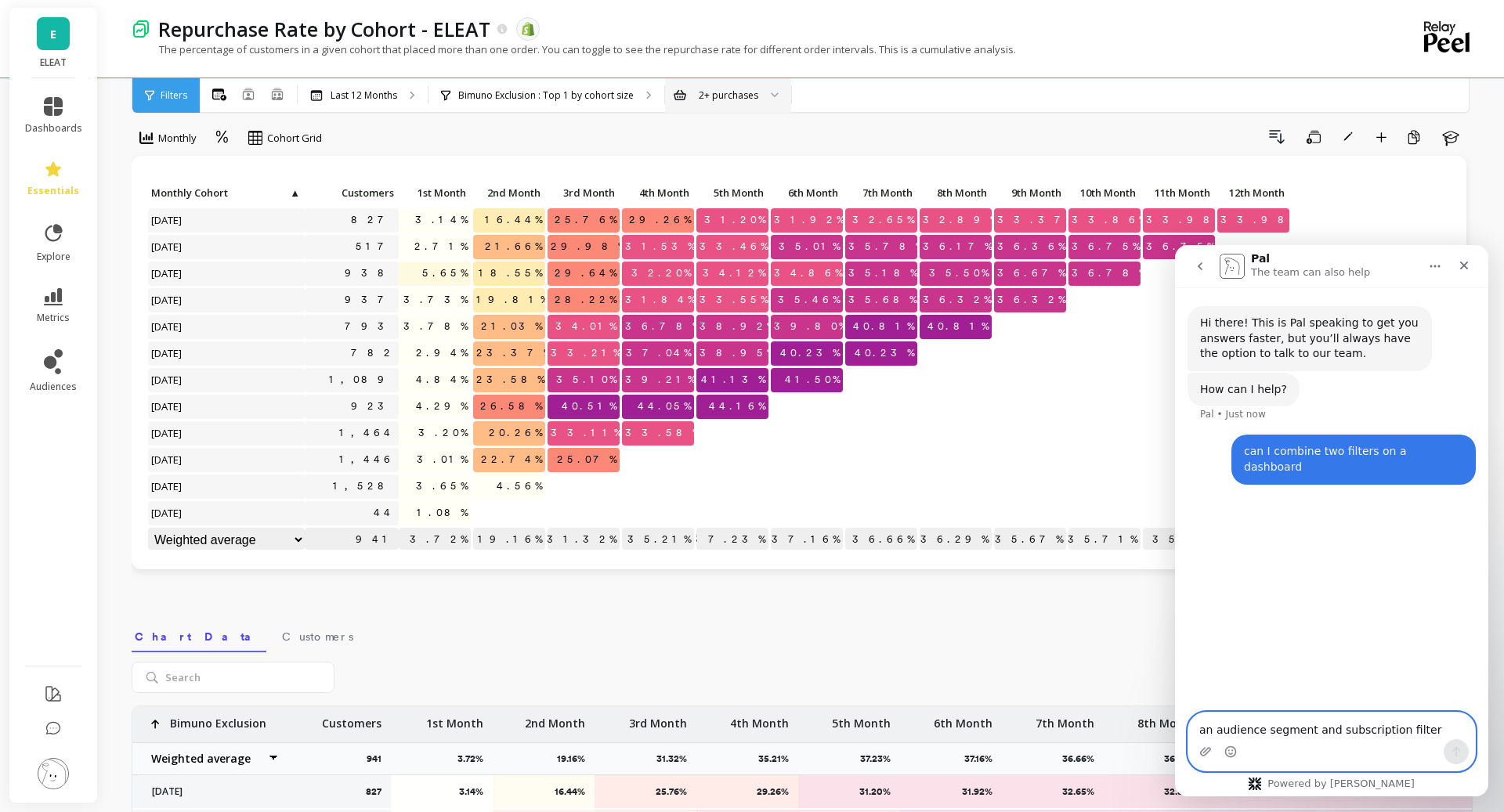
click at [1191, 695] on textarea "an audience segment and subscription filter" at bounding box center [1331, 726] width 286 height 27
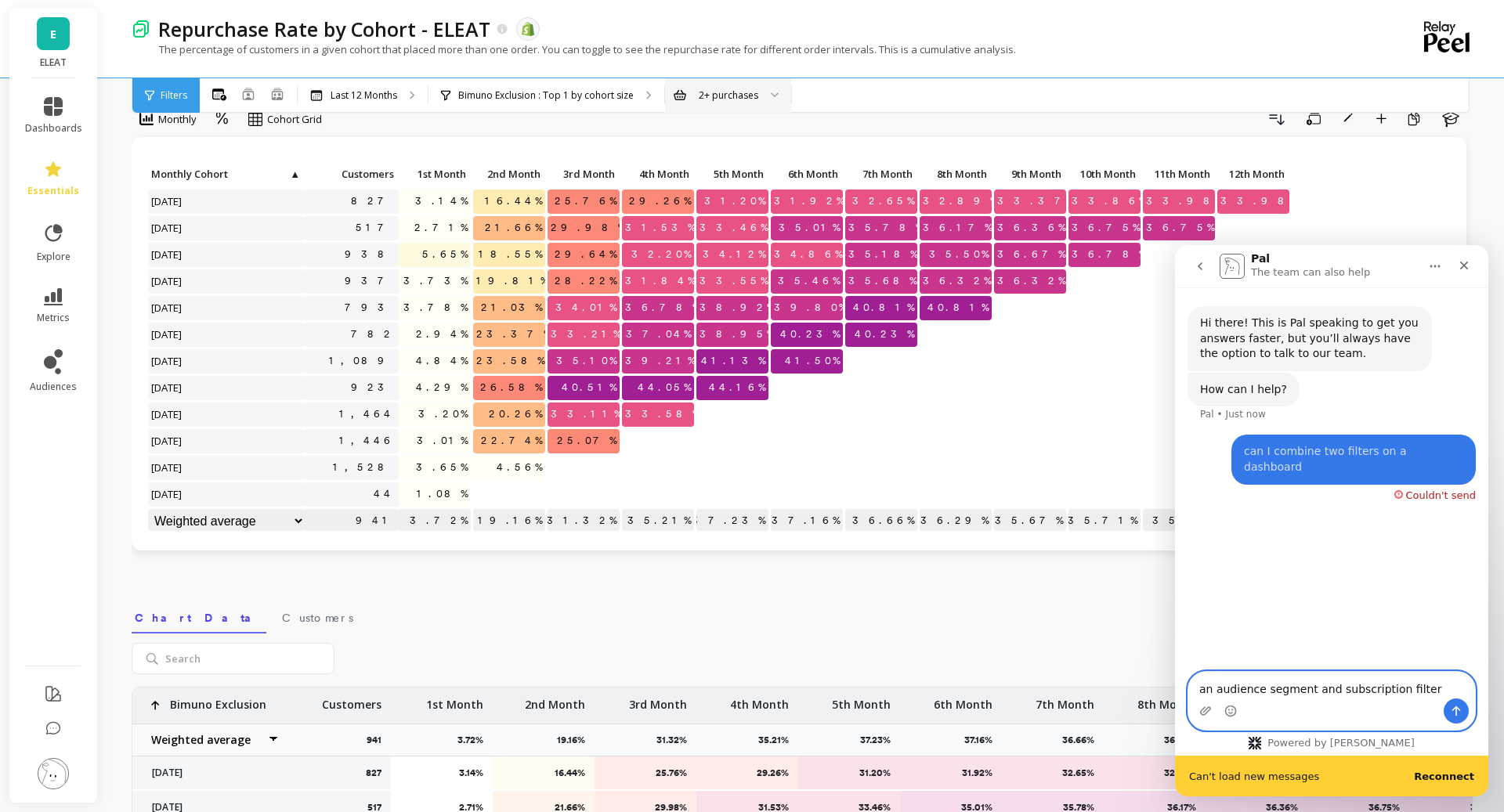
scroll to position [20, 0]
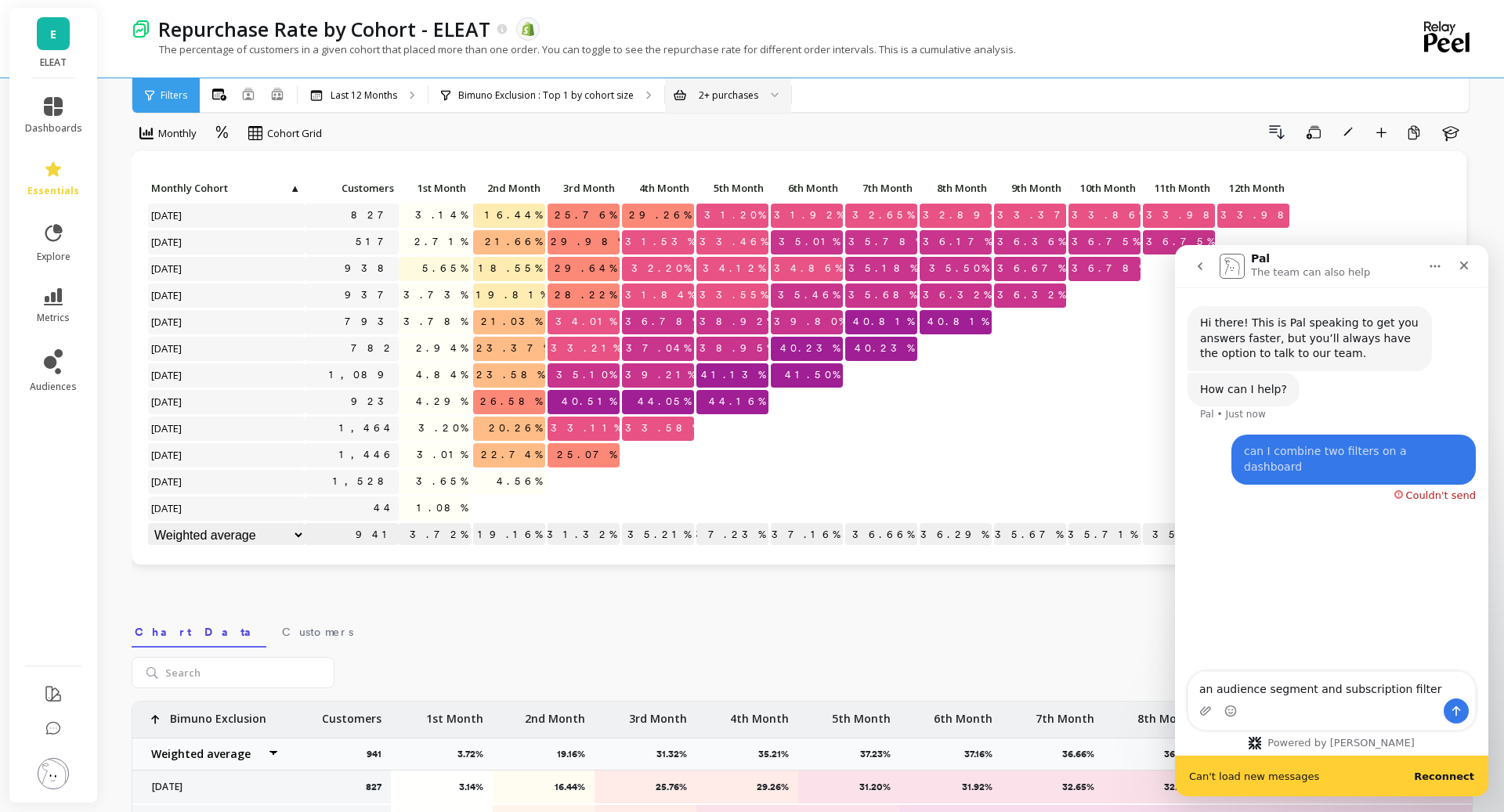
click at [1191, 695] on b "Reconnect" at bounding box center [1444, 776] width 60 height 12
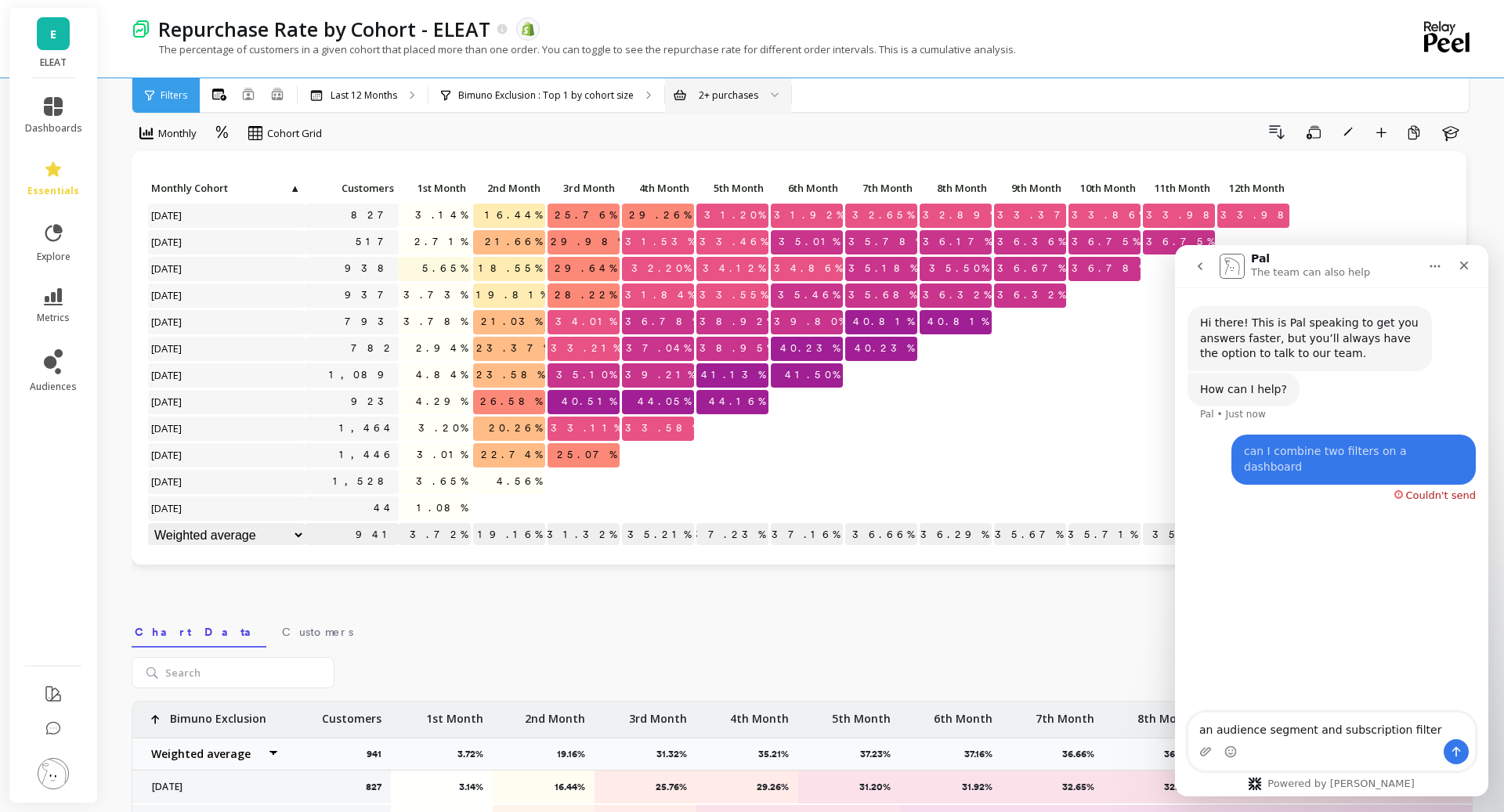
click at [1191, 491] on div "Couldn't send" at bounding box center [1441, 495] width 70 height 10
click at [1191, 695] on textarea "an audience segment and subscription filter" at bounding box center [1331, 726] width 286 height 27
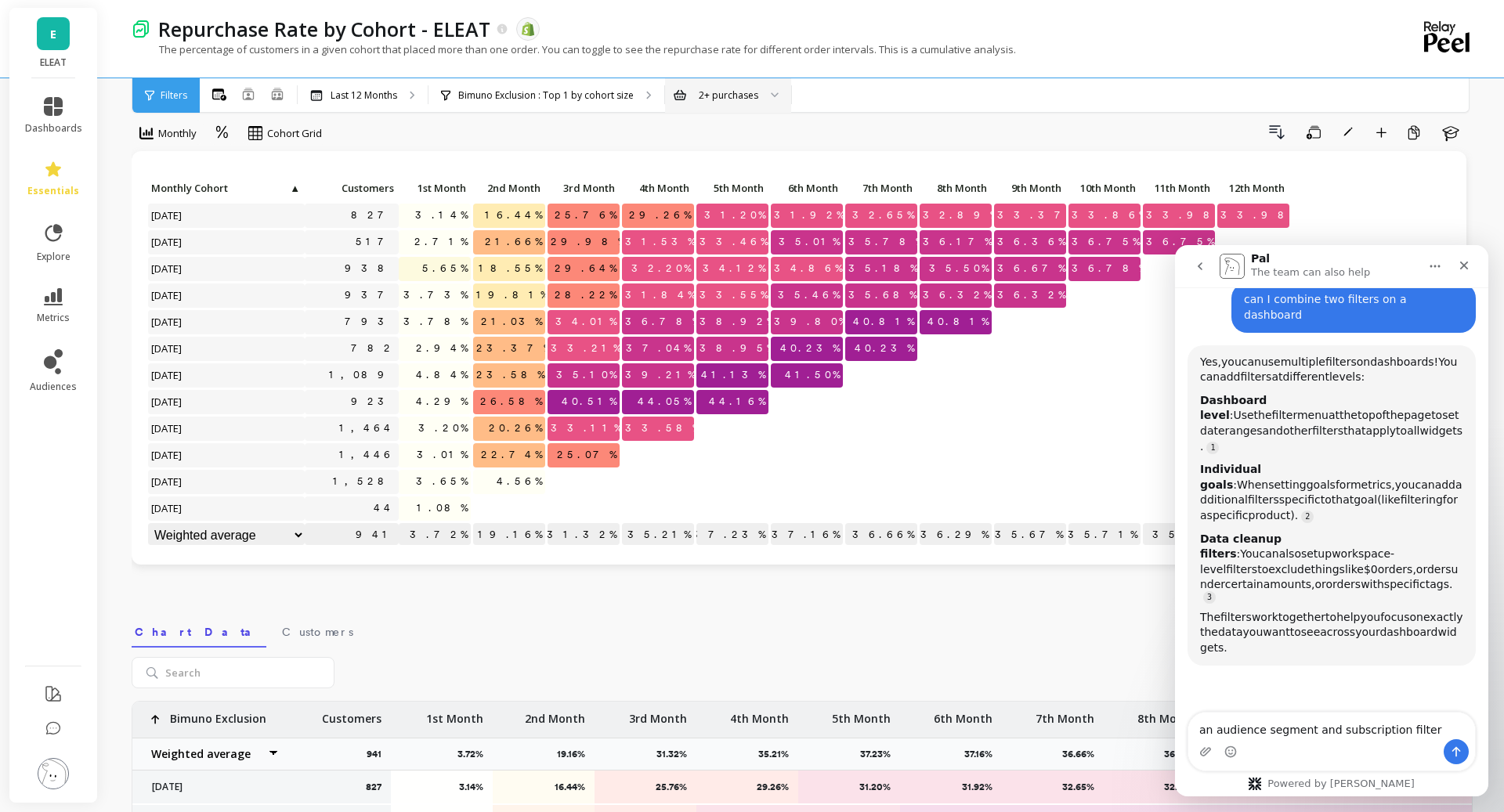
scroll to position [137, 0]
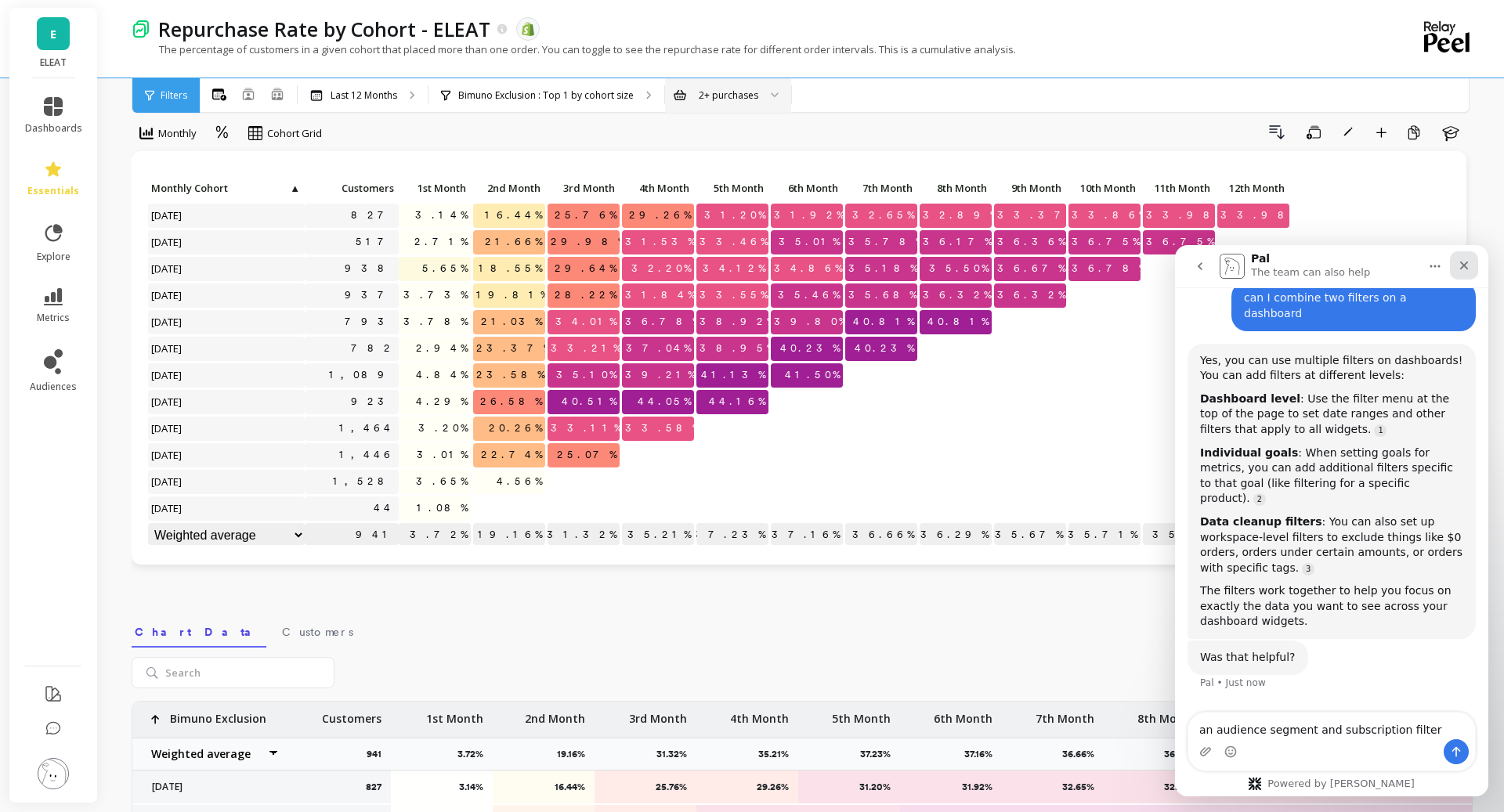
click at [1191, 268] on div "Close" at bounding box center [1464, 266] width 28 height 28
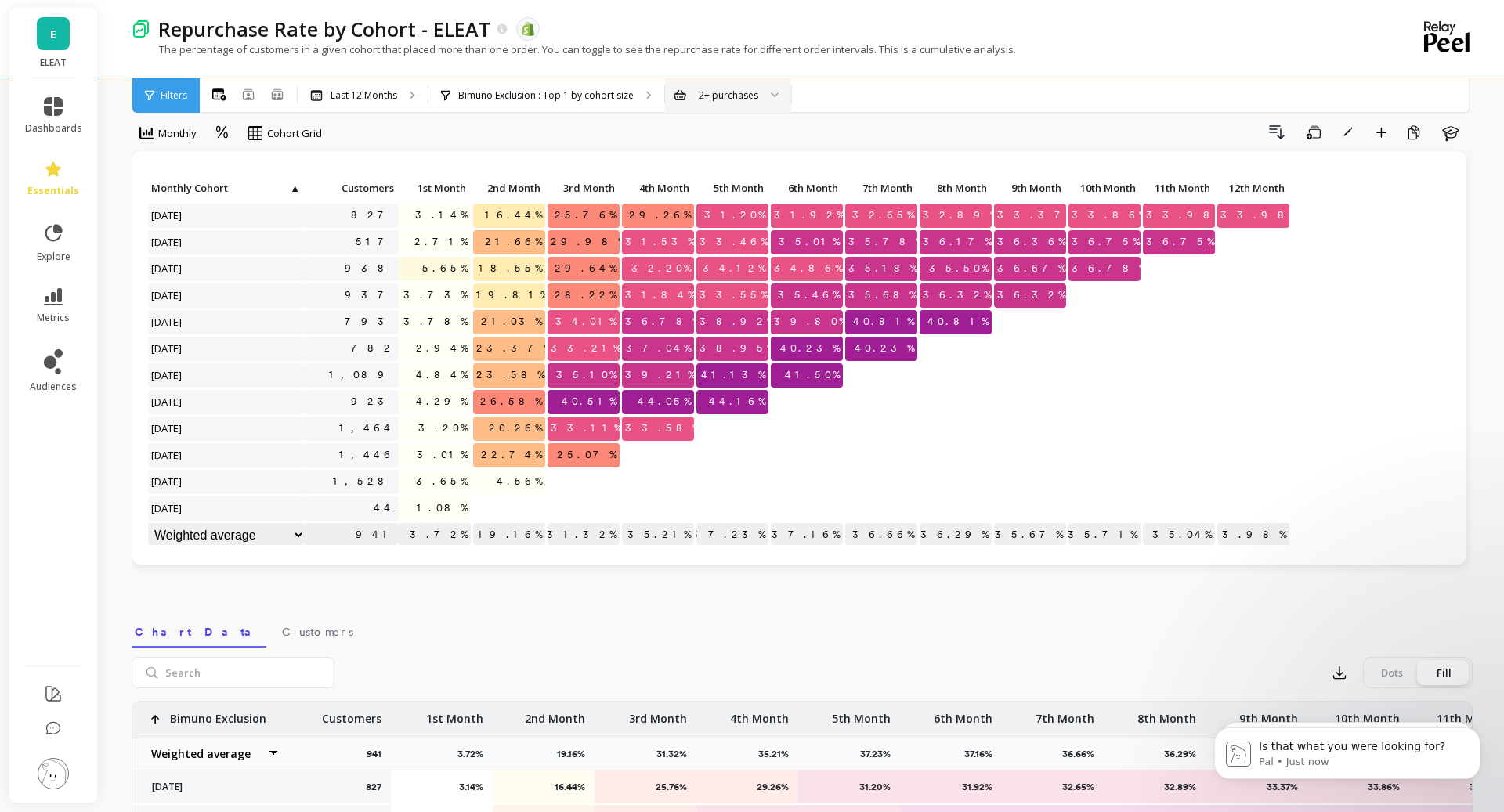
scroll to position [0, 0]
click at [595, 91] on p "Bimuno Exclusion : Top 1 by cohort size" at bounding box center [546, 95] width 176 height 12
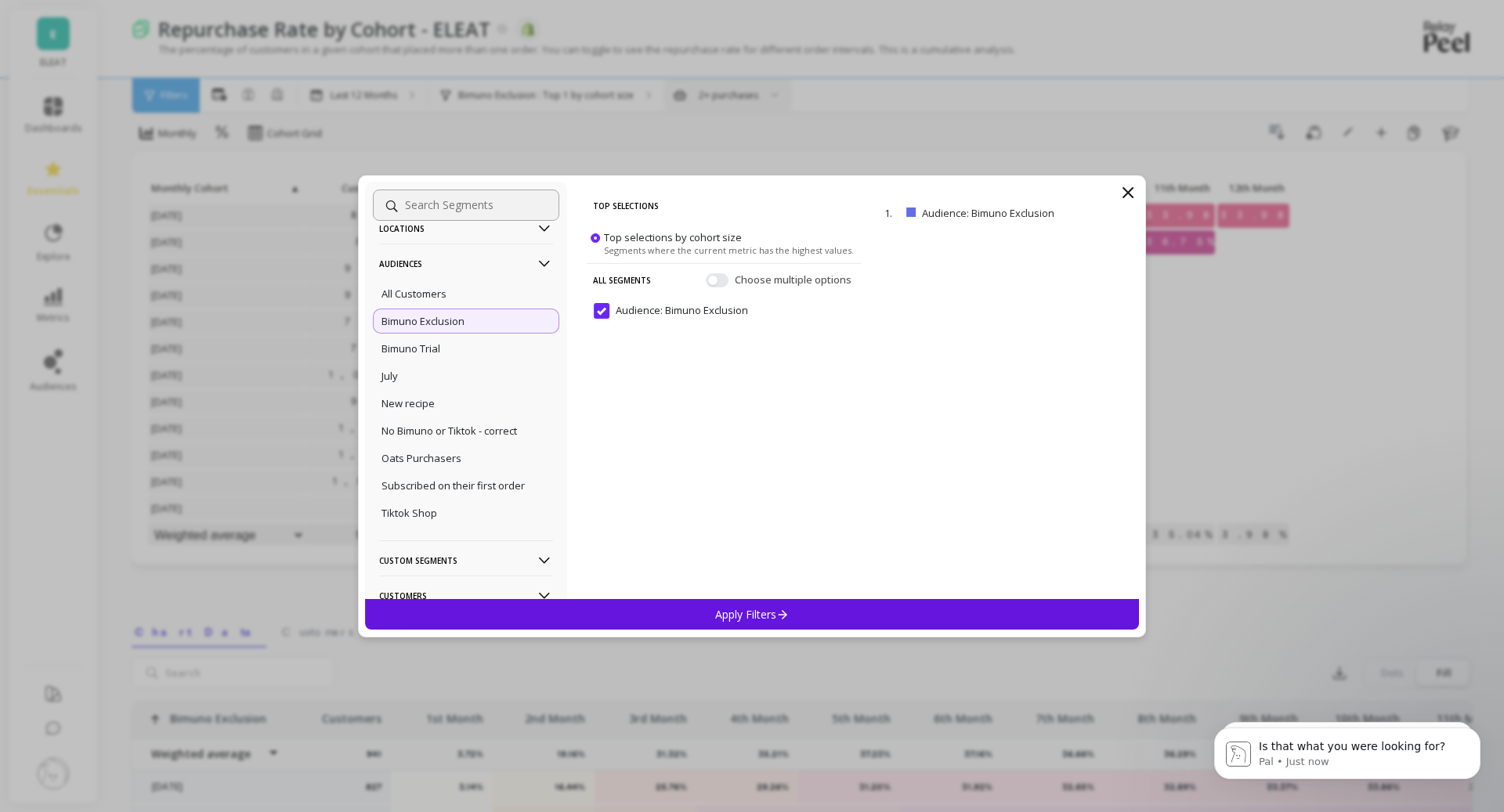
scroll to position [92, 0]
click at [714, 282] on button "button" at bounding box center [717, 279] width 22 height 14
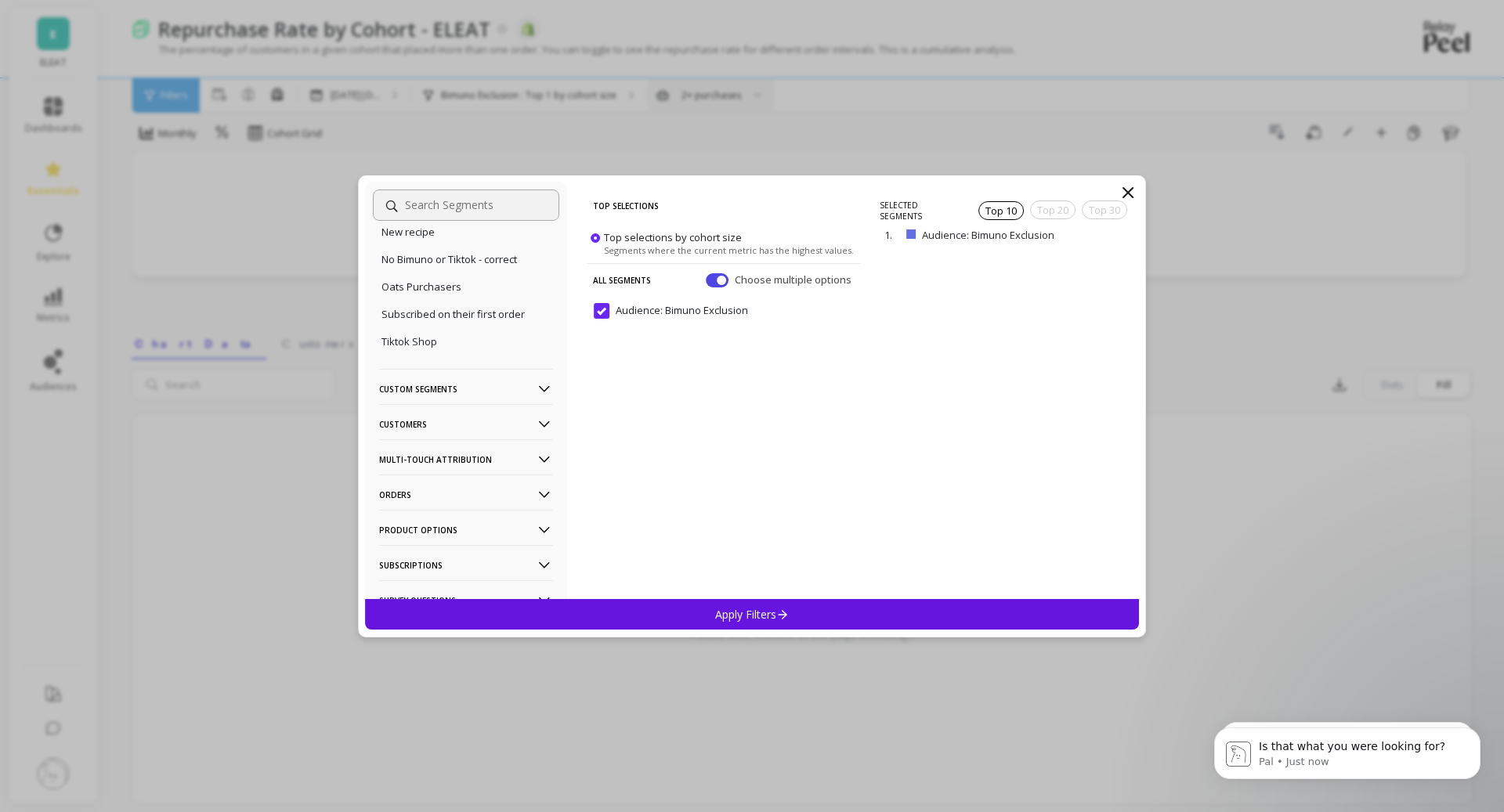
scroll to position [269, 0]
click at [472, 423] on p "Customers" at bounding box center [466, 420] width 174 height 40
click at [442, 538] on p "Subscriptions" at bounding box center [414, 532] width 65 height 14
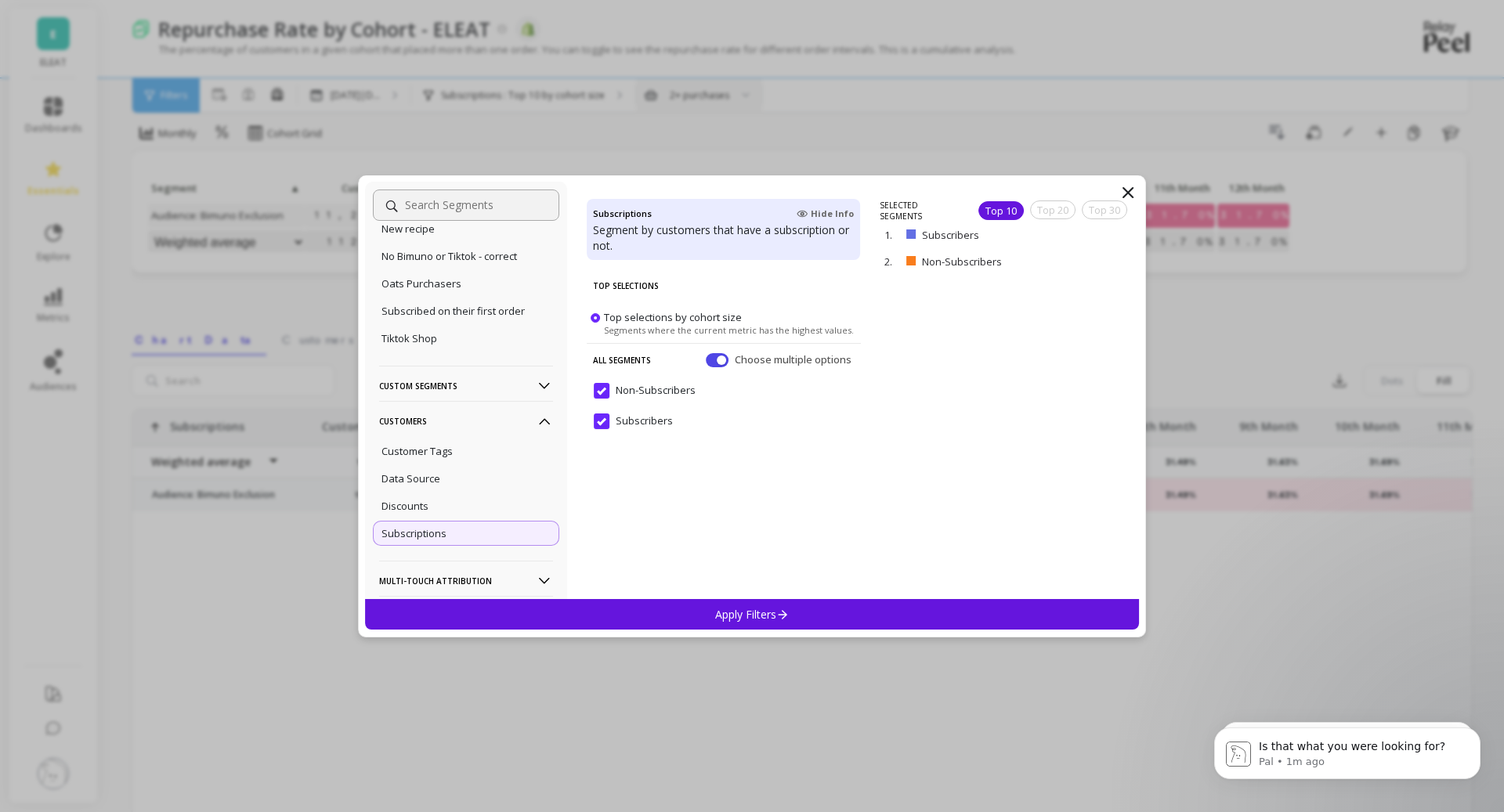
click at [610, 394] on input "Non-Subscribers" at bounding box center [645, 390] width 102 height 16
click at [731, 610] on p "Apply Filters" at bounding box center [752, 614] width 74 height 15
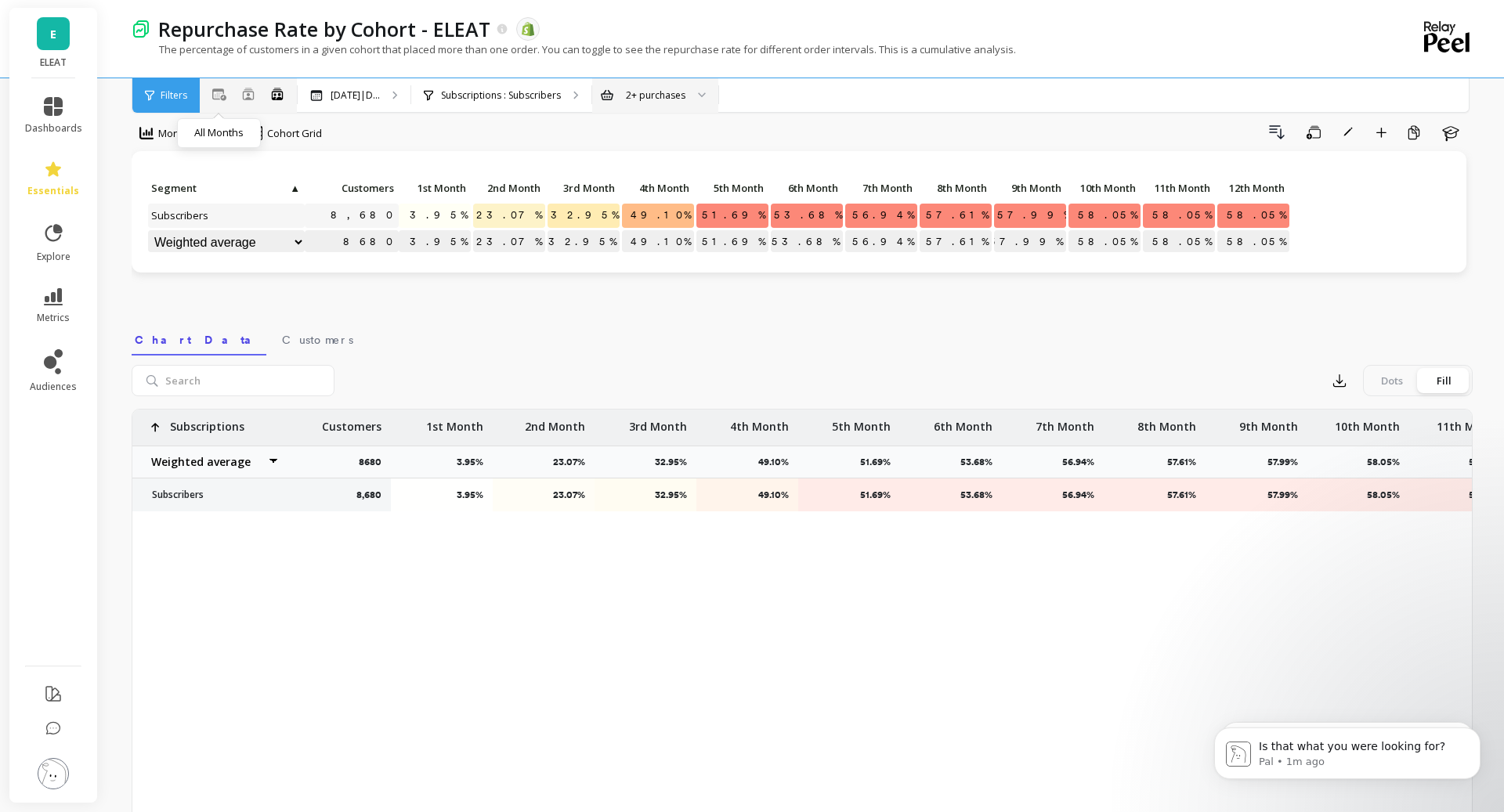
click at [218, 98] on icon at bounding box center [218, 94] width 14 height 12
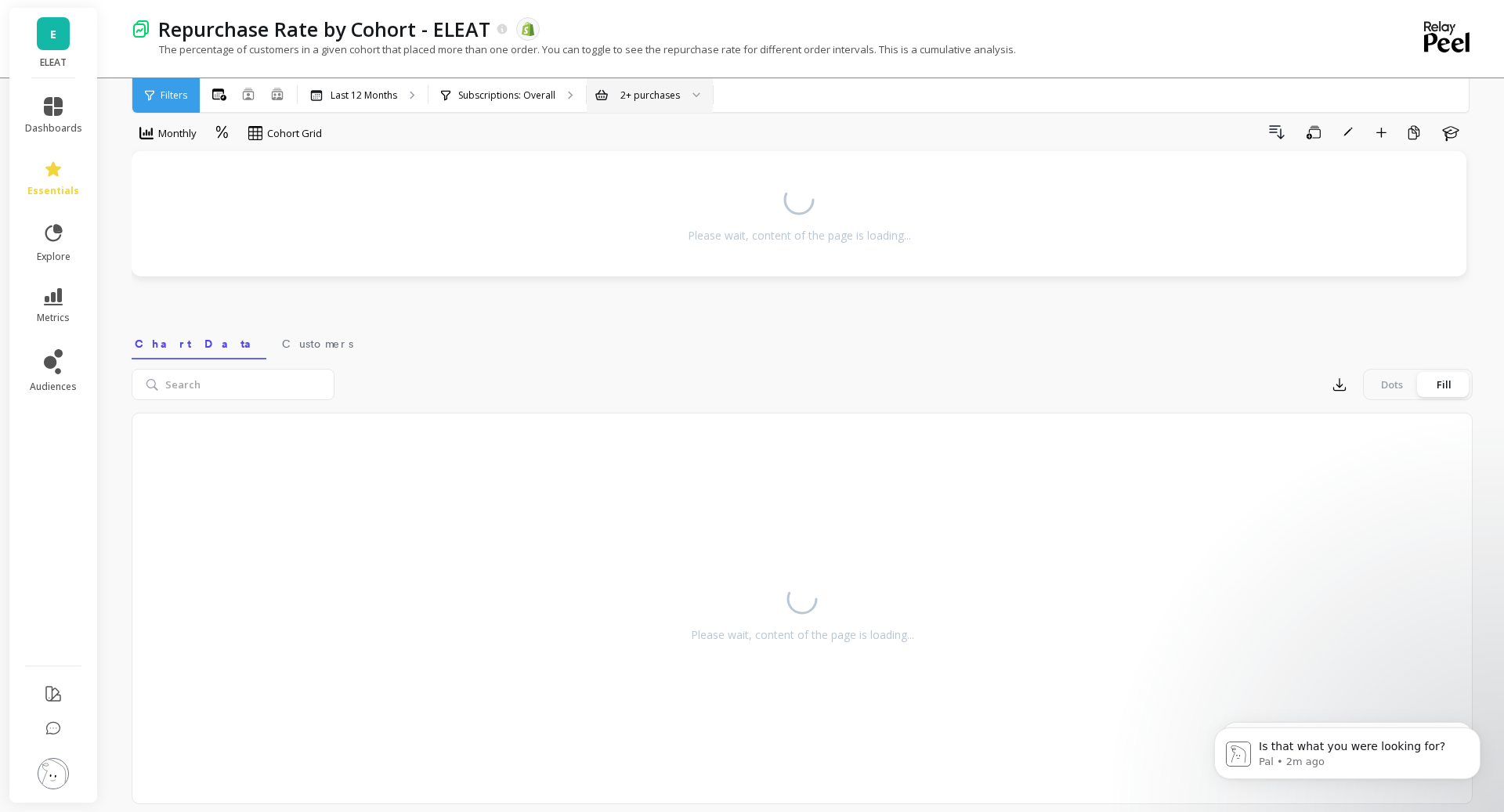
click at [58, 281] on li "metrics" at bounding box center [54, 306] width 76 height 55
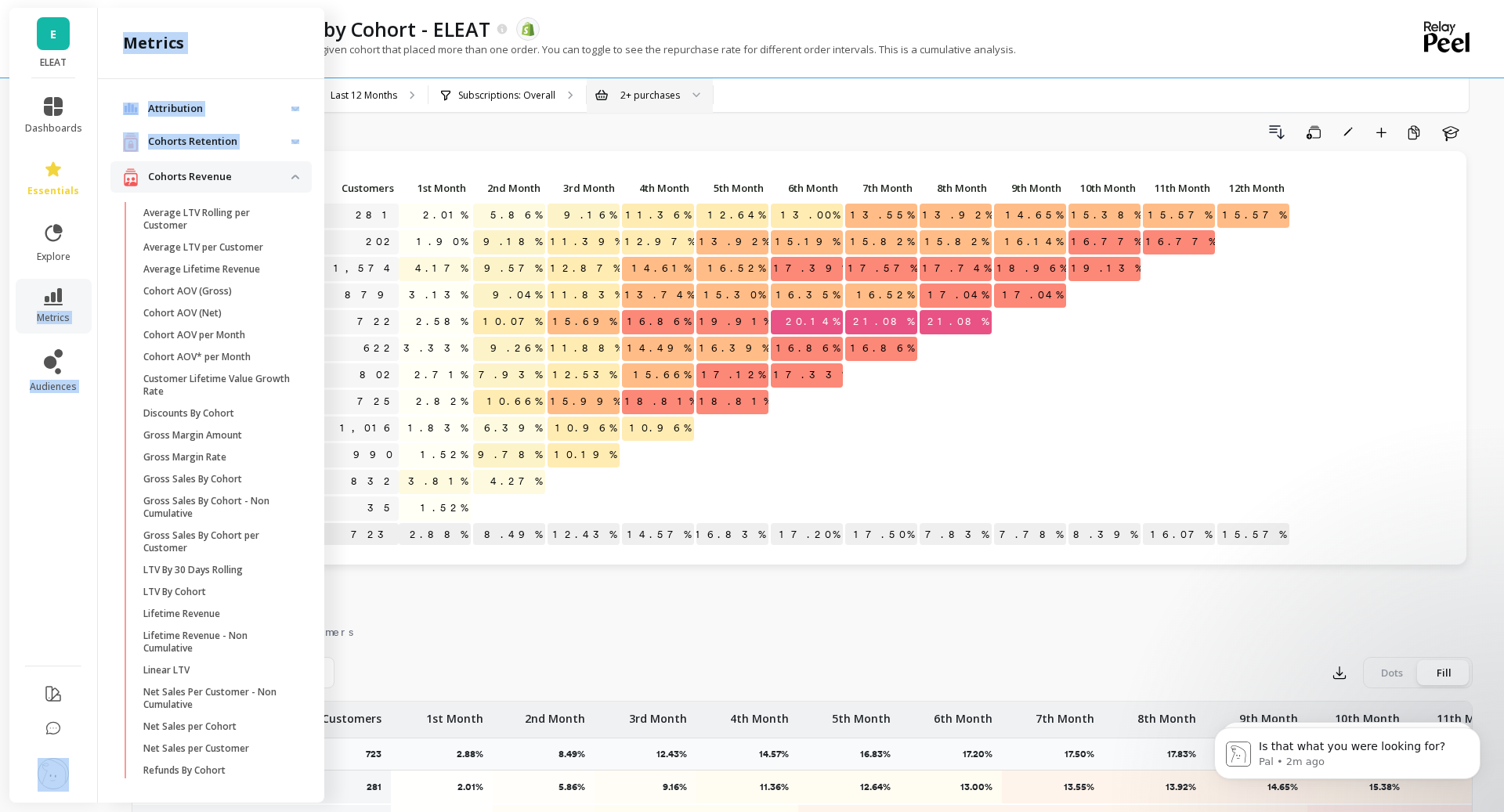
drag, startPoint x: 58, startPoint y: 296, endPoint x: 388, endPoint y: 155, distance: 358.9
click at [388, 155] on div "E ELEAT dashboards essentials explore metrics audiences metrics Attribution Att…" at bounding box center [752, 618] width 1504 height 1277
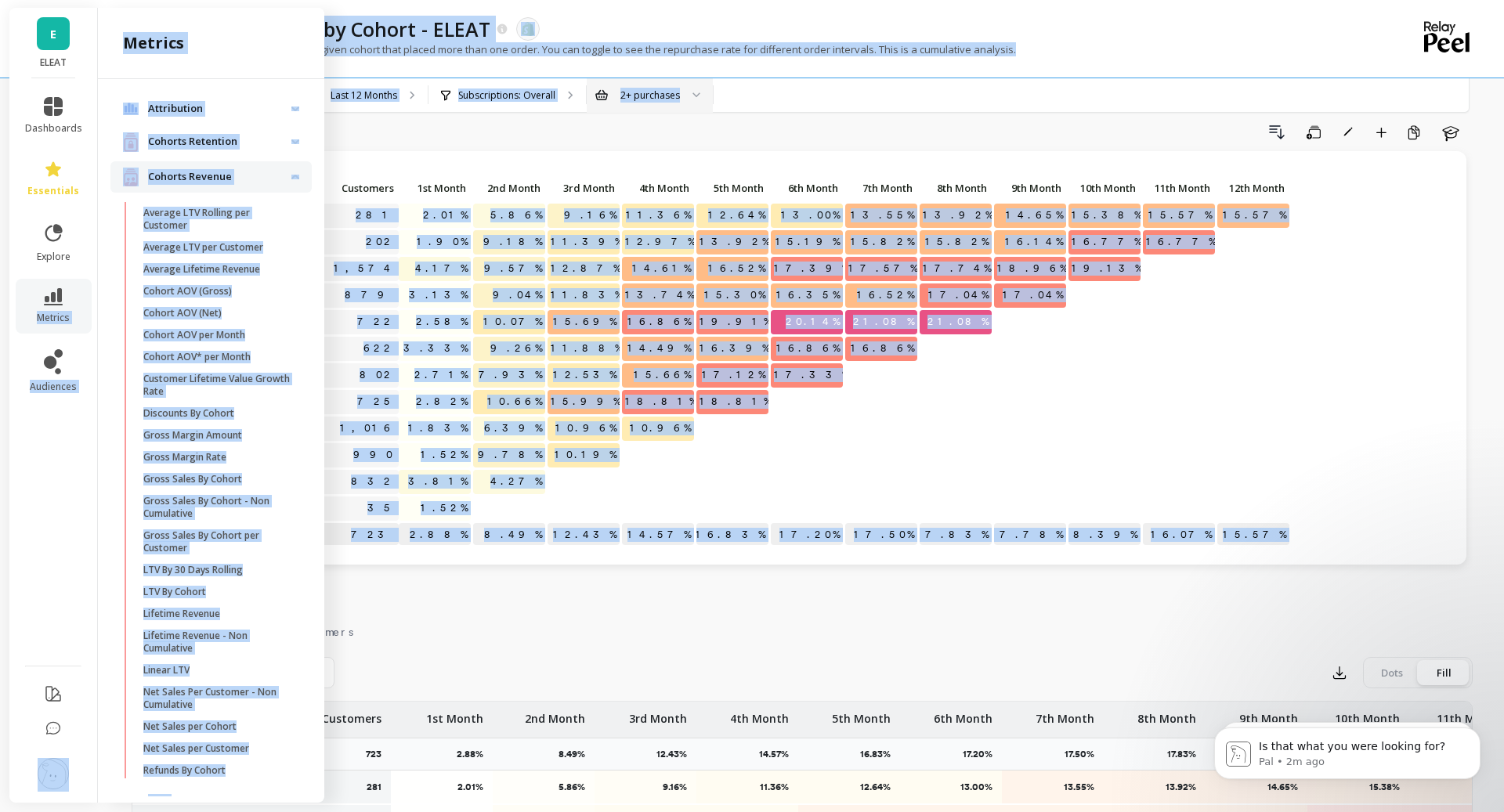
click at [470, 131] on div "Drill Down Save Rename Add to Dashboard Create a Copy Learn" at bounding box center [903, 132] width 1140 height 25
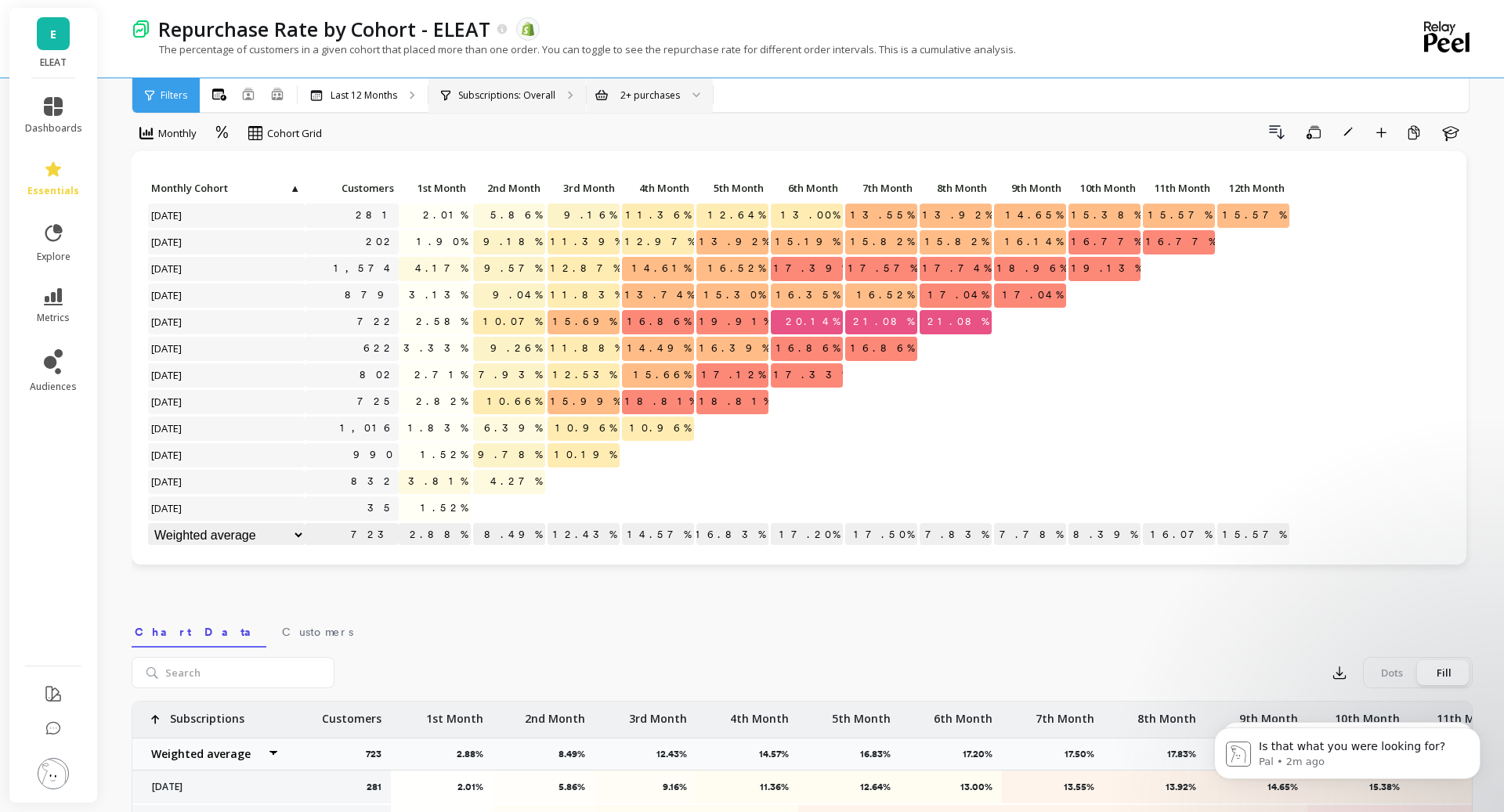
click at [489, 98] on p "Subscriptions: Overall" at bounding box center [507, 95] width 97 height 12
click at [48, 328] on li "metrics" at bounding box center [54, 306] width 76 height 55
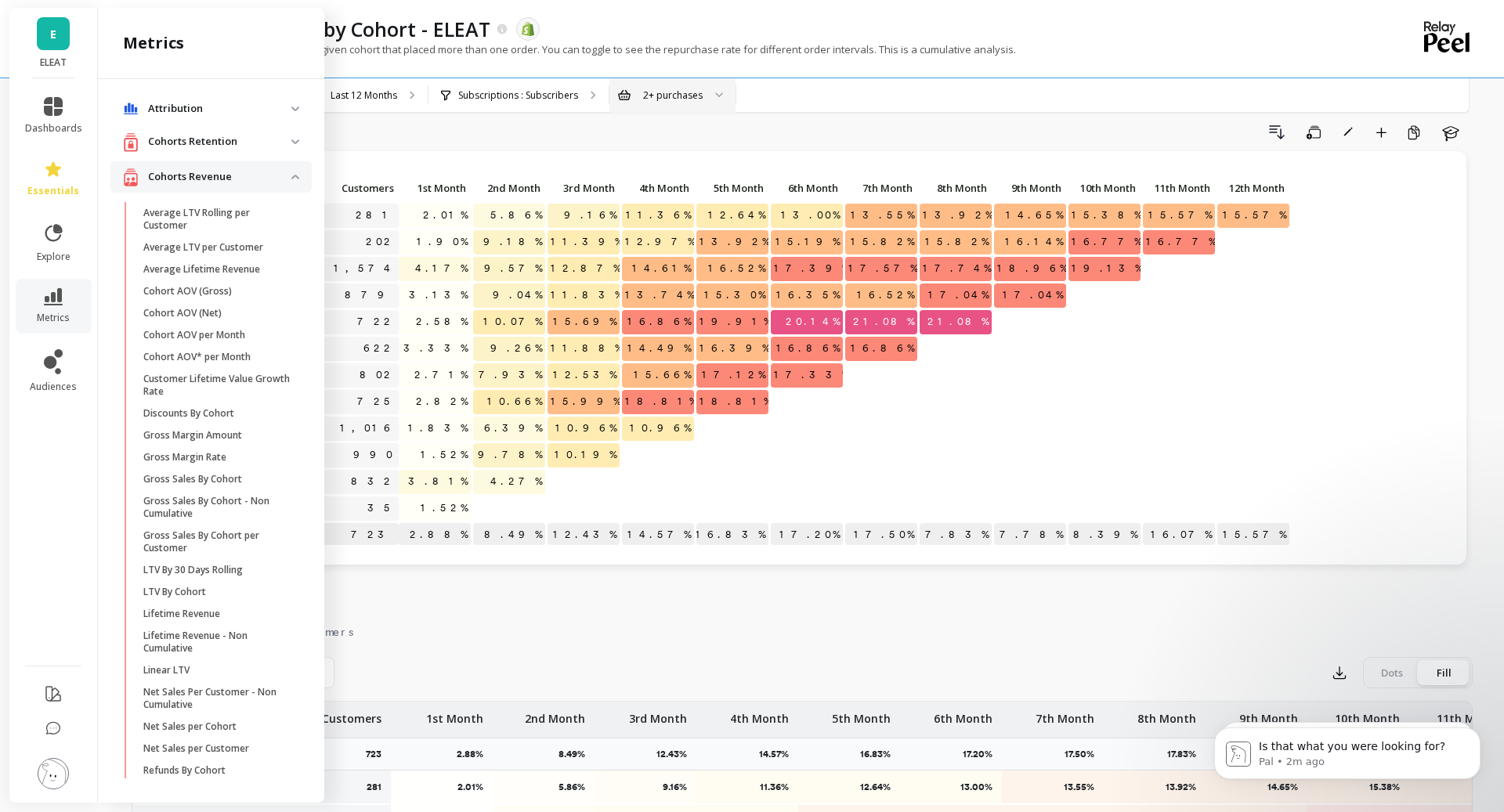
click at [48, 272] on ul "dashboards essentials explore metrics audiences" at bounding box center [53, 367] width 88 height 559
click at [200, 249] on p "Average LTV per Customer" at bounding box center [203, 247] width 120 height 12
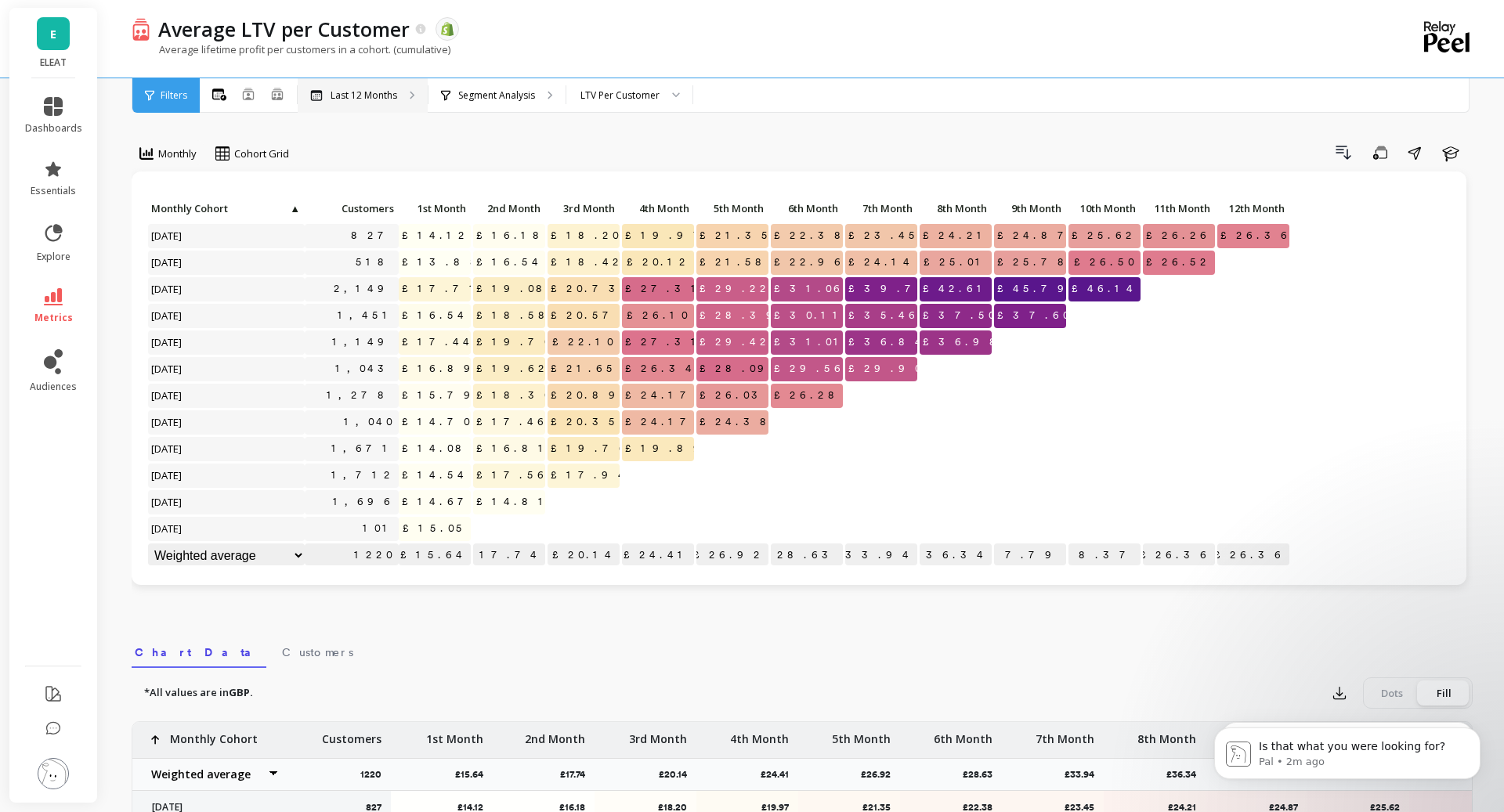
click at [338, 104] on div "Last 12 Months" at bounding box center [363, 95] width 130 height 34
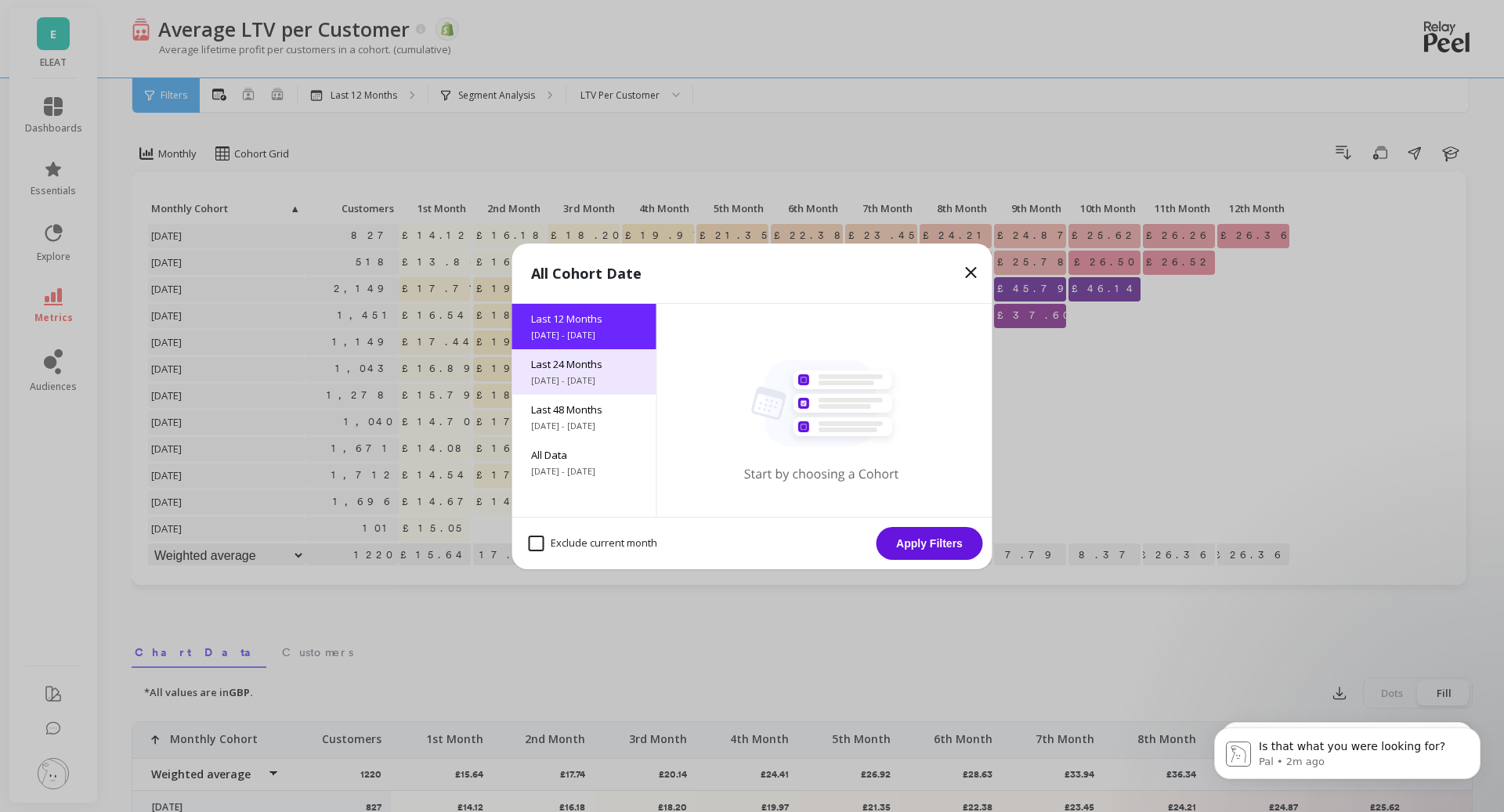
click at [591, 363] on span "Last 24 Months" at bounding box center [584, 363] width 107 height 14
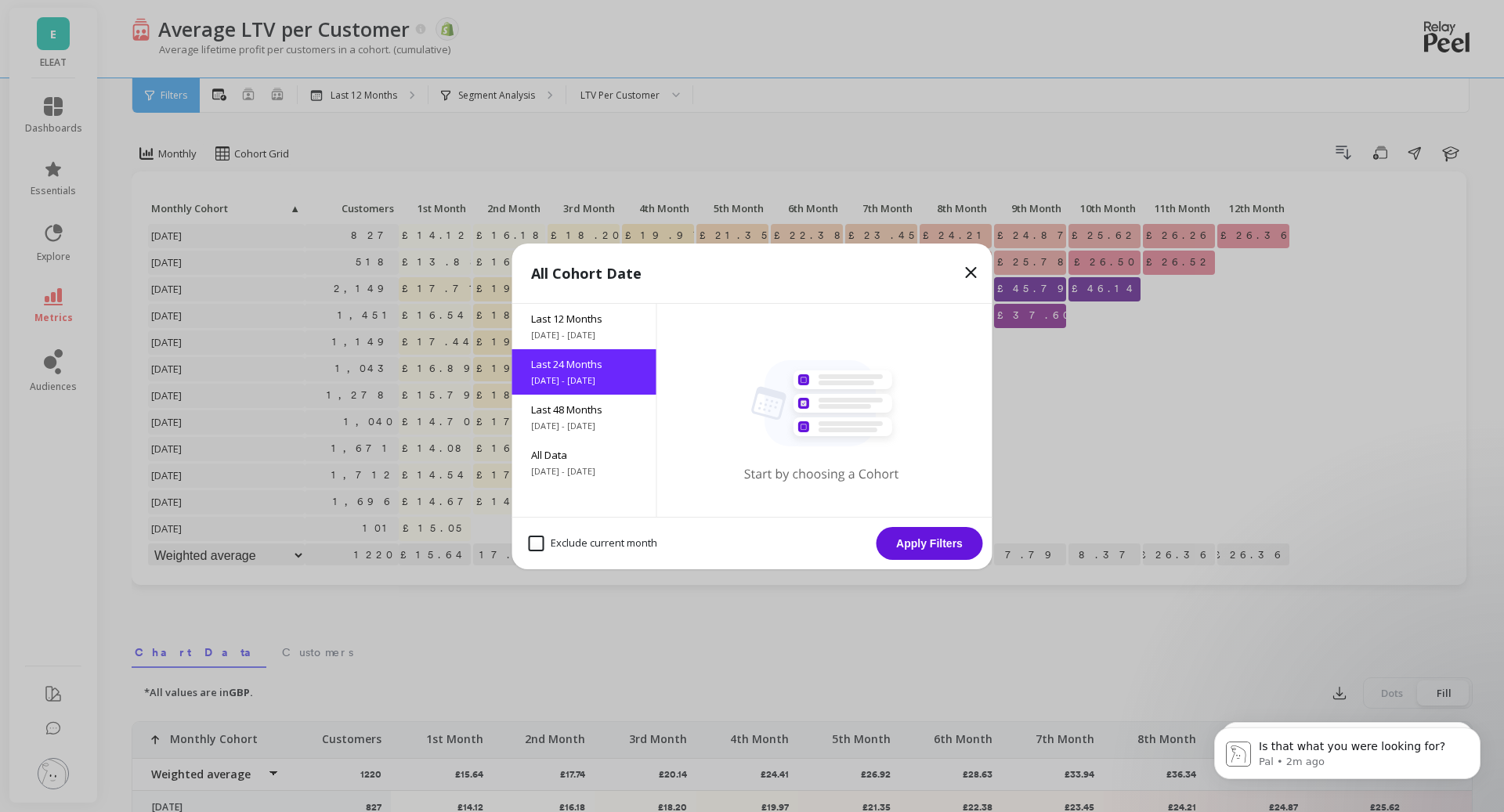
click at [940, 565] on div "Exclude current month Apply Filters" at bounding box center [752, 543] width 481 height 52
click at [932, 544] on button "Apply Filters" at bounding box center [930, 543] width 107 height 33
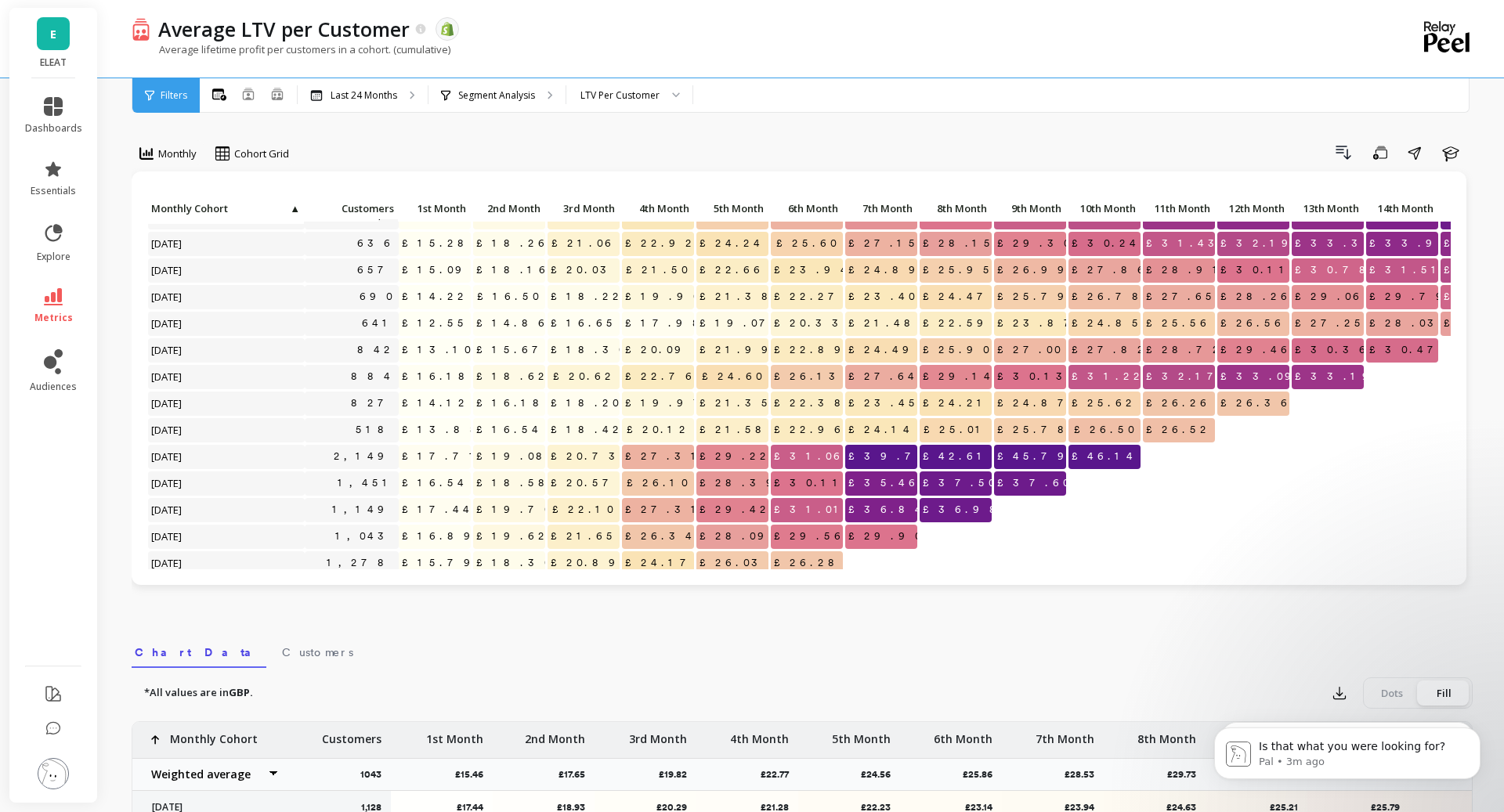
scroll to position [190, 0]
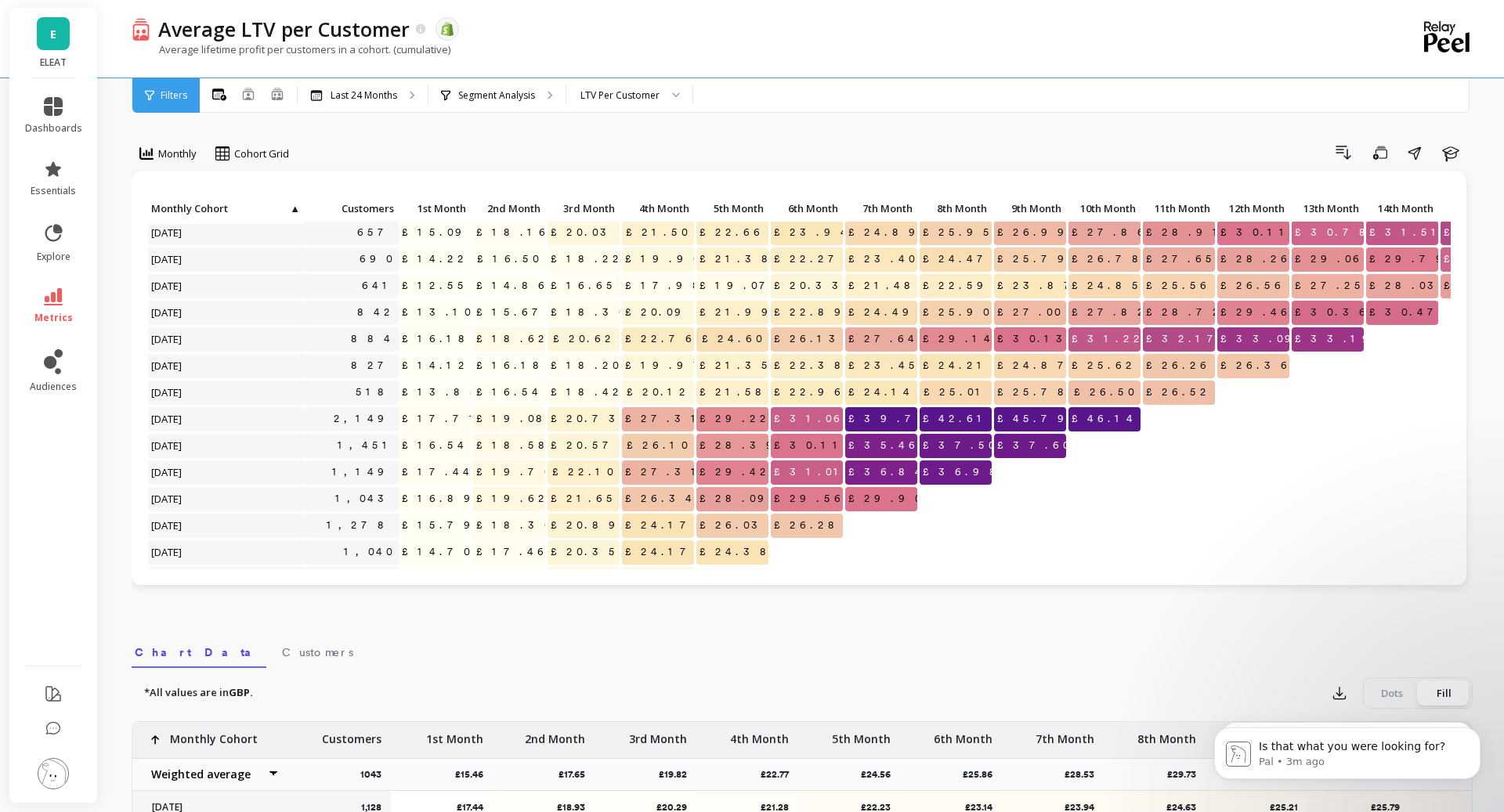
click at [491, 75] on div "Average LTV per Customer The data you are viewing comes from: Shopify Average l…" at bounding box center [738, 38] width 1213 height 77
click at [491, 95] on p "Segment Analysis" at bounding box center [496, 95] width 77 height 12
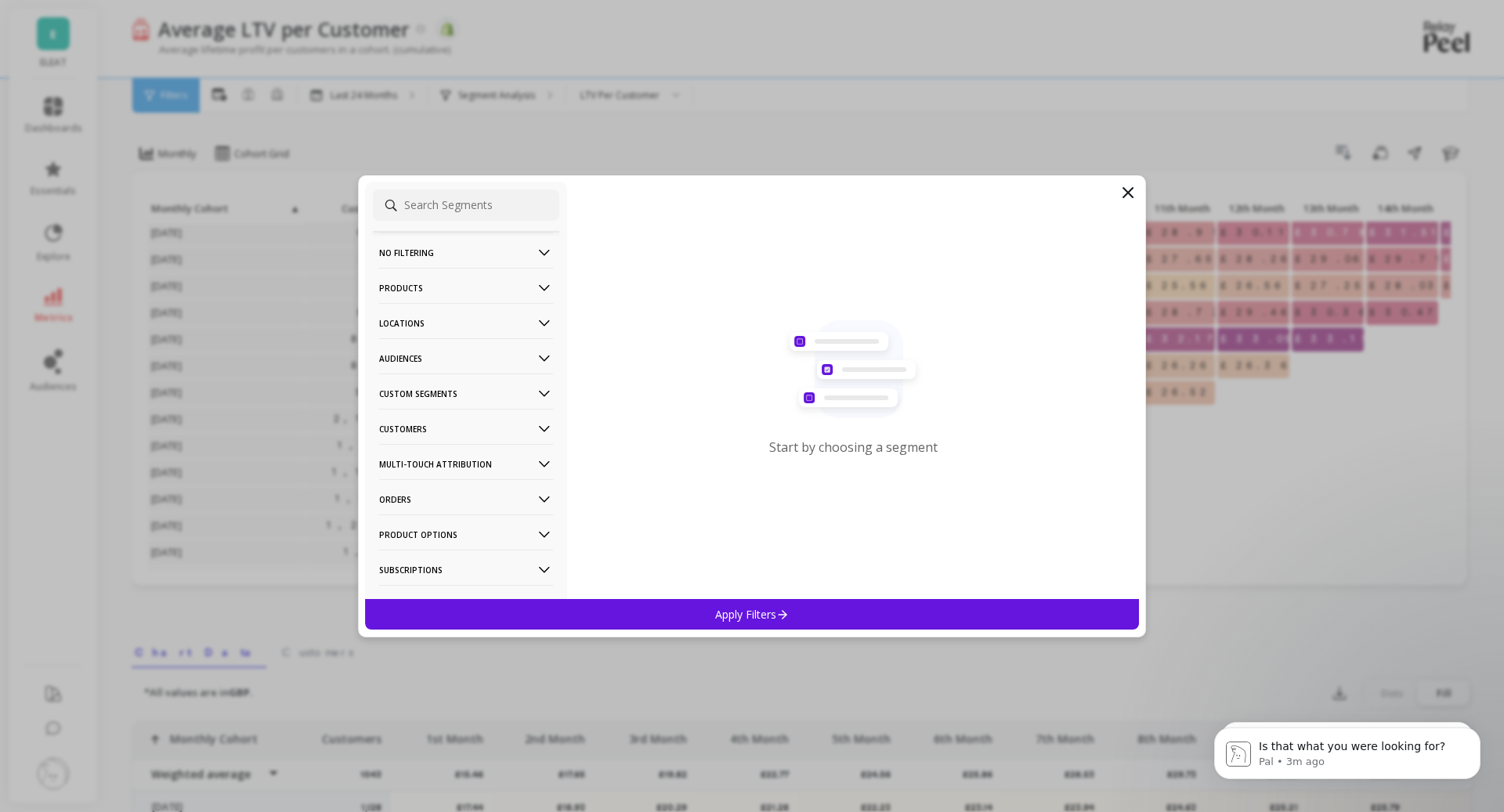
click at [439, 356] on p "Audiences" at bounding box center [466, 358] width 174 height 40
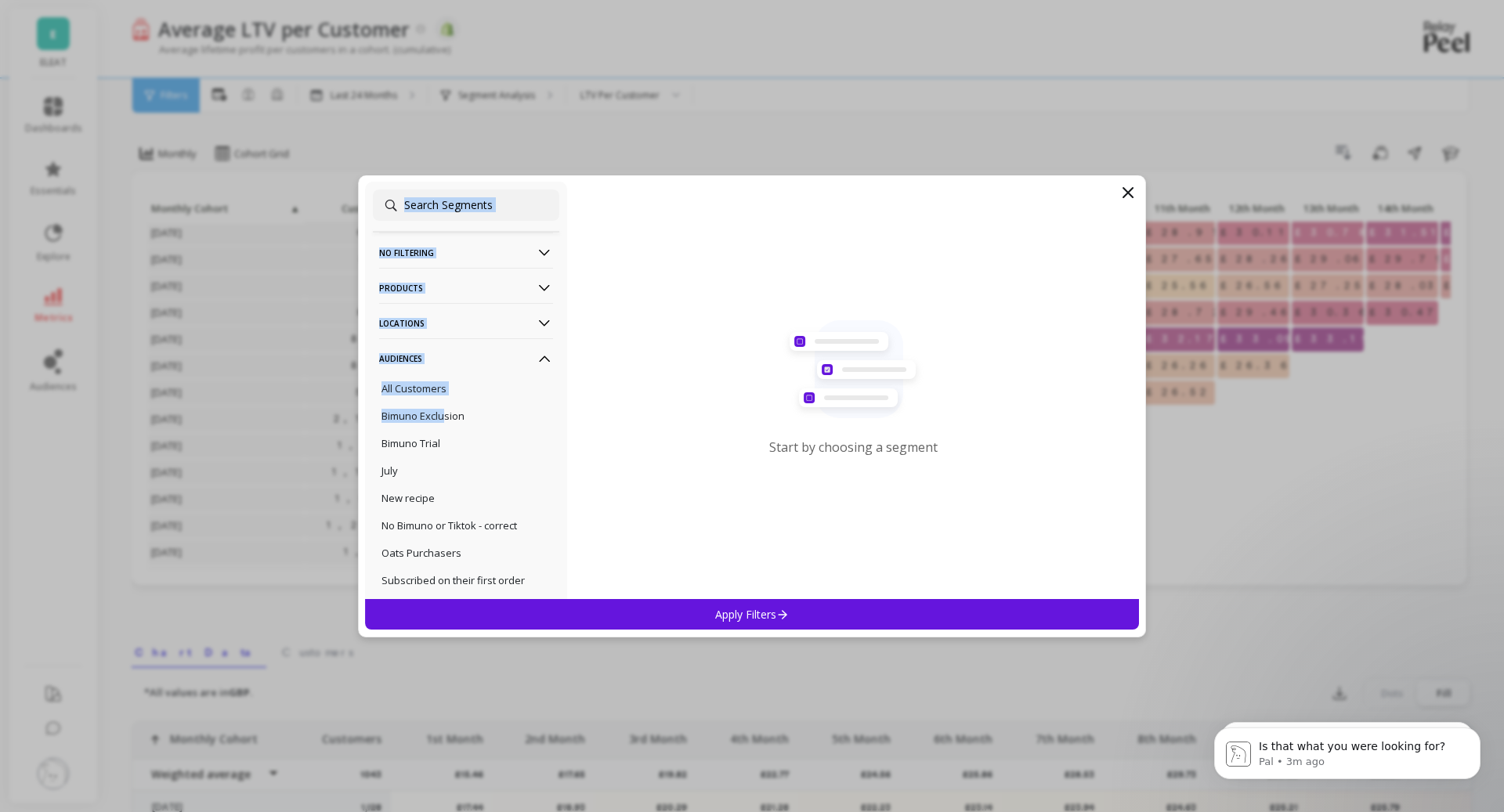
drag, startPoint x: 447, startPoint y: 415, endPoint x: 519, endPoint y: 179, distance: 246.7
click at [519, 179] on div "No filtering Overall Products Product Collections Product Tags Product Types Pr…" at bounding box center [752, 406] width 788 height 462
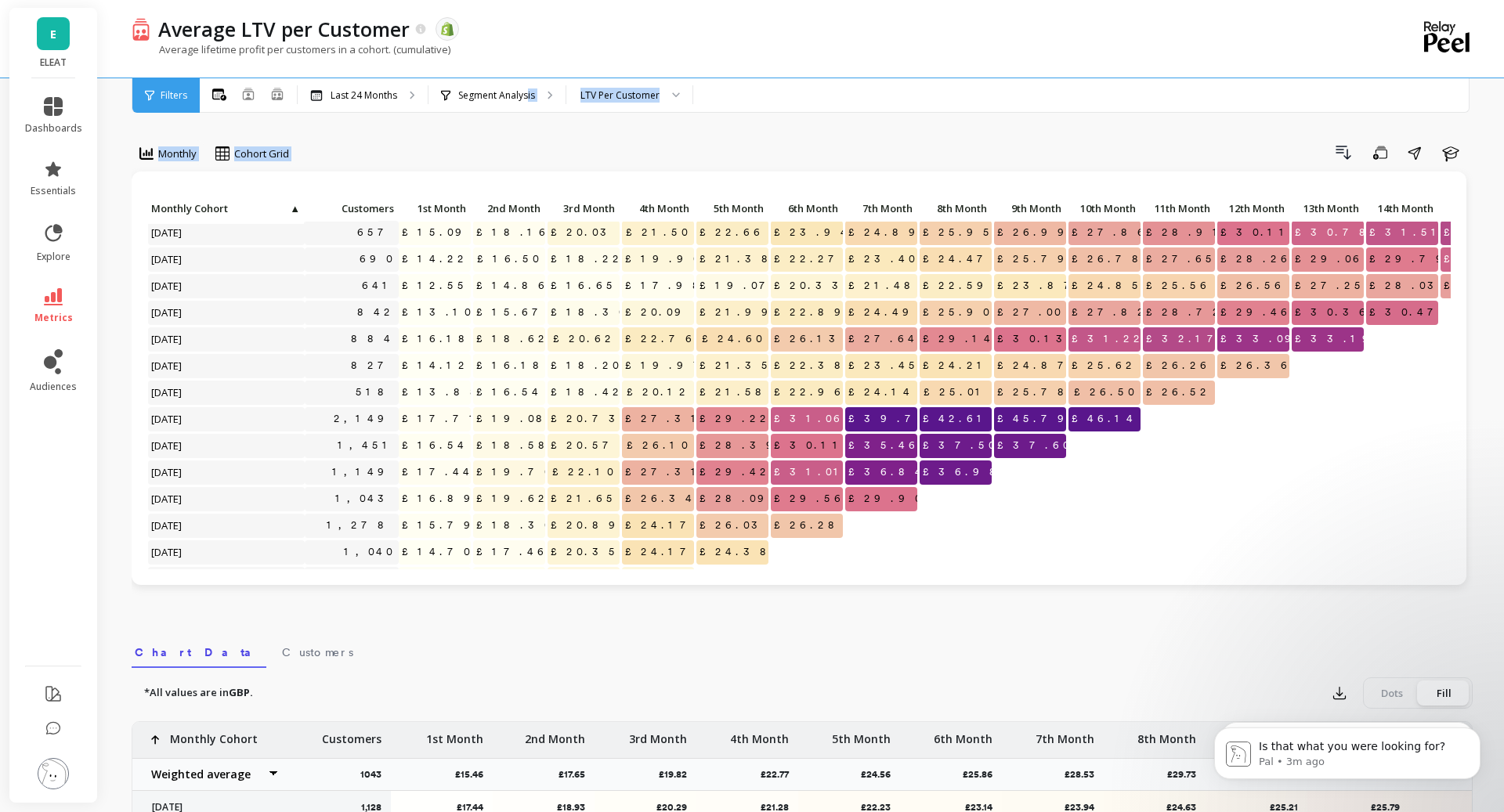
drag, startPoint x: 527, startPoint y: 97, endPoint x: 602, endPoint y: 151, distance: 92.4
click at [605, 151] on div "Average LTV per Customer The data you are viewing comes from: Shopify Average l…" at bounding box center [805, 638] width 1397 height 1277
click at [602, 151] on div "Drill Down Save Share Learn" at bounding box center [887, 152] width 1173 height 25
click at [494, 102] on div "Segment Analysis" at bounding box center [496, 95] width 137 height 34
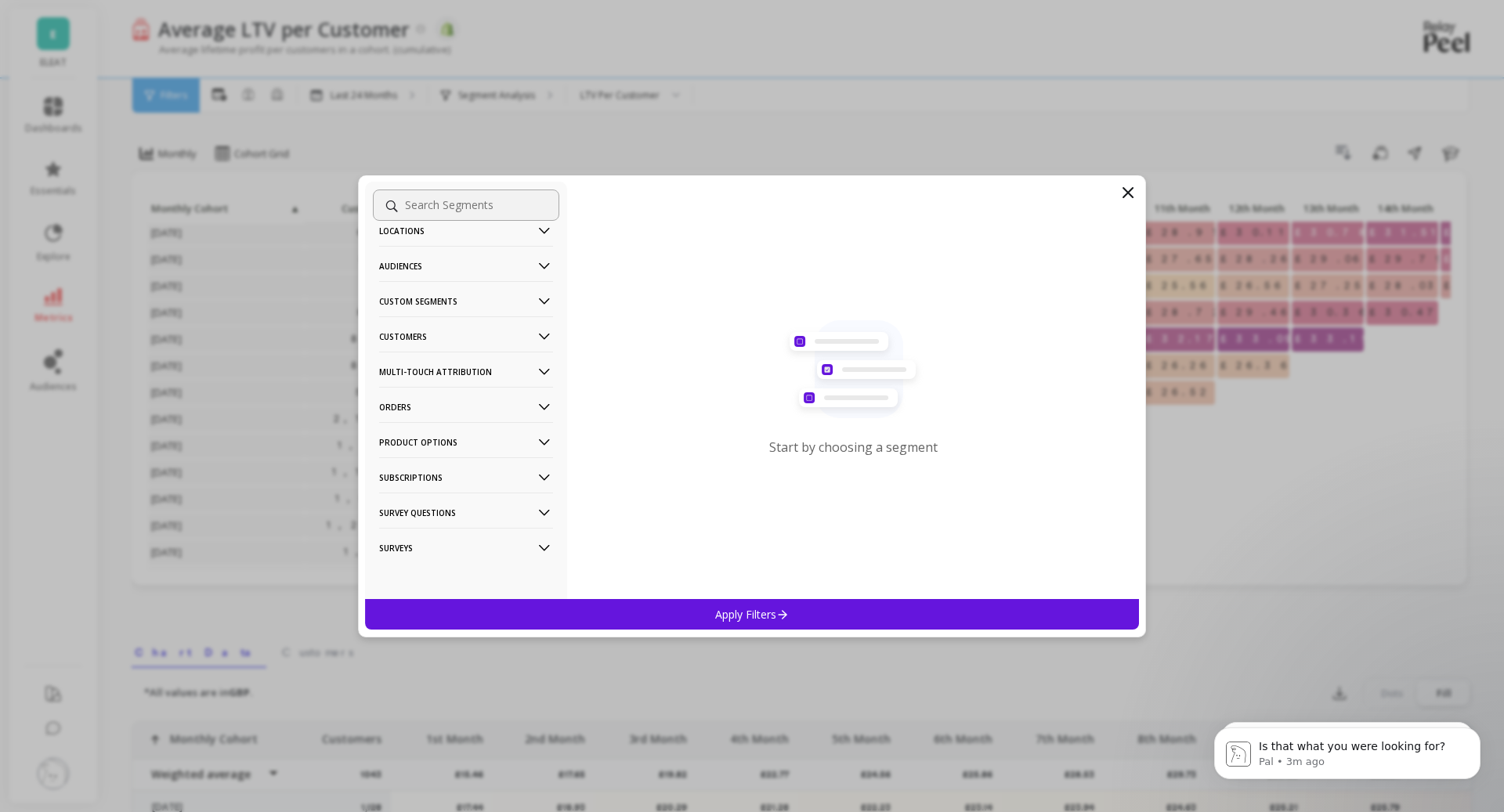
scroll to position [95, 0]
click at [491, 332] on p "Customers" at bounding box center [466, 334] width 174 height 40
click at [461, 455] on div "Subscriptions" at bounding box center [466, 446] width 187 height 25
